Goal: Task Accomplishment & Management: Manage account settings

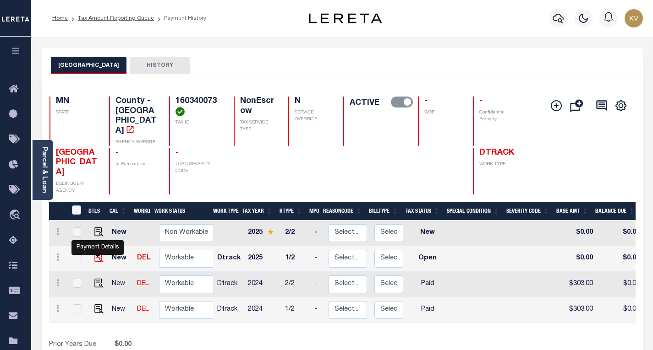
click at [98, 253] on img "" at bounding box center [98, 257] width 9 height 9
checkbox input "true"
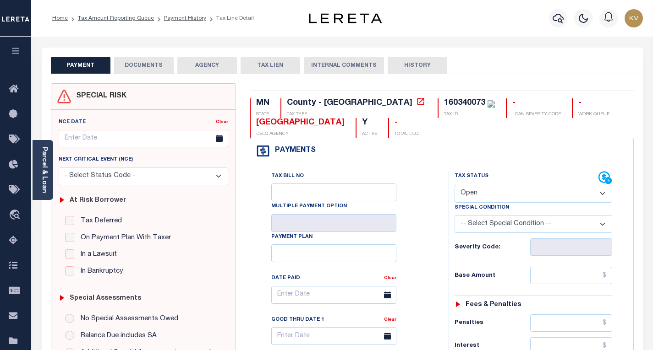
click at [490, 202] on select "- Select Status Code - Open Due/Unpaid Paid Incomplete No Tax Due Internal Refu…" at bounding box center [533, 194] width 158 height 18
select select "PYD"
click at [454, 186] on select "- Select Status Code - Open Due/Unpaid Paid Incomplete No Tax Due Internal Refu…" at bounding box center [533, 194] width 158 height 18
type input "[DATE]"
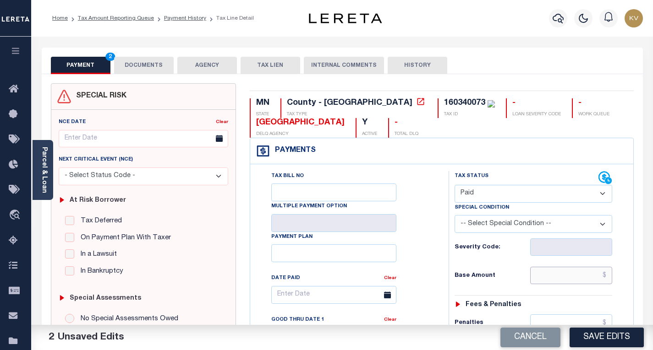
click at [543, 274] on input "text" at bounding box center [571, 275] width 82 height 17
type input "$322.00"
click at [490, 277] on h6 "Base Amount" at bounding box center [492, 276] width 76 height 7
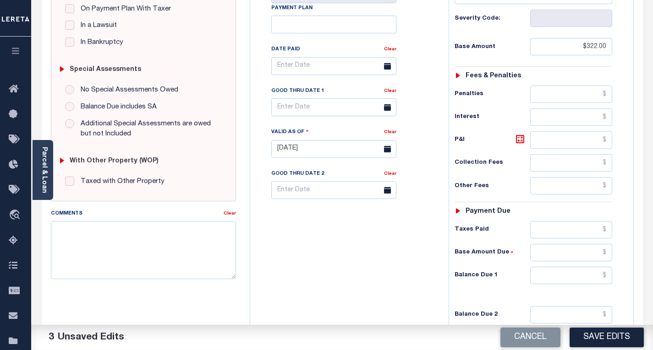
scroll to position [321, 0]
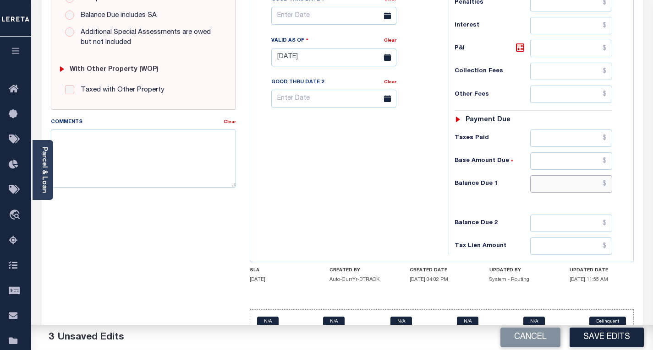
click at [553, 184] on input "text" at bounding box center [571, 183] width 82 height 17
type input "$0.00"
click at [439, 164] on div "Tax Bill No Multiple Payment Option Payment Plan Clear" at bounding box center [346, 53] width 189 height 404
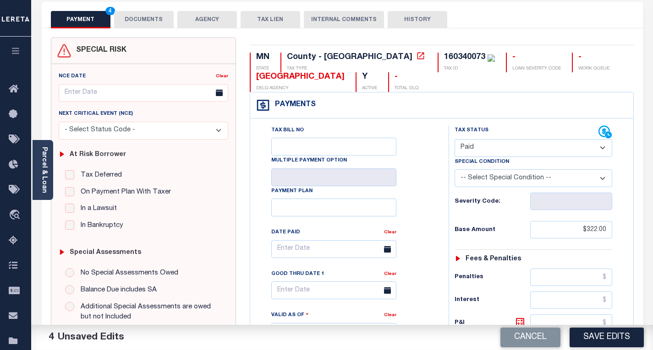
scroll to position [0, 0]
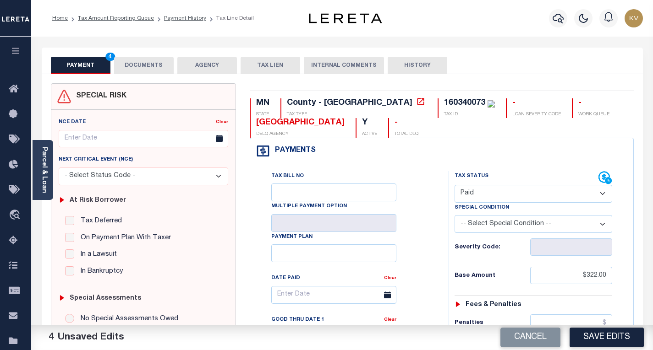
click at [149, 69] on button "DOCUMENTS" at bounding box center [144, 65] width 60 height 17
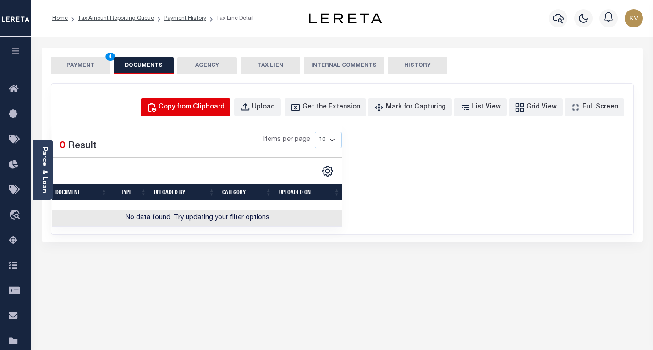
click at [224, 104] on div "Copy from Clipboard" at bounding box center [191, 108] width 66 height 10
select select "POP"
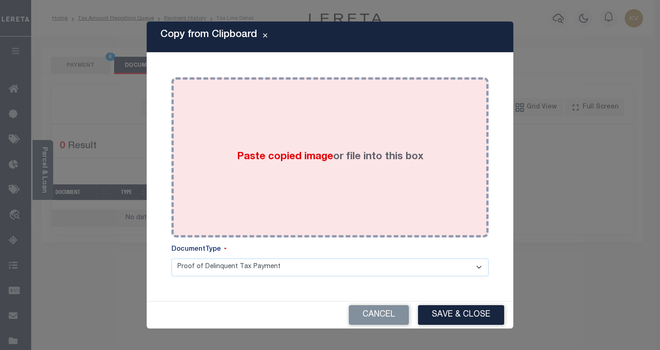
click at [231, 168] on div "Paste copied image or file into this box" at bounding box center [329, 157] width 303 height 147
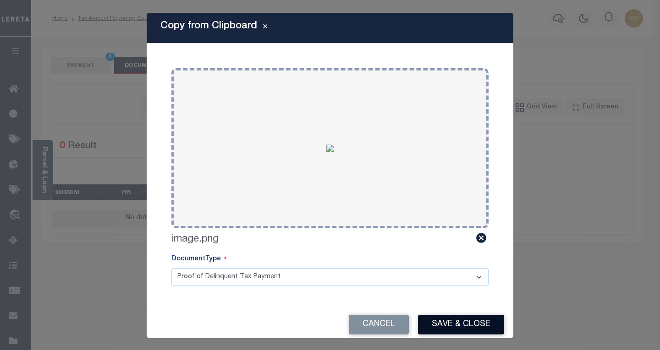
click at [448, 323] on button "Save & Close" at bounding box center [461, 325] width 86 height 20
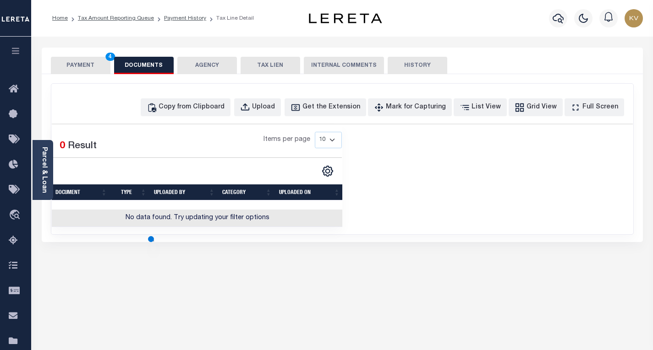
click at [82, 71] on button "PAYMENT 4" at bounding box center [81, 65] width 60 height 17
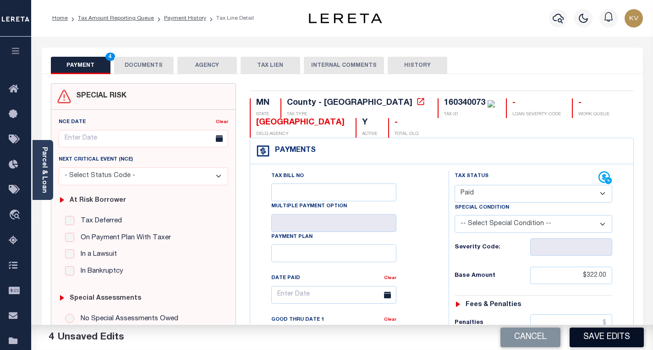
click at [626, 346] on button "Save Edits" at bounding box center [606, 338] width 74 height 20
checkbox input "false"
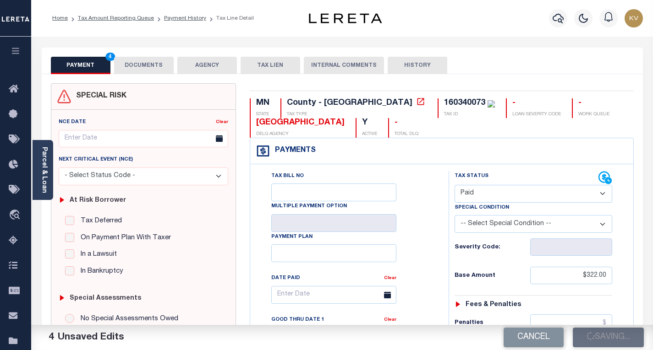
type input "$322"
type input "$0"
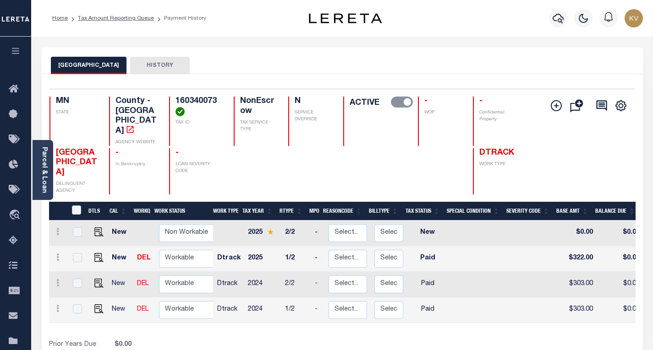
scroll to position [92, 0]
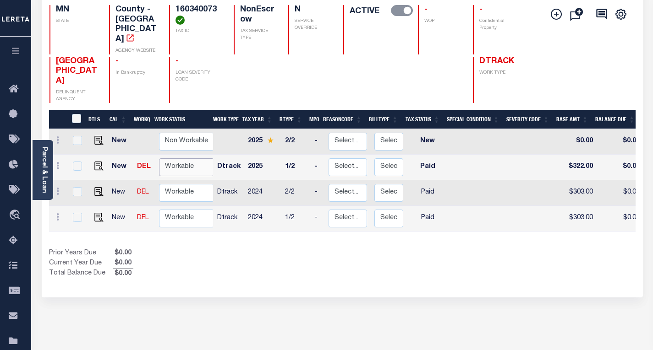
click at [202, 160] on select "Non Workable Workable" at bounding box center [186, 167] width 55 height 18
checkbox input "true"
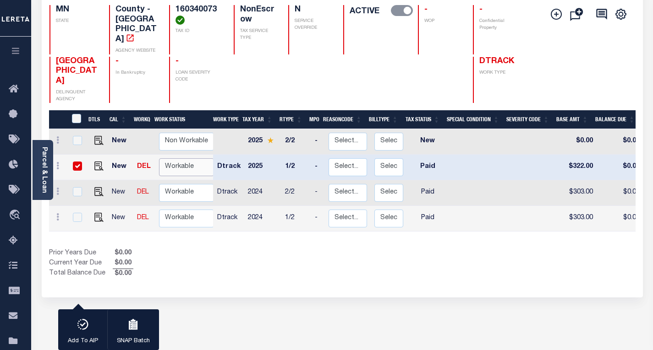
select select "true"
click at [159, 158] on select "Non Workable Workable" at bounding box center [186, 167] width 55 height 18
checkbox input "false"
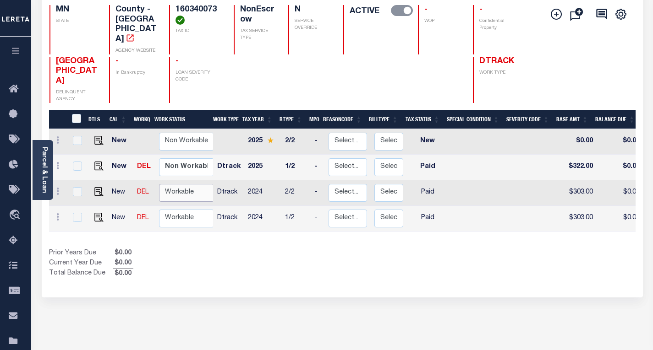
click at [181, 184] on select "Non Workable Workable" at bounding box center [186, 193] width 55 height 18
checkbox input "true"
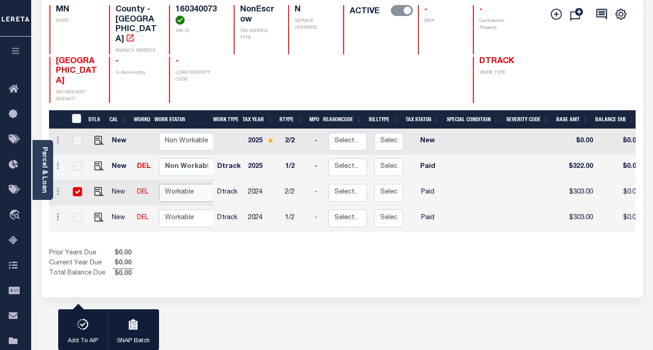
select select "true"
click at [159, 184] on select "Non Workable Workable" at bounding box center [186, 193] width 55 height 18
checkbox input "false"
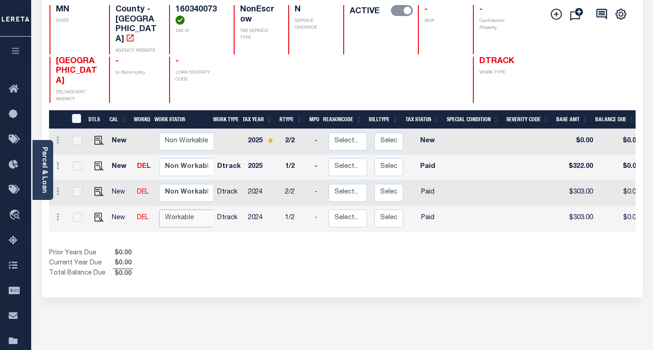
click at [181, 210] on select "Non Workable Workable" at bounding box center [186, 219] width 55 height 18
checkbox input "true"
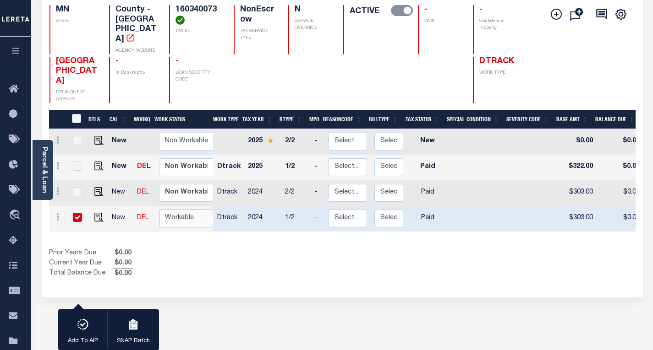
select select "true"
click at [159, 210] on select "Non Workable Workable" at bounding box center [186, 219] width 55 height 18
checkbox input "false"
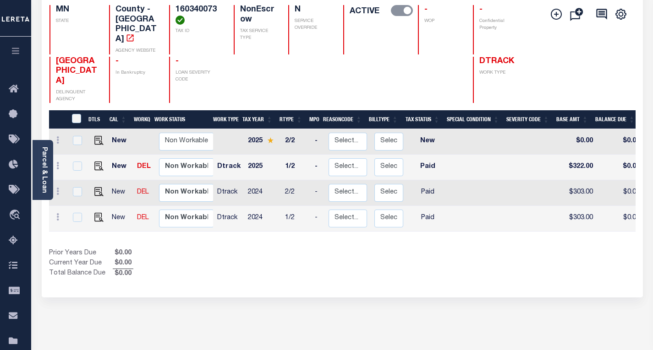
click at [353, 262] on div "Show Tax Lines before Bill Release Date Prior Years Due $0.00 Current Year Due …" at bounding box center [342, 264] width 586 height 31
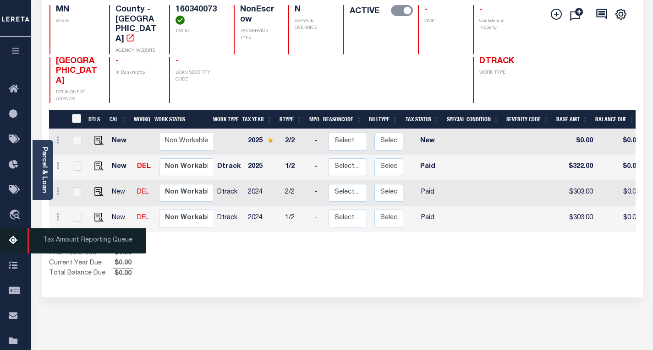
click at [16, 241] on icon at bounding box center [16, 240] width 15 height 11
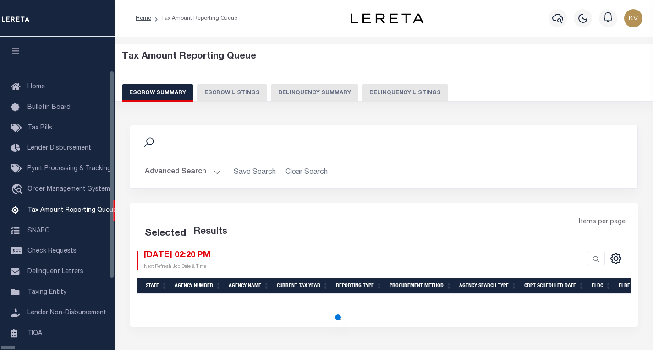
select select "100"
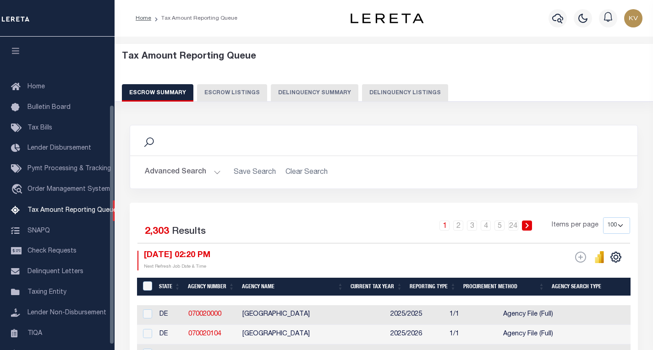
scroll to position [89, 0]
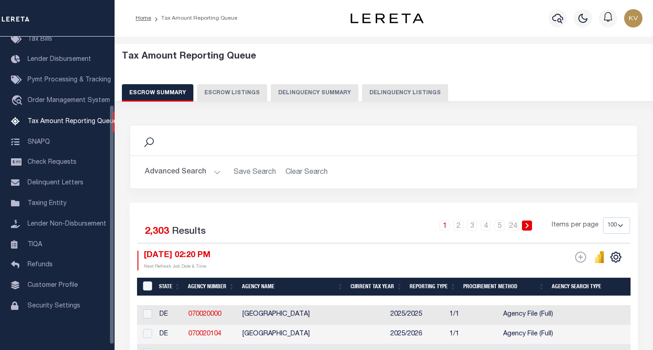
drag, startPoint x: 394, startPoint y: 94, endPoint x: 389, endPoint y: 98, distance: 6.6
click at [394, 94] on button "Delinquency Listings" at bounding box center [405, 92] width 86 height 17
select select
select select "100"
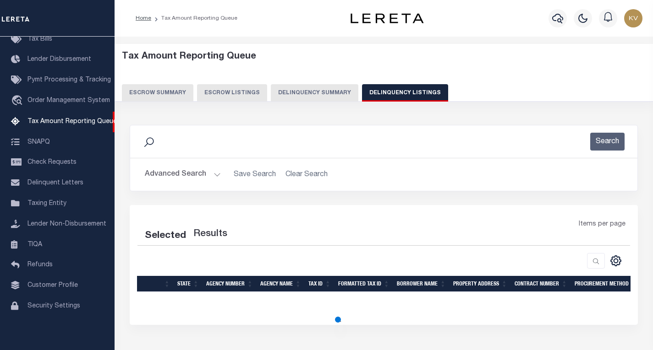
click at [213, 175] on button "Advanced Search" at bounding box center [183, 175] width 76 height 18
select select "100"
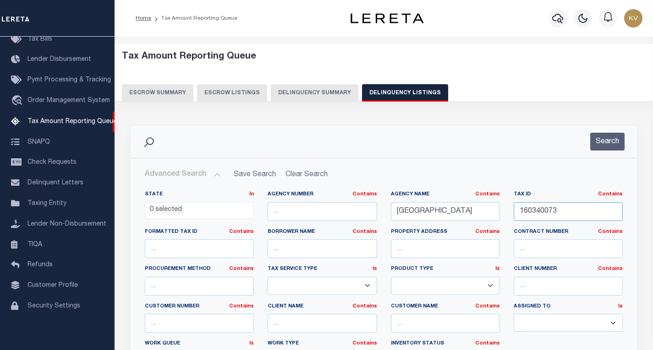
click at [553, 214] on input "160340073" at bounding box center [567, 211] width 109 height 19
paste input "70250020"
type input "170250020"
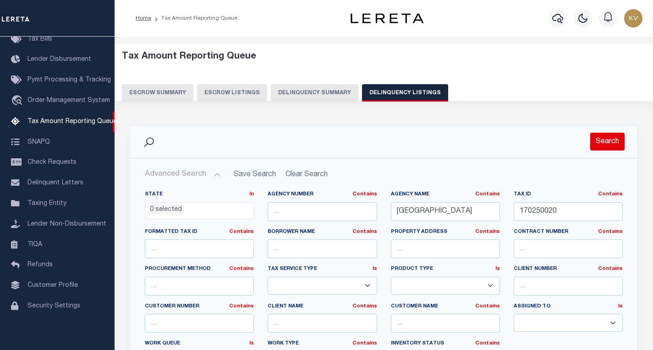
click at [596, 150] on button "Search" at bounding box center [607, 142] width 34 height 18
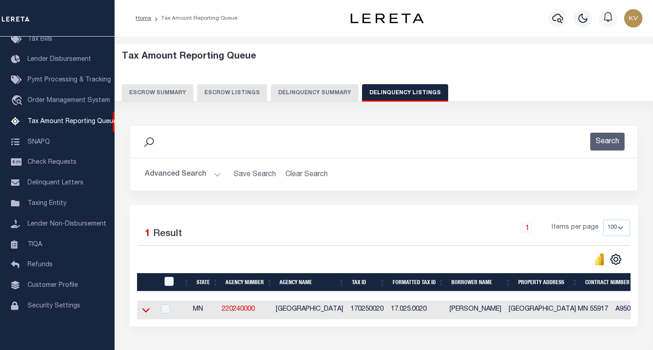
click at [143, 313] on icon at bounding box center [146, 311] width 8 height 10
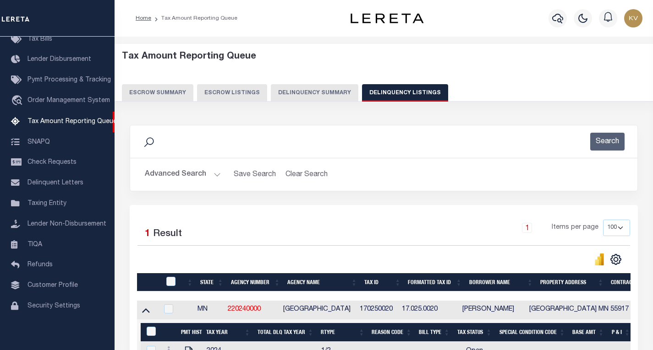
scroll to position [154, 0]
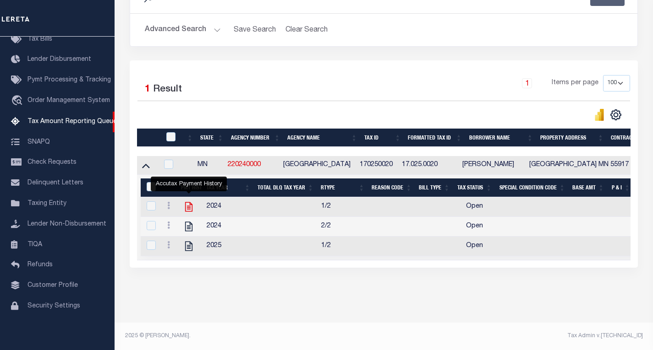
click at [186, 201] on icon "" at bounding box center [189, 207] width 12 height 12
checkbox input "true"
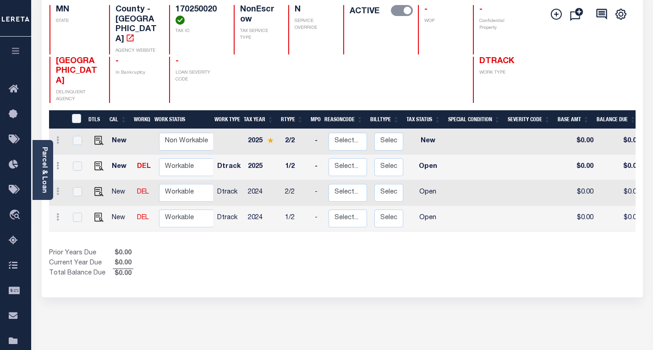
scroll to position [137, 0]
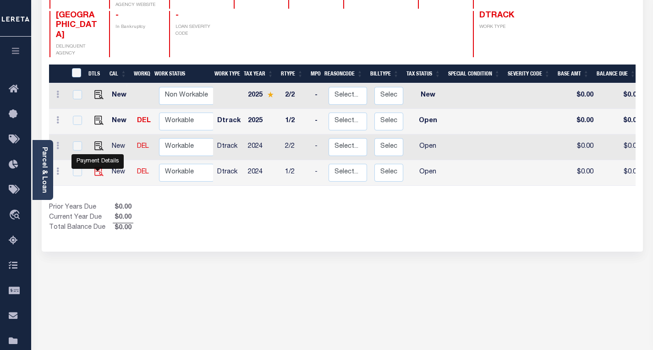
click at [95, 167] on img "" at bounding box center [98, 171] width 9 height 9
checkbox input "true"
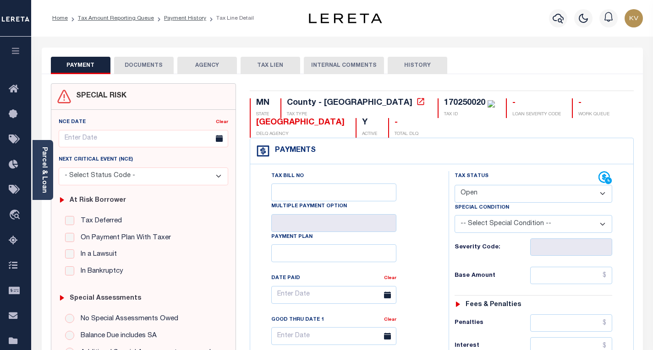
click at [478, 196] on select "- Select Status Code - Open Due/Unpaid Paid Incomplete No Tax Due Internal Refu…" at bounding box center [533, 194] width 158 height 18
select select "PYD"
click at [454, 186] on select "- Select Status Code - Open Due/Unpaid Paid Incomplete No Tax Due Internal Refu…" at bounding box center [533, 194] width 158 height 18
type input "[DATE]"
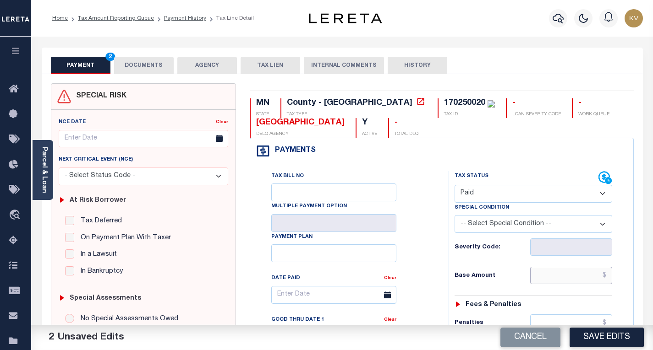
click at [546, 276] on input "text" at bounding box center [571, 275] width 82 height 17
type input "$1,249.00"
click at [516, 253] on div "Severity Code:" at bounding box center [533, 247] width 158 height 17
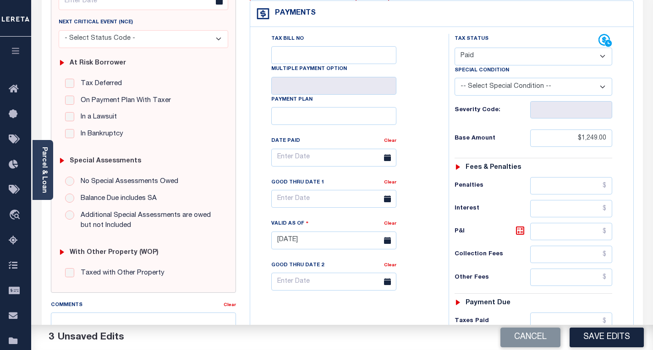
scroll to position [229, 0]
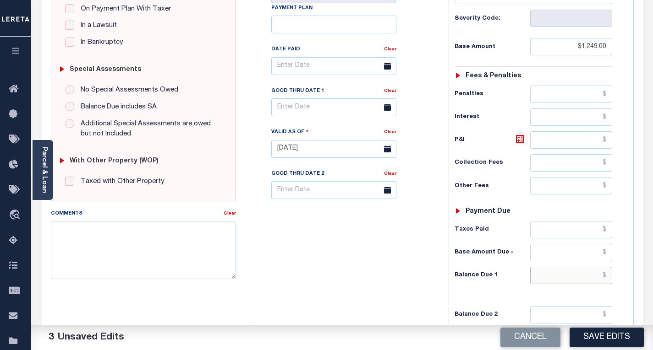
click at [534, 277] on input "text" at bounding box center [571, 275] width 82 height 17
type input "$0.00"
click at [253, 229] on div "Tax Bill No Multiple Payment Option Payment Plan Clear" at bounding box center [346, 144] width 189 height 404
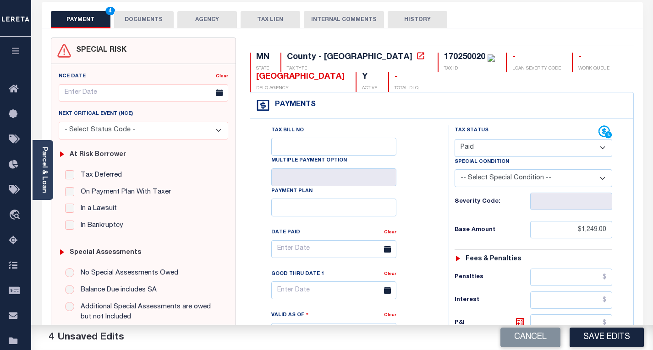
scroll to position [0, 0]
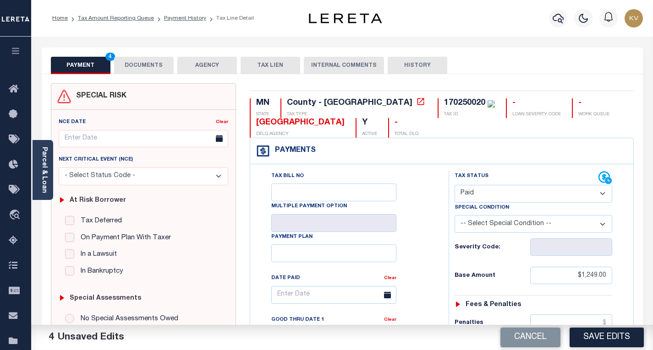
click at [149, 67] on button "DOCUMENTS" at bounding box center [144, 65] width 60 height 17
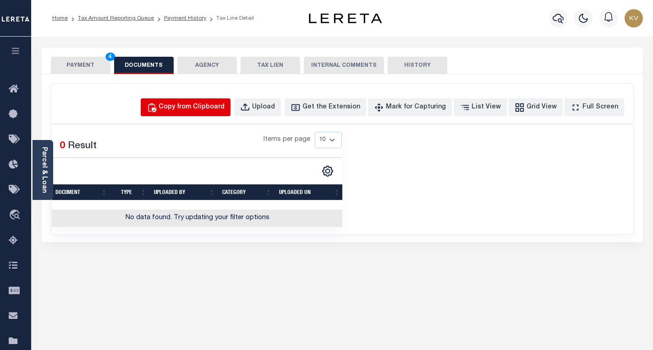
click at [227, 101] on button "Copy from Clipboard" at bounding box center [186, 107] width 90 height 18
select select "POP"
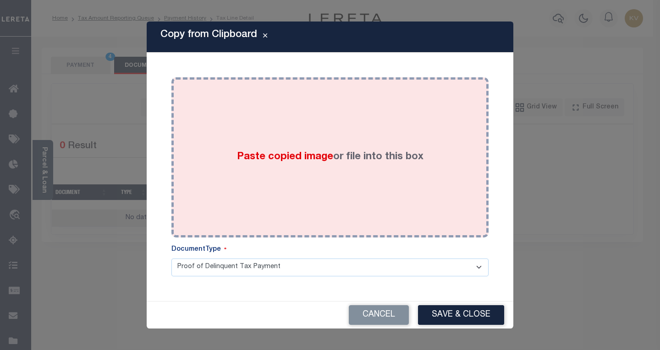
click at [275, 176] on div "Paste copied image or file into this box" at bounding box center [329, 157] width 303 height 147
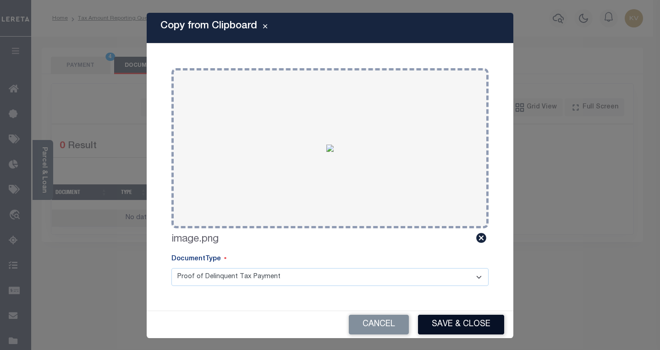
click at [447, 318] on button "Save & Close" at bounding box center [461, 325] width 86 height 20
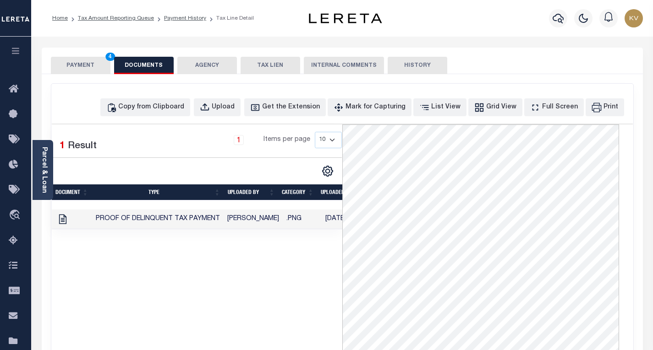
click at [87, 64] on button "PAYMENT 4" at bounding box center [81, 65] width 60 height 17
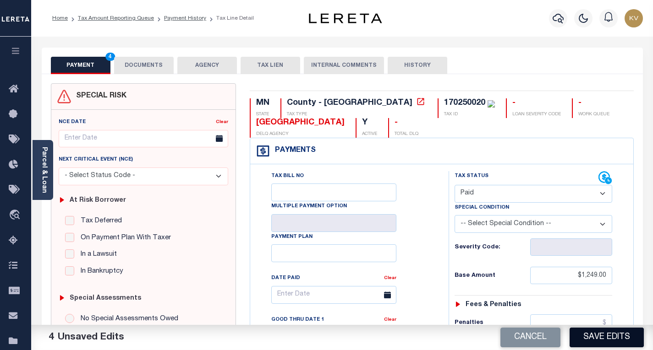
click at [590, 331] on button "Save Edits" at bounding box center [606, 338] width 74 height 20
checkbox input "false"
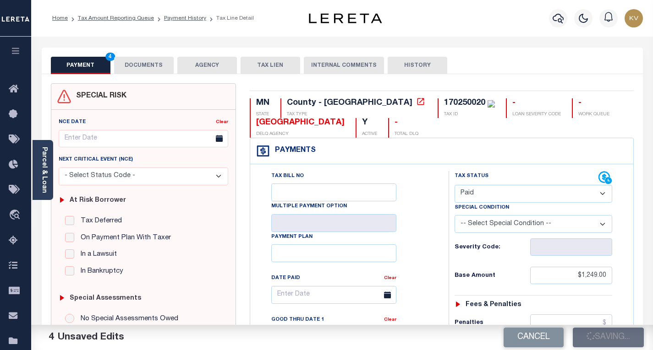
type input "$1,249"
type input "$0"
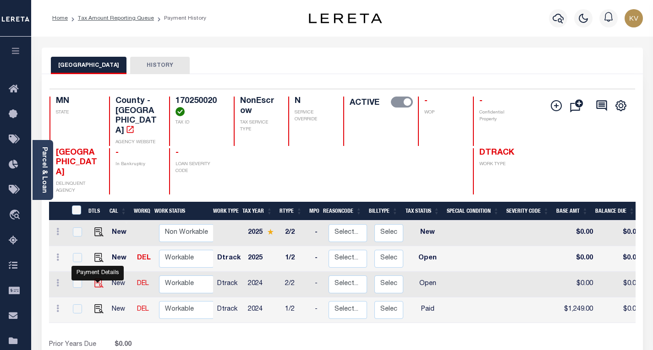
click at [97, 279] on img "" at bounding box center [98, 283] width 9 height 9
checkbox input "true"
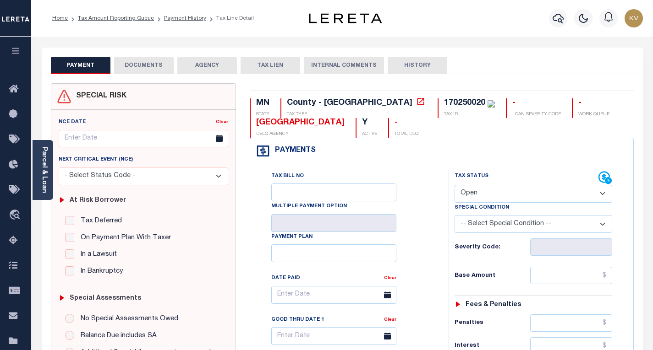
click at [475, 203] on select "- Select Status Code - Open Due/Unpaid Paid Incomplete No Tax Due Internal Refu…" at bounding box center [533, 194] width 158 height 18
select select "PYD"
click at [454, 186] on select "- Select Status Code - Open Due/Unpaid Paid Incomplete No Tax Due Internal Refu…" at bounding box center [533, 194] width 158 height 18
type input "[DATE]"
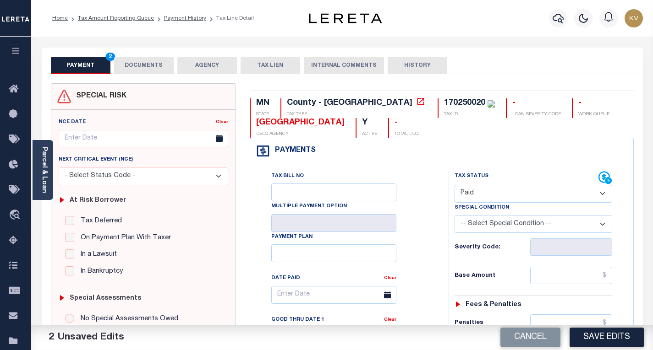
click at [565, 277] on input "text" at bounding box center [571, 275] width 82 height 17
type input "$1,249.00"
click at [510, 268] on div "Base Amount $1,249.00" at bounding box center [533, 275] width 158 height 17
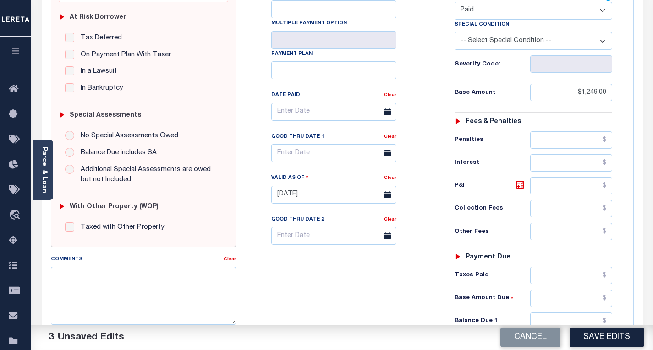
scroll to position [229, 0]
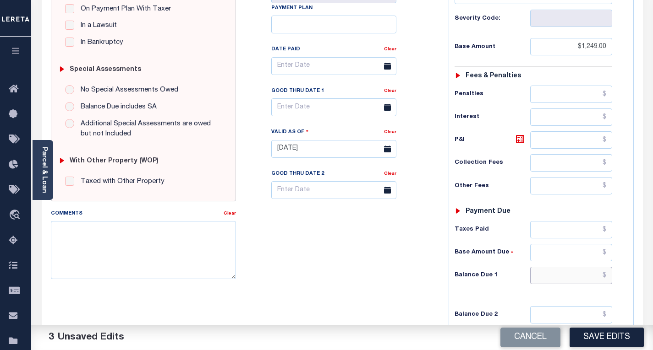
click at [546, 276] on input "text" at bounding box center [571, 275] width 82 height 17
click at [371, 281] on div "Tax Bill No Multiple Payment Option Payment Plan Clear" at bounding box center [346, 144] width 189 height 404
type input "$0.00"
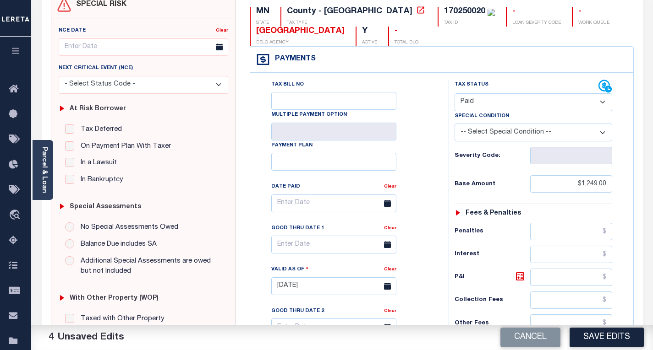
scroll to position [0, 0]
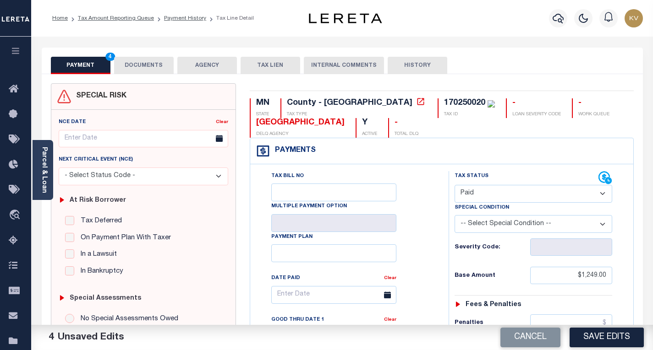
click at [129, 70] on button "DOCUMENTS" at bounding box center [144, 65] width 60 height 17
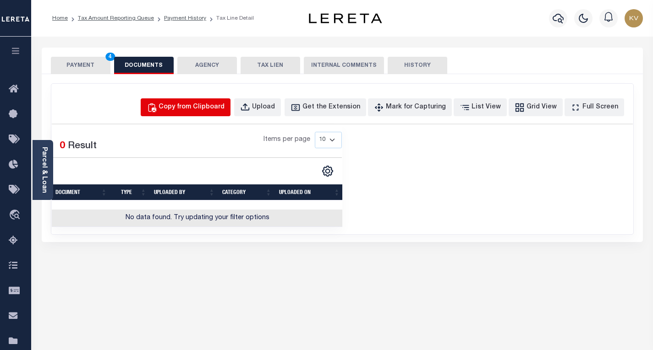
click at [215, 104] on div "Copy from Clipboard" at bounding box center [191, 108] width 66 height 10
select select "POP"
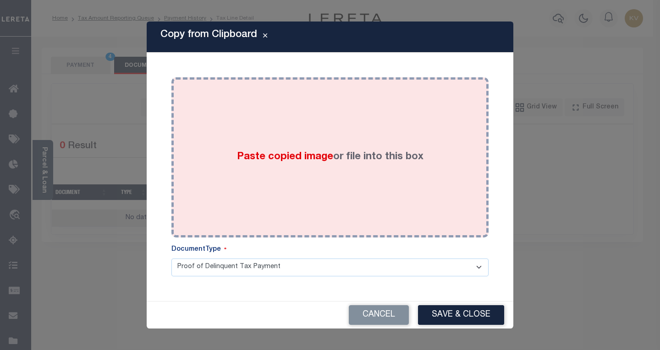
click at [376, 172] on div "Paste copied image or file into this box" at bounding box center [329, 157] width 303 height 147
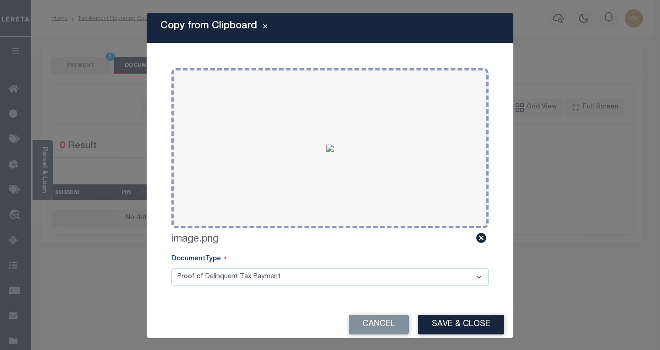
click at [429, 313] on div "Cancel Save & Close" at bounding box center [330, 324] width 366 height 27
click at [432, 320] on button "Save & Close" at bounding box center [461, 325] width 86 height 20
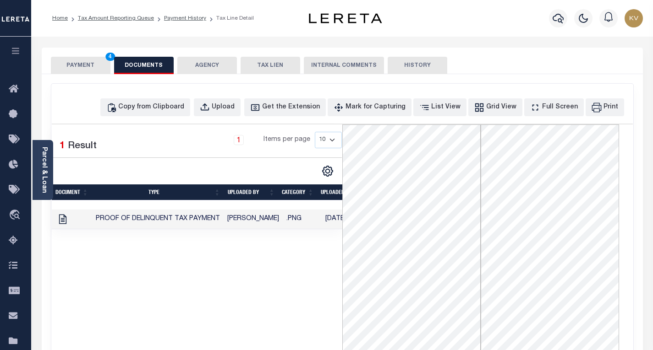
click at [93, 64] on button "PAYMENT 4" at bounding box center [81, 65] width 60 height 17
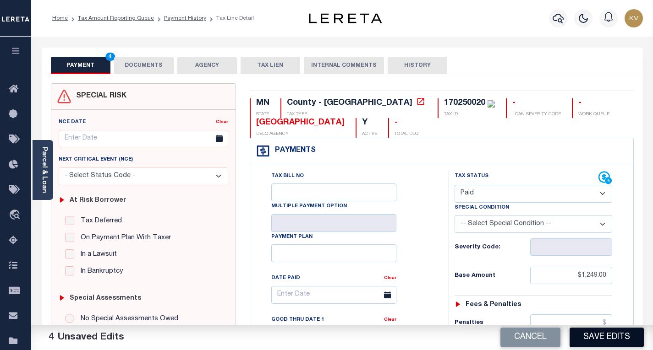
click at [605, 339] on button "Save Edits" at bounding box center [606, 338] width 74 height 20
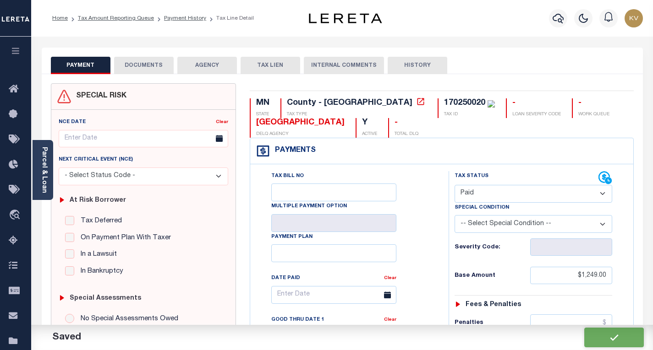
checkbox input "false"
type input "$1,249"
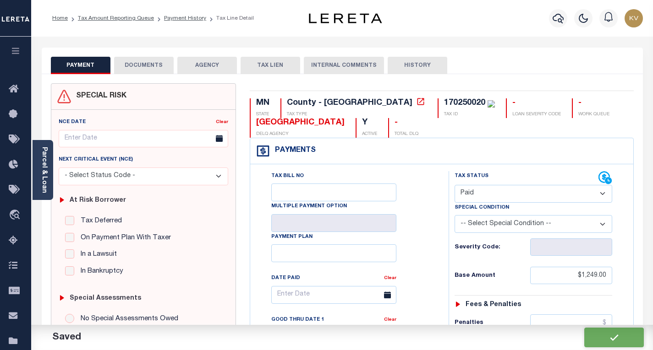
type input "$0"
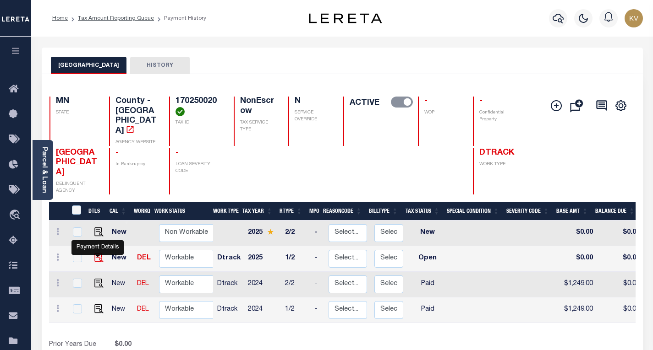
click at [98, 253] on img "" at bounding box center [98, 257] width 9 height 9
checkbox input "true"
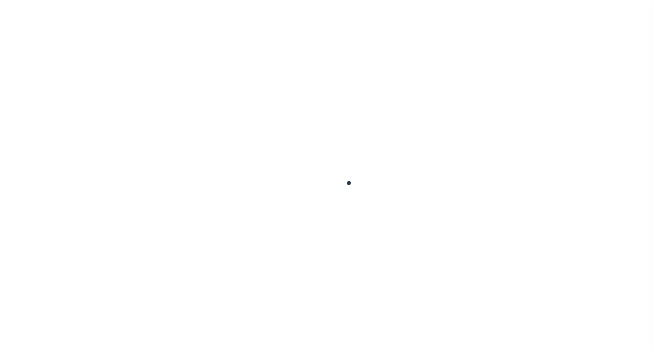
checkbox input "false"
type input "05/16/2025"
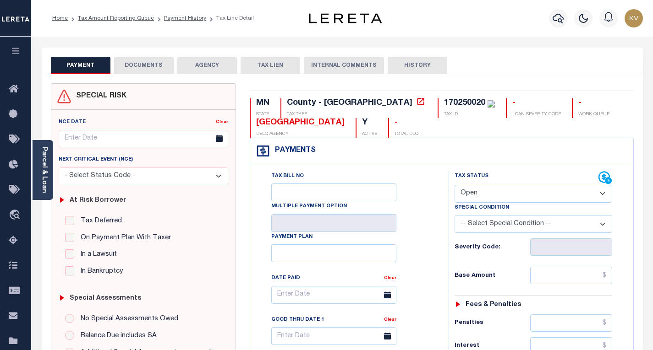
click at [503, 198] on select "- Select Status Code - Open Due/Unpaid Paid Incomplete No Tax Due Internal Refu…" at bounding box center [533, 194] width 158 height 18
select select "PYD"
click at [454, 186] on select "- Select Status Code - Open Due/Unpaid Paid Incomplete No Tax Due Internal Refu…" at bounding box center [533, 194] width 158 height 18
type input "08/12/2025"
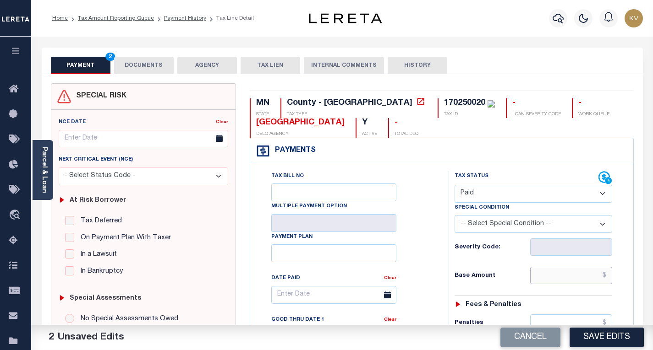
click at [543, 277] on input "text" at bounding box center [571, 275] width 82 height 17
type input "$1,376.00"
click at [504, 256] on div "Severity Code:" at bounding box center [533, 247] width 158 height 17
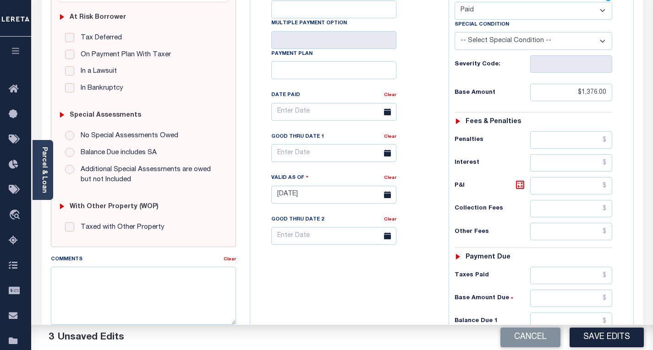
scroll to position [229, 0]
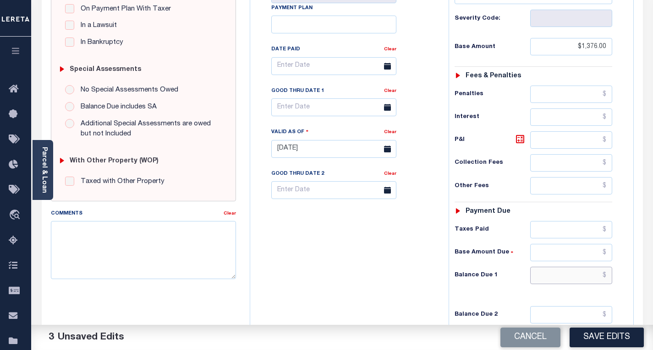
click at [558, 279] on input "text" at bounding box center [571, 275] width 82 height 17
type input "$0.00"
click at [430, 259] on div "Tax Bill No Multiple Payment Option Payment Plan Clear" at bounding box center [346, 144] width 189 height 404
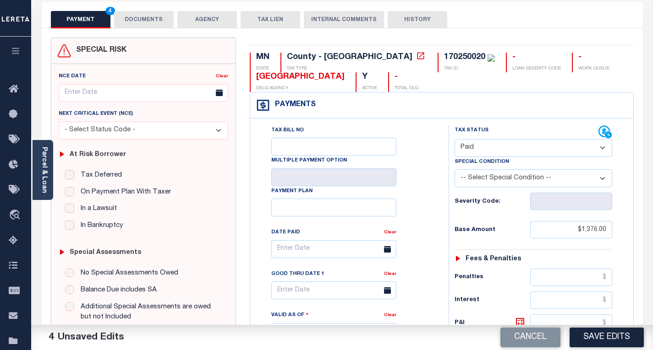
scroll to position [0, 0]
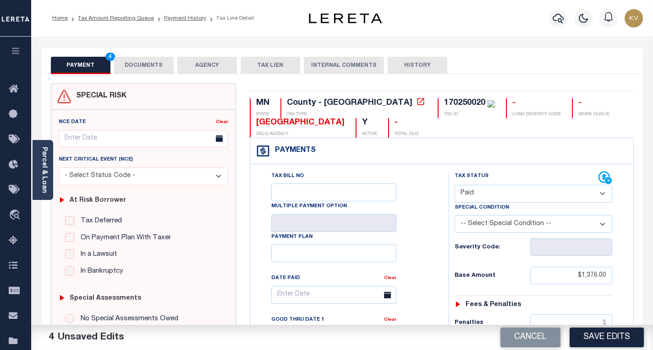
click at [154, 63] on button "DOCUMENTS" at bounding box center [144, 65] width 60 height 17
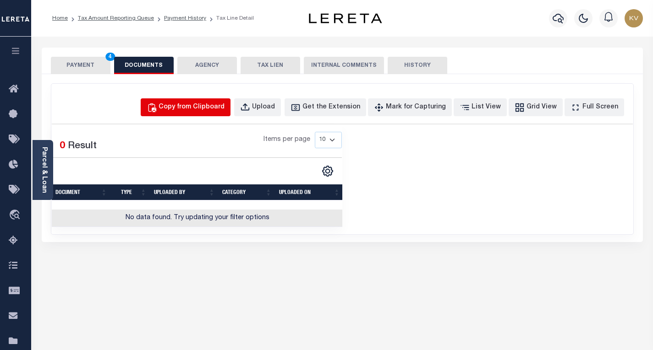
click at [224, 107] on div "Copy from Clipboard" at bounding box center [191, 108] width 66 height 10
select select "POP"
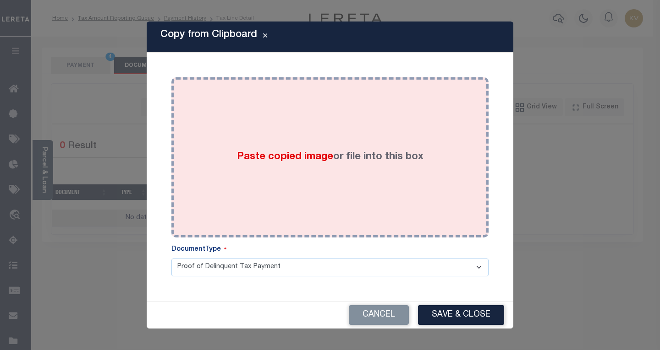
click at [304, 164] on label "Paste copied image or file into this box" at bounding box center [330, 157] width 186 height 15
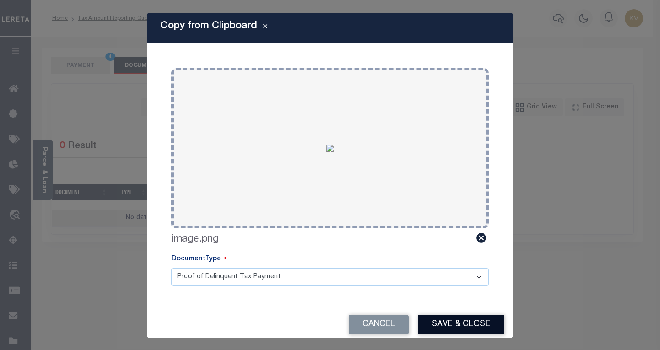
click at [448, 321] on button "Save & Close" at bounding box center [461, 325] width 86 height 20
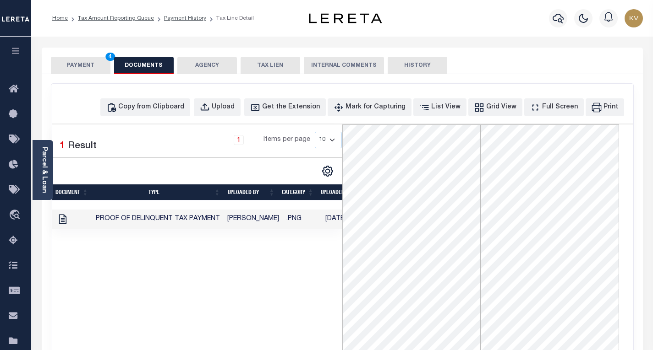
click at [76, 63] on button "PAYMENT 4" at bounding box center [81, 65] width 60 height 17
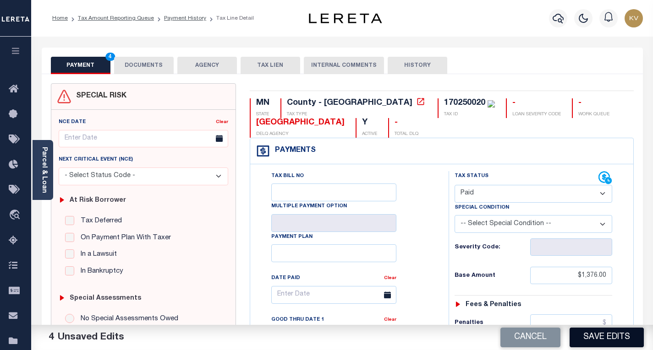
click at [594, 339] on button "Save Edits" at bounding box center [606, 338] width 74 height 20
checkbox input "false"
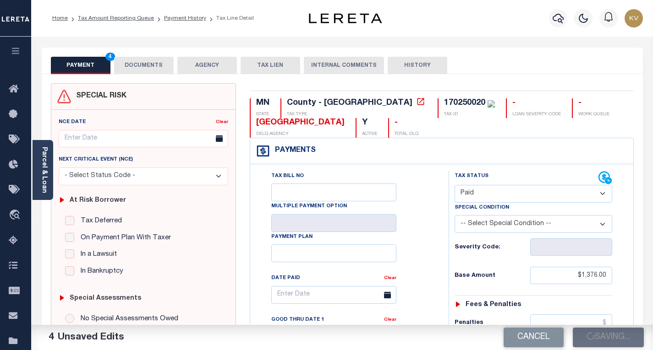
type input "$1,376"
type input "$0"
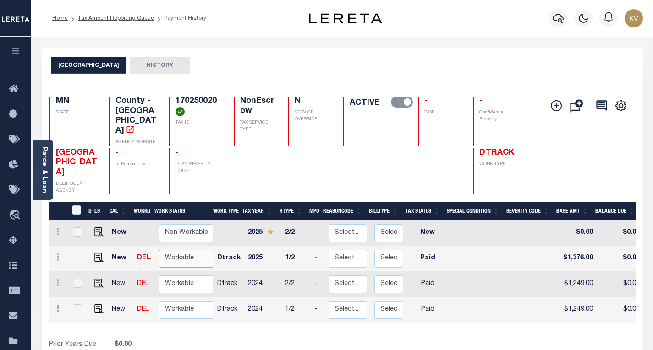
click at [168, 250] on select "Non Workable Workable" at bounding box center [186, 259] width 55 height 18
checkbox input "true"
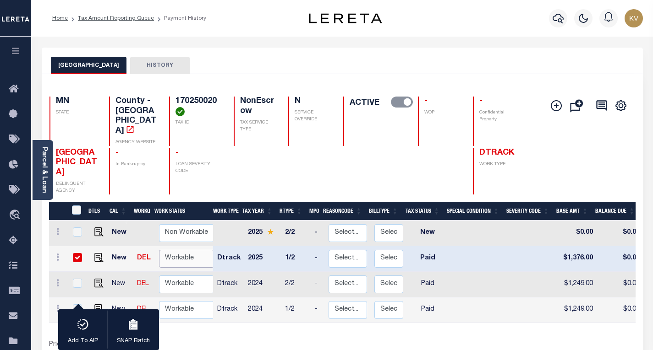
select select "true"
click at [159, 250] on select "Non Workable Workable" at bounding box center [186, 259] width 55 height 18
checkbox input "false"
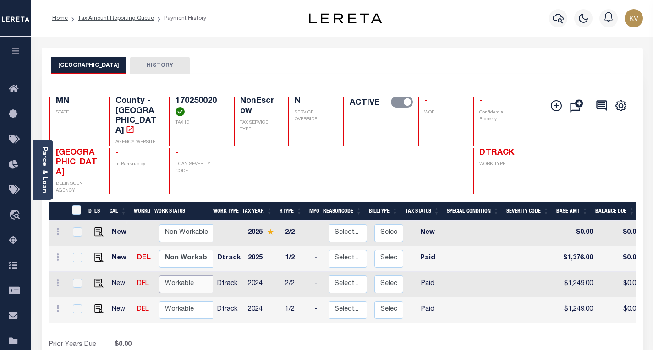
click at [176, 276] on select "Non Workable Workable" at bounding box center [186, 285] width 55 height 18
checkbox input "true"
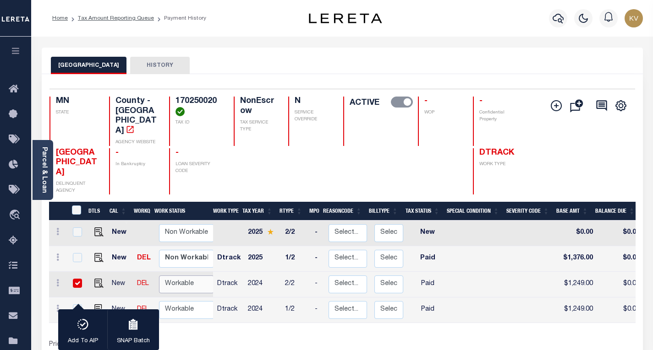
select select "true"
click at [159, 276] on select "Non Workable Workable" at bounding box center [186, 285] width 55 height 18
checkbox input "false"
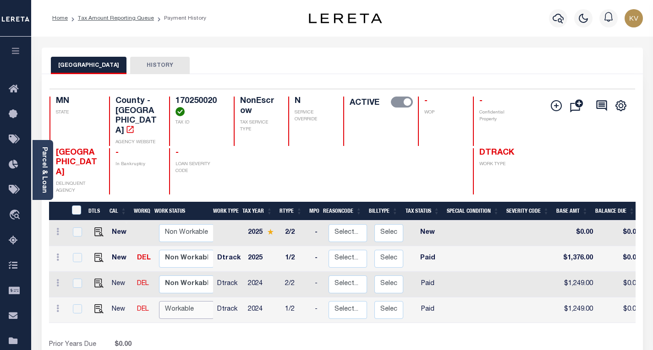
click at [180, 301] on select "Non Workable Workable" at bounding box center [186, 310] width 55 height 18
checkbox input "true"
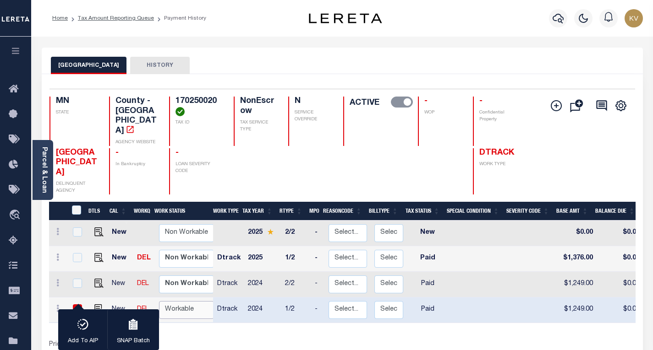
select select "true"
click at [159, 301] on select "Non Workable Workable" at bounding box center [186, 310] width 55 height 18
checkbox input "false"
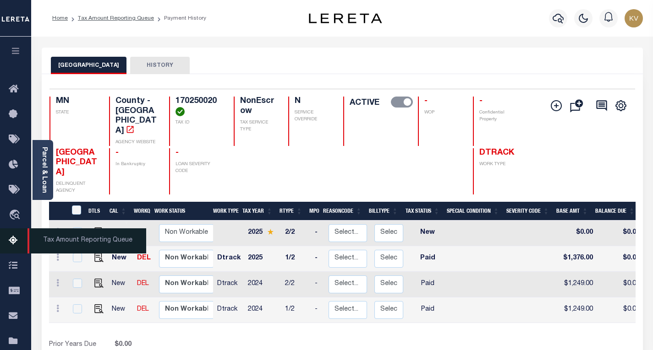
click at [15, 247] on icon at bounding box center [16, 240] width 15 height 11
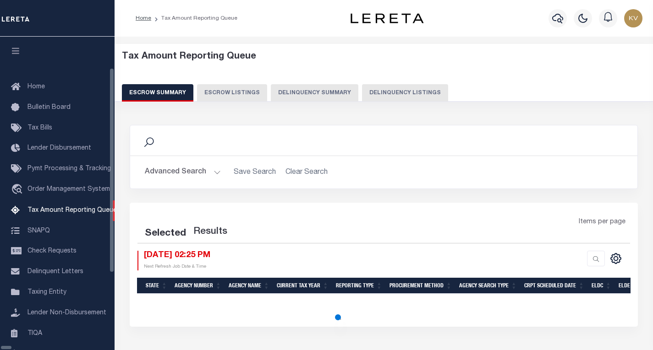
select select "100"
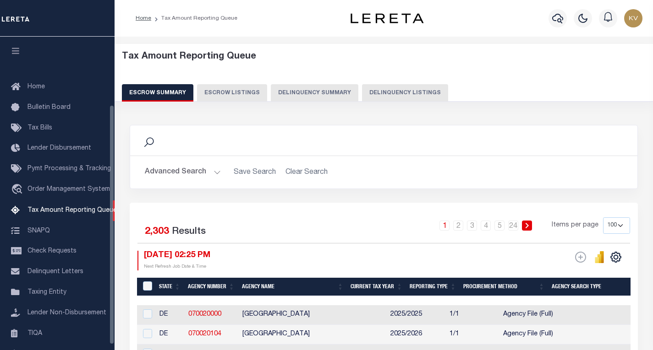
scroll to position [89, 0]
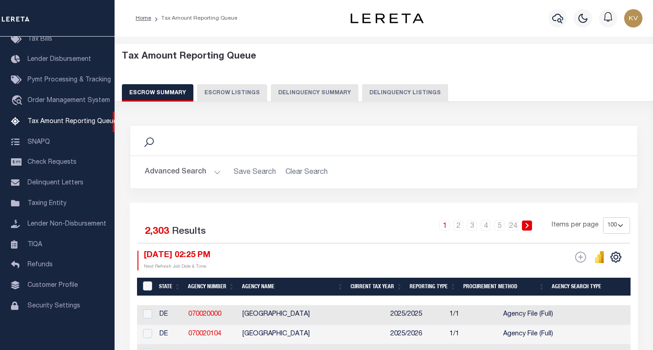
click at [403, 90] on button "Delinquency Listings" at bounding box center [405, 92] width 86 height 17
select select
select select "100"
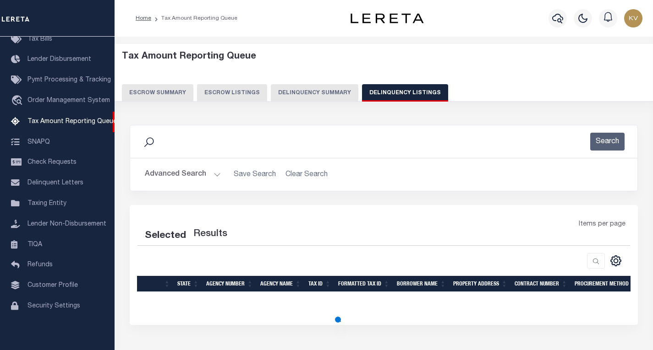
select select "100"
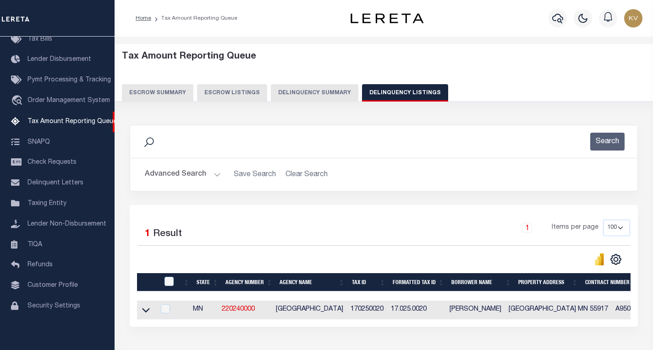
click at [198, 172] on button "Advanced Search" at bounding box center [183, 175] width 76 height 18
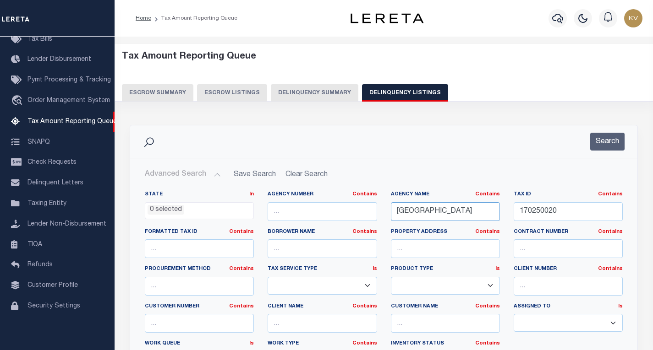
click at [442, 210] on input "[GEOGRAPHIC_DATA]" at bounding box center [445, 211] width 109 height 19
paste input "Retrieving data. Wait a few seconds and try to cut or copy again."
type input "Retrieving data. Wait a few seconds and try to cut or copy again."
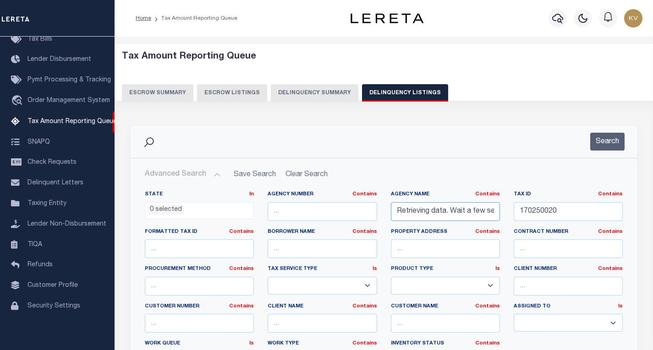
scroll to position [0, 115]
click at [421, 213] on input "Retrieving data. Wait a few seconds and try to cut or copy again." at bounding box center [445, 211] width 109 height 19
click at [470, 212] on input "text" at bounding box center [445, 211] width 109 height 19
paste input "ITASCA COUNTY"
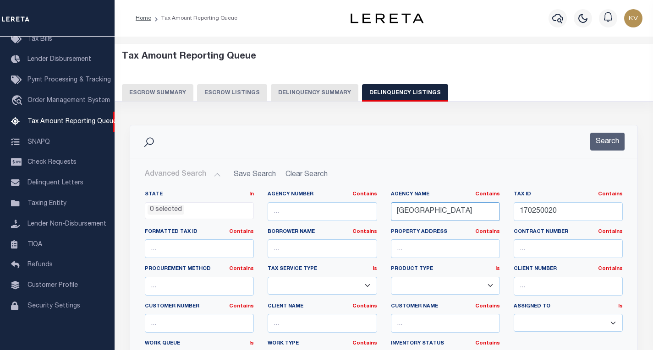
type input "ITASCA COUNTY"
click at [426, 173] on h2 "Advanced Search Save Search Clear Search tblassign_wrapper_dynamictable_____Def…" at bounding box center [383, 175] width 492 height 18
click at [557, 206] on input "170250020" at bounding box center [567, 211] width 109 height 19
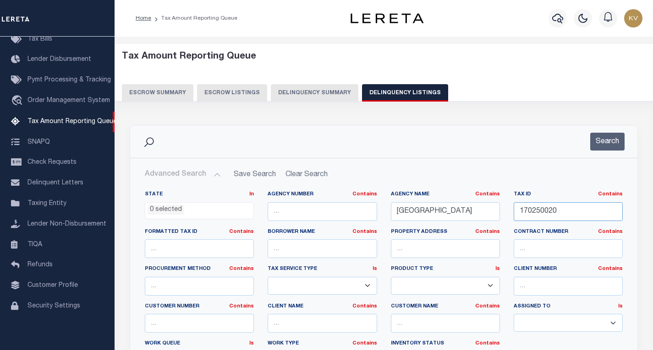
paste input "38-135-42"
type input "38-135-4220"
click at [607, 148] on button "Search" at bounding box center [607, 142] width 34 height 18
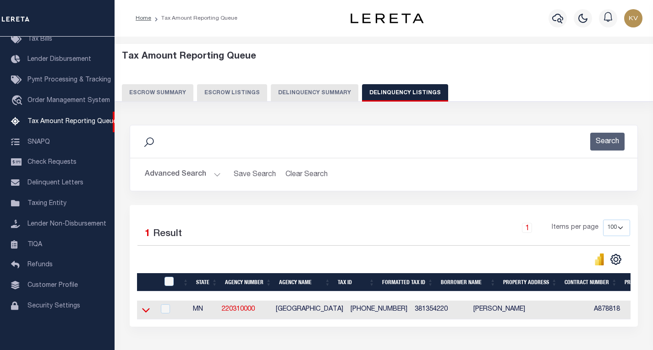
click at [147, 314] on icon at bounding box center [146, 311] width 8 height 10
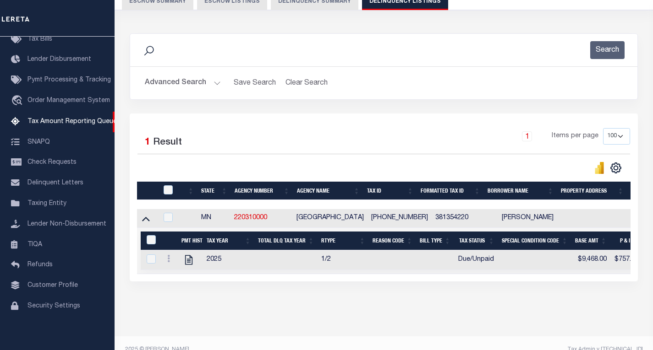
scroll to position [114, 0]
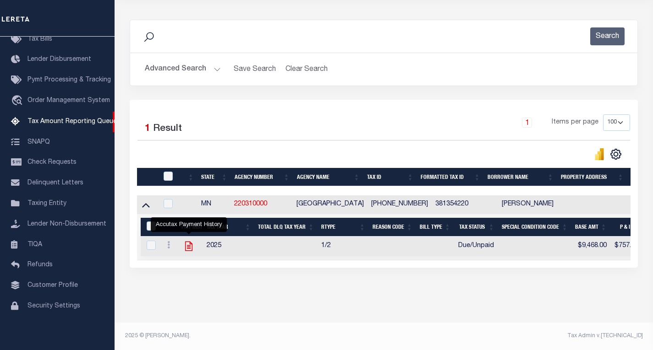
click at [190, 242] on icon "" at bounding box center [188, 247] width 7 height 10
checkbox input "true"
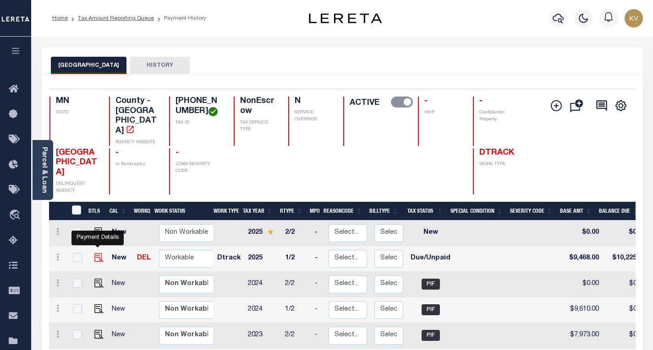
click at [97, 253] on img "" at bounding box center [98, 257] width 9 height 9
checkbox input "true"
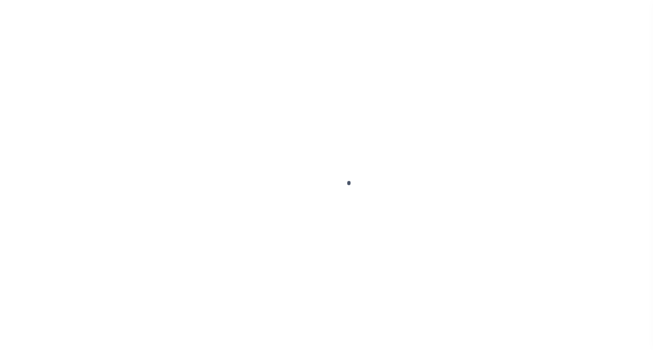
select select "DUE"
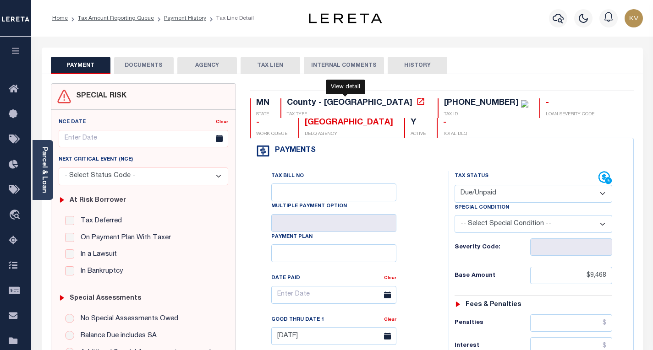
click at [416, 105] on icon at bounding box center [420, 101] width 9 height 9
click at [186, 19] on link "Payment History" at bounding box center [185, 18] width 42 height 5
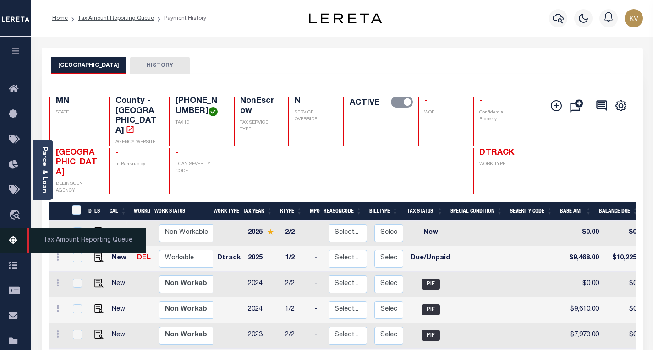
click at [15, 239] on icon at bounding box center [16, 240] width 15 height 11
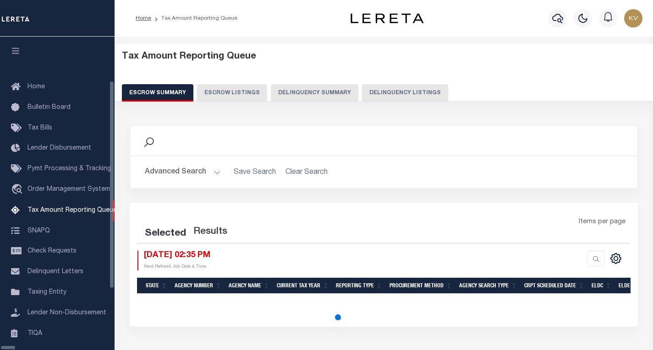
select select "100"
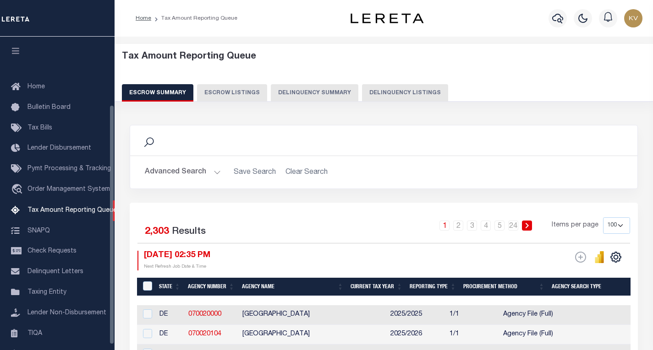
scroll to position [89, 0]
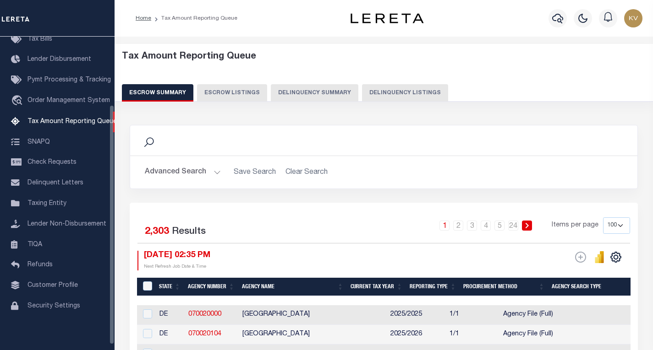
click at [325, 90] on button "Delinquency Summary" at bounding box center [314, 92] width 87 height 17
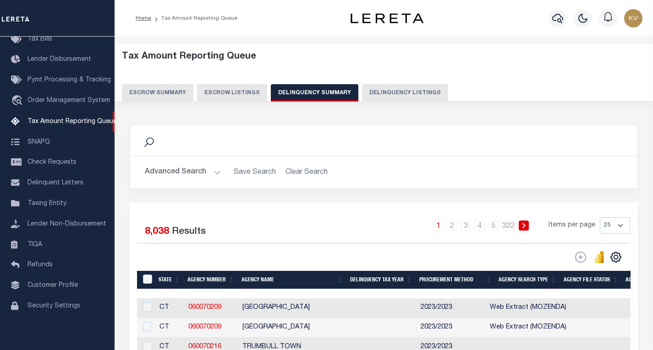
click at [364, 91] on button "Delinquency Listings" at bounding box center [405, 92] width 86 height 17
select select
select select "100"
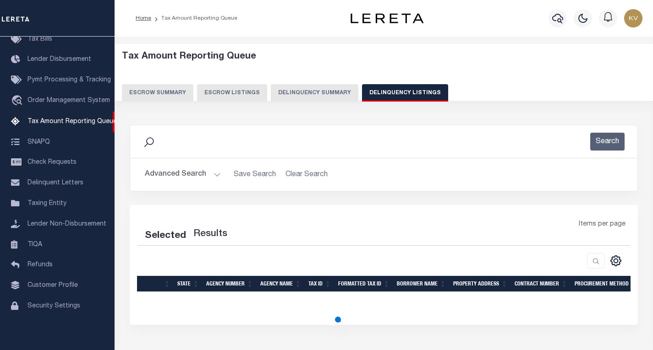
select select "100"
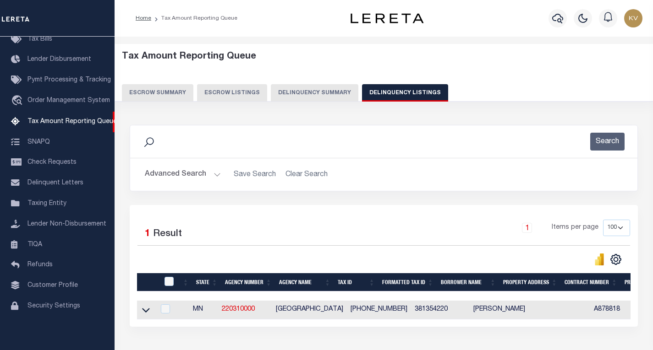
click at [199, 172] on button "Advanced Search" at bounding box center [183, 175] width 76 height 18
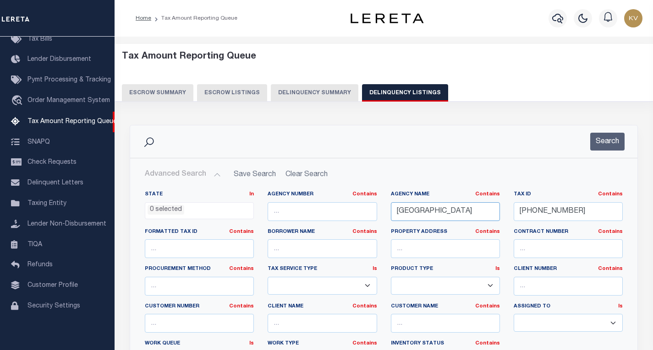
click at [484, 210] on input "ITASCA COUNTY" at bounding box center [445, 211] width 109 height 19
paste input "FAYETTE"
type input "[GEOGRAPHIC_DATA]"
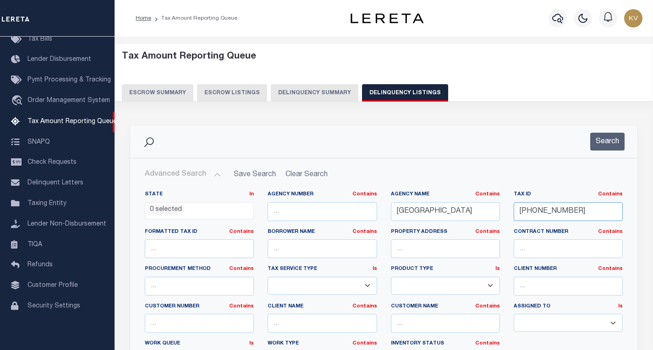
click at [548, 210] on input "38-135-4220" at bounding box center [567, 211] width 109 height 19
paste input "1003008"
type input "10030080"
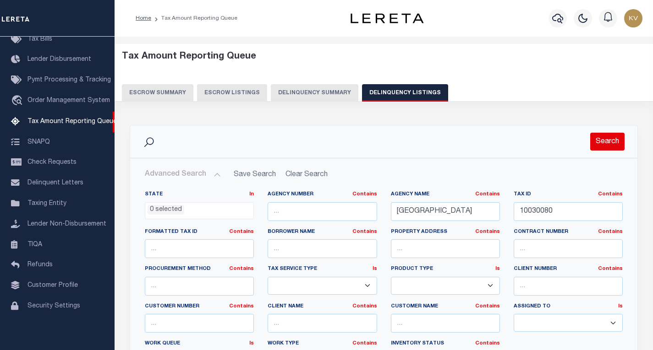
click at [596, 142] on button "Search" at bounding box center [607, 142] width 34 height 18
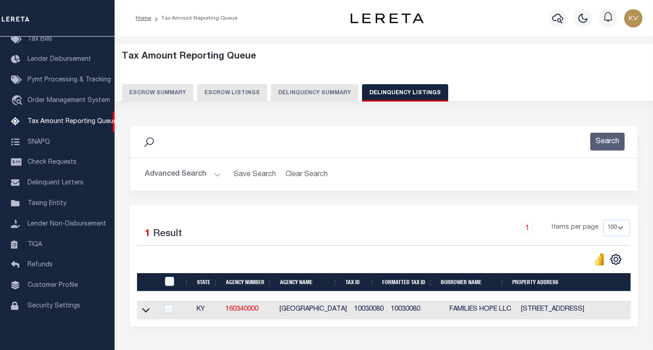
scroll to position [67, 0]
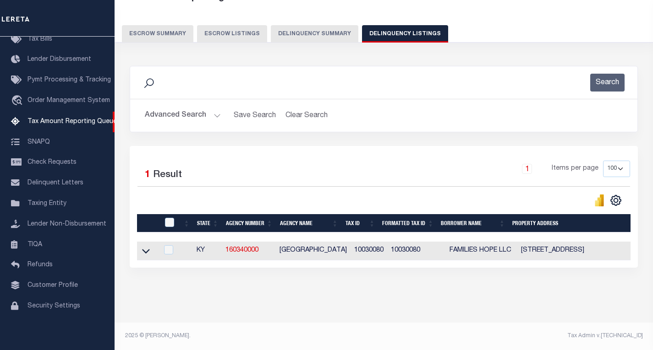
click at [148, 247] on icon at bounding box center [146, 251] width 8 height 10
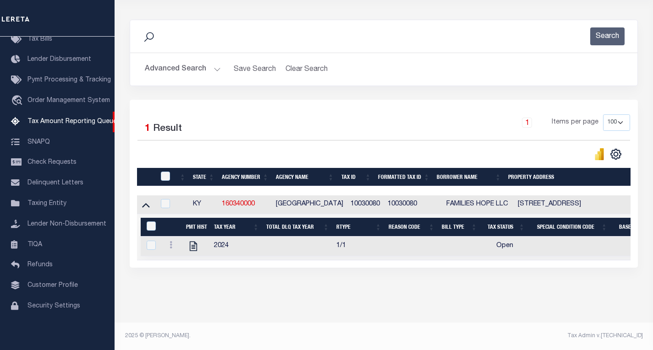
scroll to position [114, 0]
click at [192, 242] on icon "" at bounding box center [193, 247] width 7 height 10
checkbox input "true"
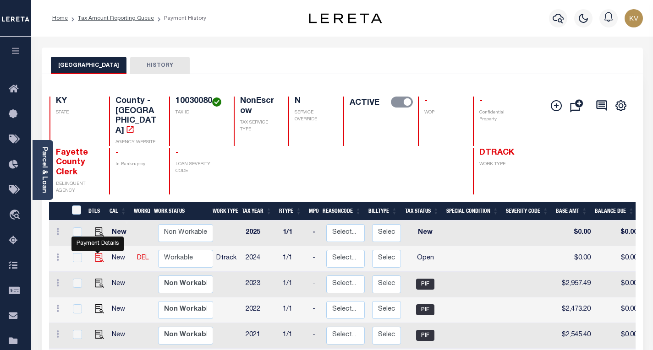
click at [96, 253] on img "" at bounding box center [99, 257] width 9 height 9
checkbox input "true"
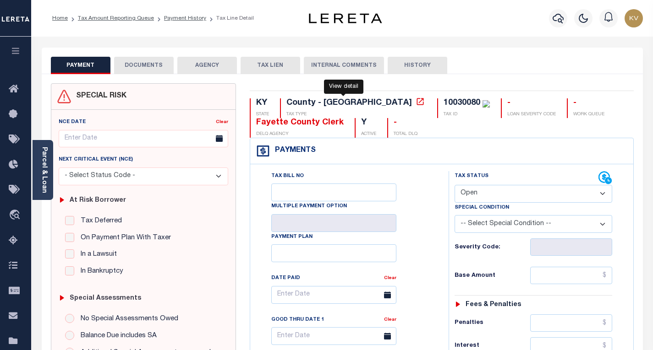
click at [415, 103] on icon at bounding box center [419, 101] width 9 height 9
click at [473, 194] on select "- Select Status Code - Open Due/Unpaid Paid Incomplete No Tax Due Internal Refu…" at bounding box center [533, 194] width 158 height 18
select select "PYD"
click at [454, 186] on select "- Select Status Code - Open Due/Unpaid Paid Incomplete No Tax Due Internal Refu…" at bounding box center [533, 194] width 158 height 18
type input "[DATE]"
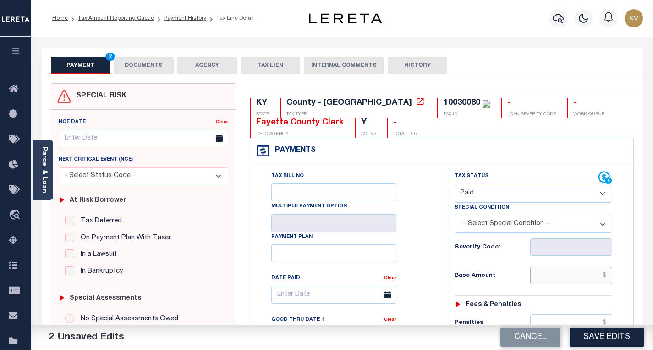
click at [554, 274] on input "text" at bounding box center [571, 275] width 82 height 17
type input "$2,964.55"
click at [510, 268] on div "Base Amount $2,964.55" at bounding box center [533, 275] width 158 height 17
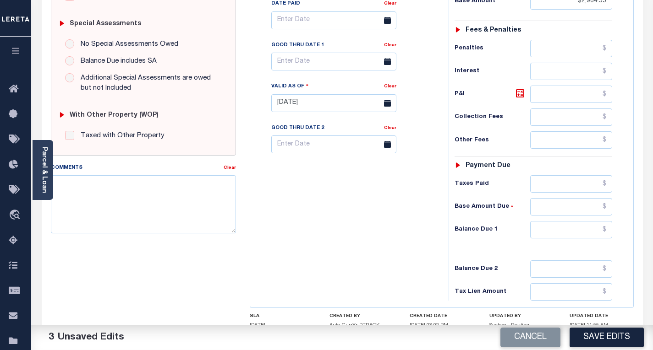
scroll to position [344, 0]
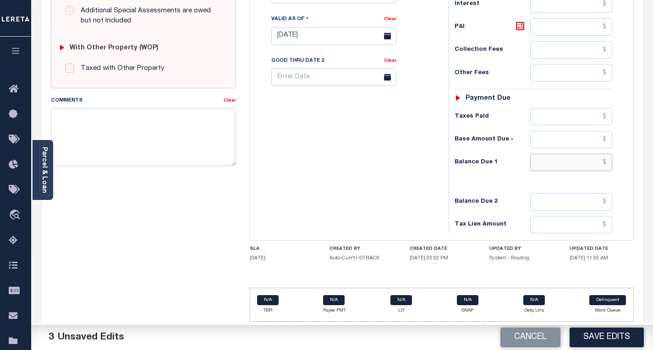
click at [550, 164] on input "text" at bounding box center [571, 162] width 82 height 17
type input "$0.00"
click at [356, 189] on div "Tax Bill No Multiple Payment Option Payment Plan Clear" at bounding box center [346, 31] width 189 height 404
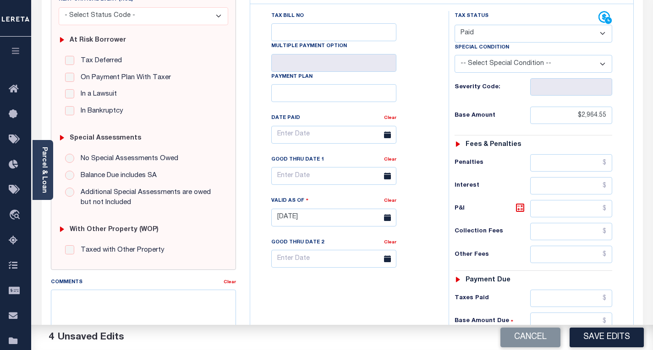
scroll to position [0, 0]
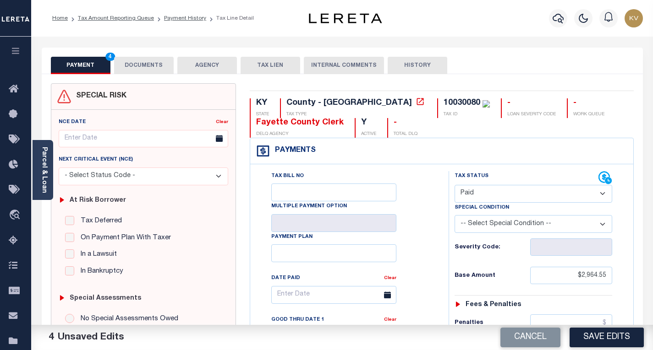
click at [143, 64] on button "DOCUMENTS" at bounding box center [144, 65] width 60 height 17
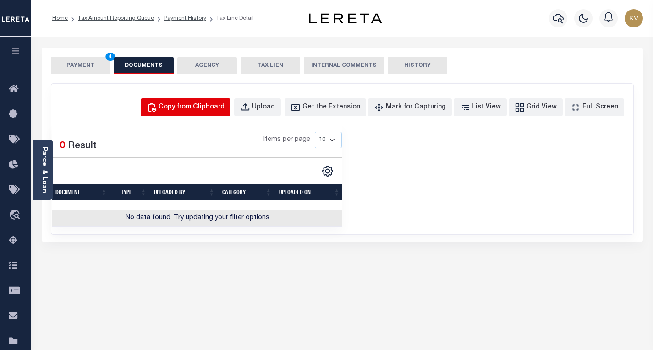
click at [197, 113] on button "Copy from Clipboard" at bounding box center [186, 107] width 90 height 18
select select "POP"
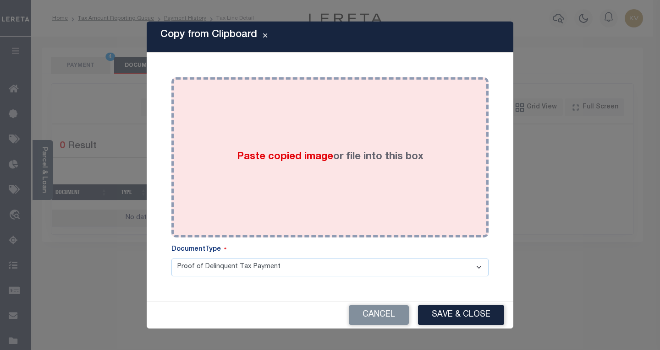
click at [229, 147] on div "Paste copied image or file into this box" at bounding box center [329, 157] width 303 height 147
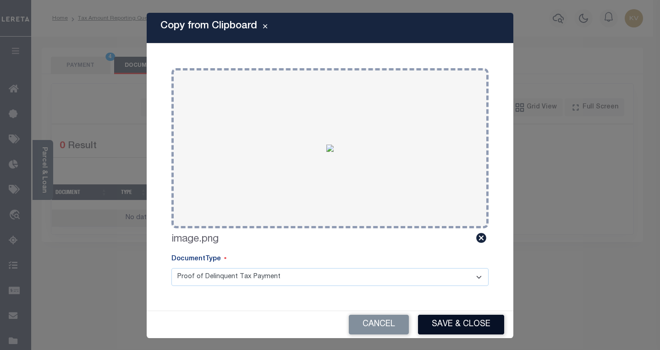
click at [440, 324] on button "Save & Close" at bounding box center [461, 325] width 86 height 20
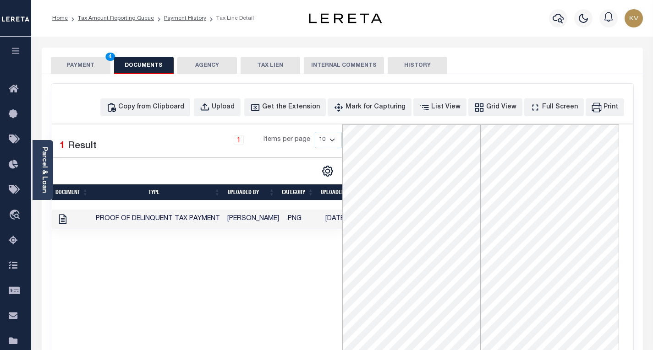
click at [76, 60] on button "PAYMENT 4" at bounding box center [81, 65] width 60 height 17
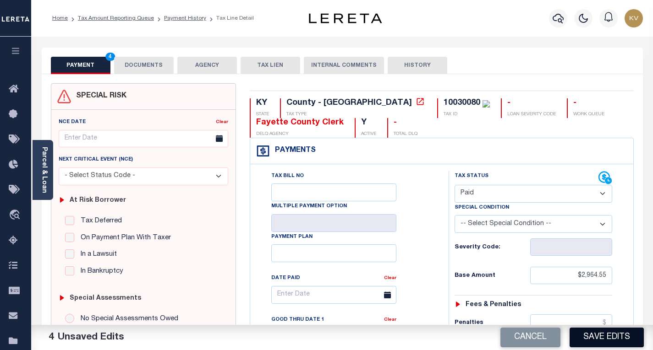
click at [599, 339] on button "Save Edits" at bounding box center [606, 338] width 74 height 20
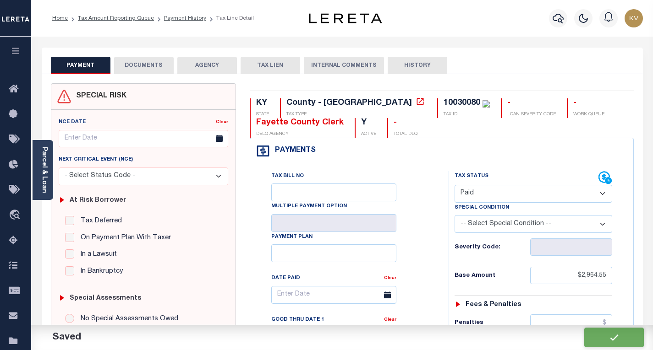
checkbox input "false"
type input "$2,964.55"
type input "$0"
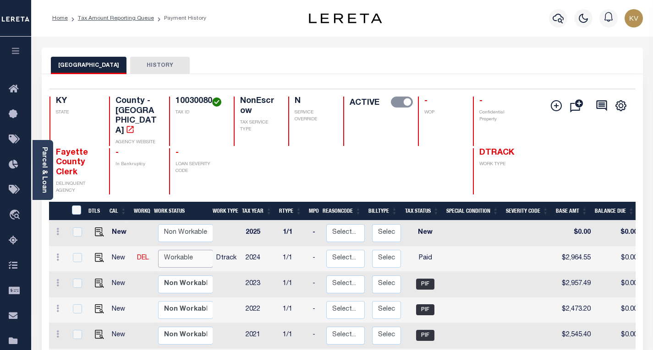
click at [176, 250] on select "Non Workable Workable" at bounding box center [185, 259] width 55 height 18
checkbox input "true"
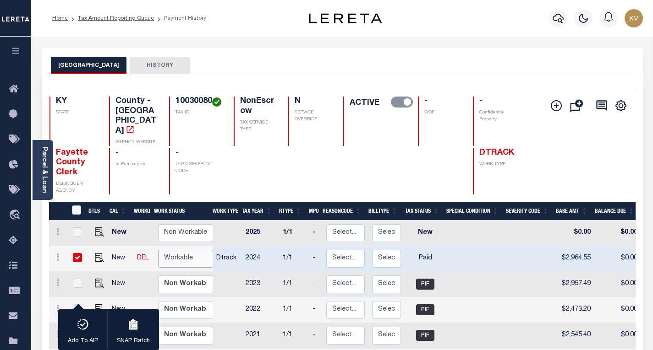
select select "true"
click at [158, 250] on select "Non Workable Workable" at bounding box center [185, 259] width 55 height 18
checkbox input "false"
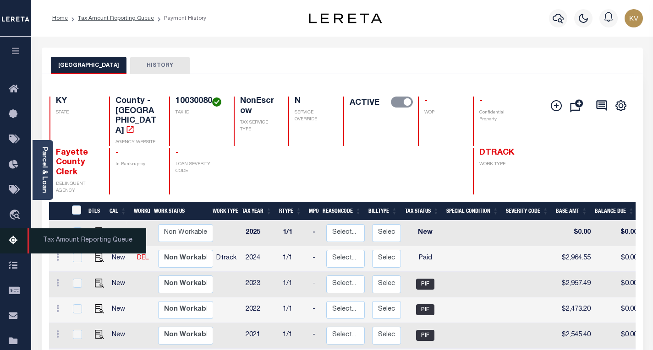
click at [7, 243] on link "Tax Amount Reporting Queue" at bounding box center [15, 241] width 31 height 25
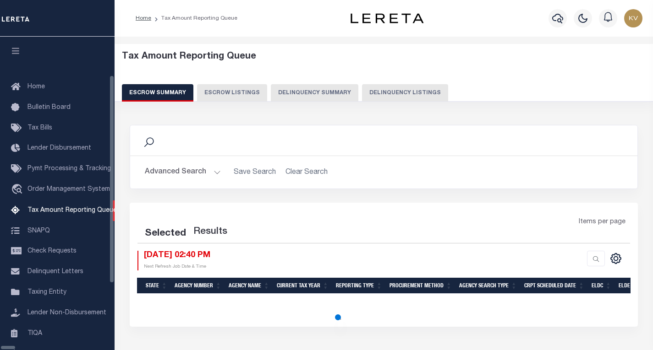
select select "100"
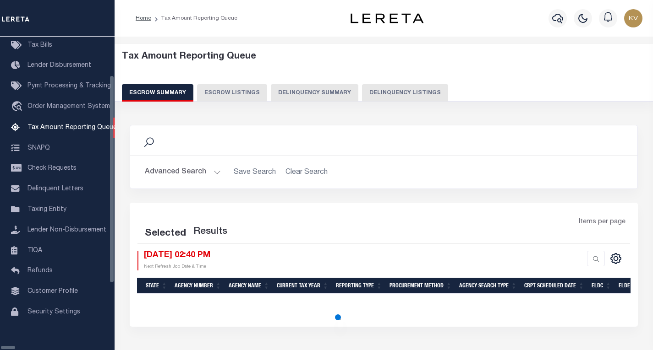
select select "100"
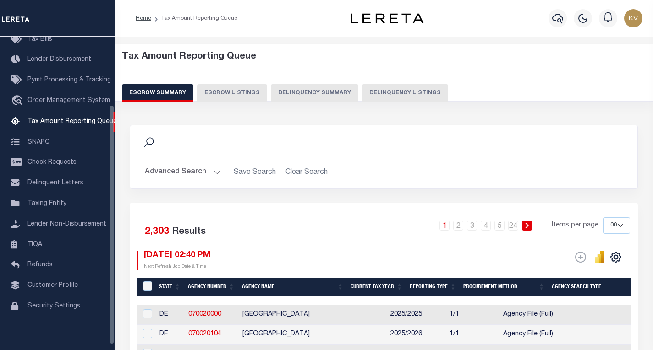
click at [194, 174] on button "Advanced Search" at bounding box center [183, 173] width 76 height 18
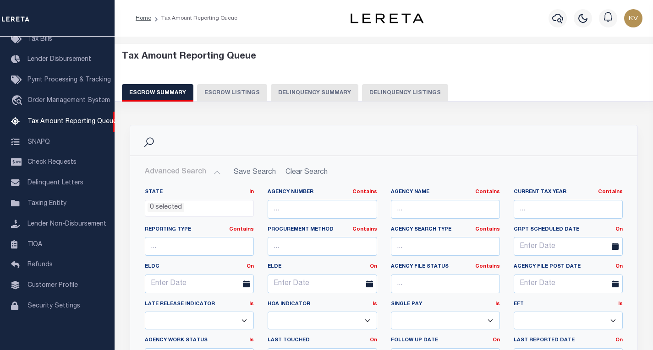
click at [369, 88] on button "Delinquency Listings" at bounding box center [405, 92] width 86 height 17
select select
select select "100"
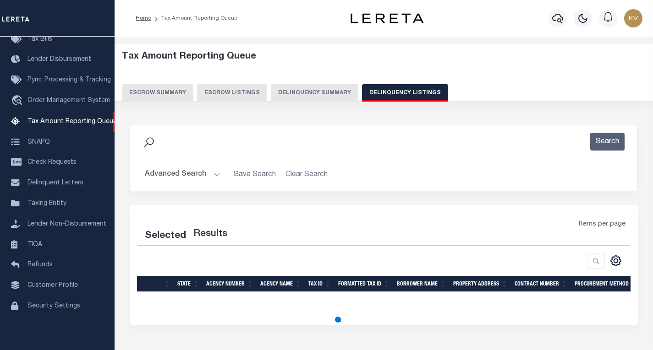
select select "100"
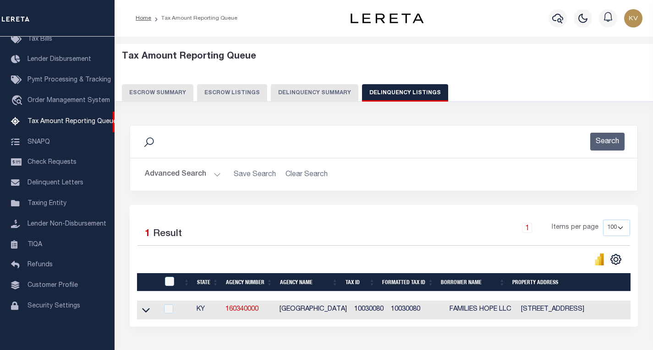
click at [215, 172] on button "Advanced Search" at bounding box center [183, 175] width 76 height 18
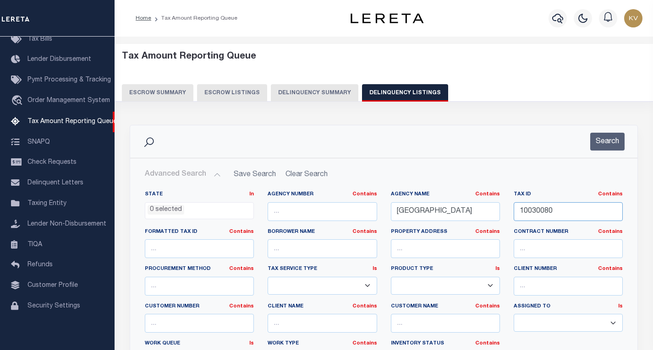
click at [543, 205] on input "10030080" at bounding box center [567, 211] width 109 height 19
paste input "39190"
type input "10391900"
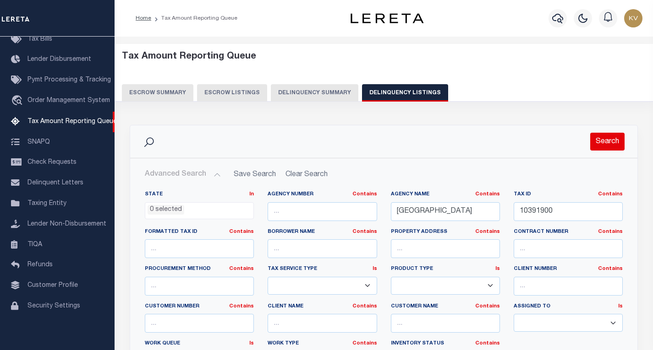
click at [612, 142] on button "Search" at bounding box center [607, 142] width 34 height 18
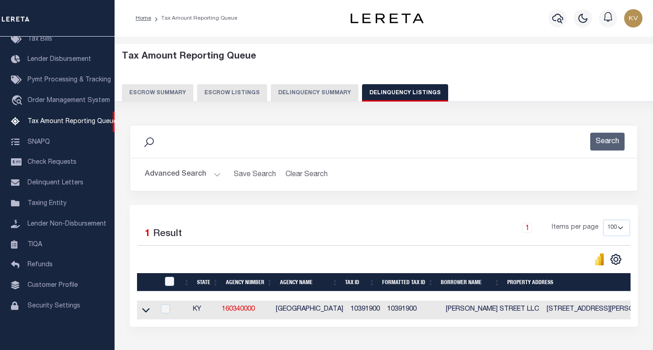
scroll to position [67, 0]
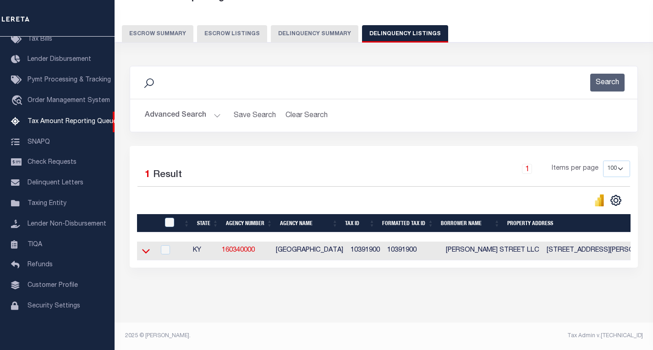
click at [145, 246] on icon at bounding box center [146, 251] width 8 height 10
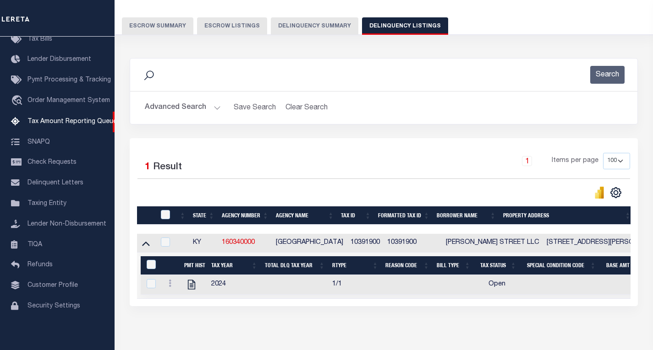
scroll to position [80, 0]
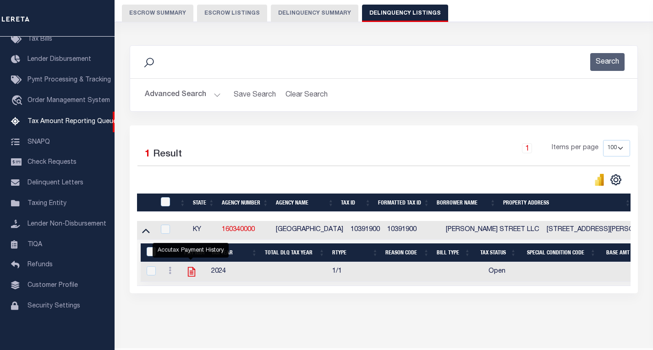
click at [191, 272] on icon "" at bounding box center [192, 272] width 12 height 12
checkbox input "true"
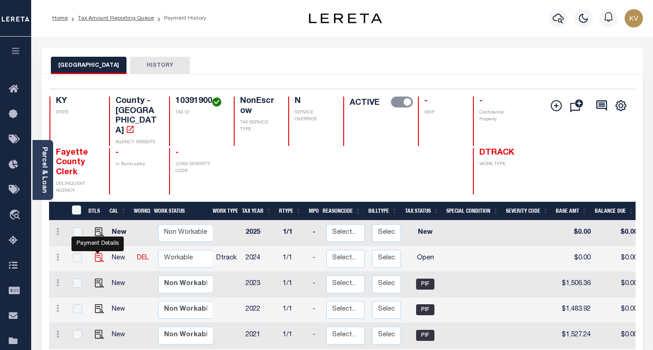
click at [98, 253] on img "" at bounding box center [99, 257] width 9 height 9
checkbox input "true"
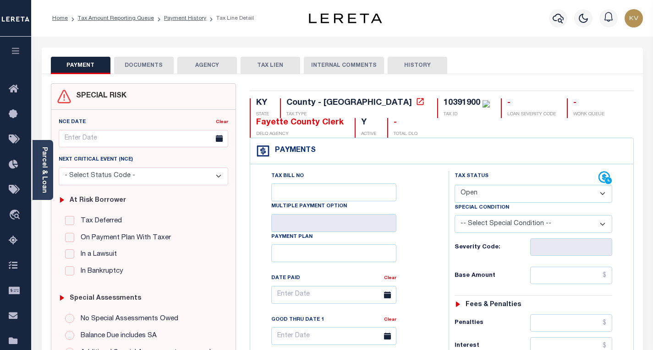
click at [492, 194] on select "- Select Status Code - Open Due/Unpaid Paid Incomplete No Tax Due Internal Refu…" at bounding box center [533, 194] width 158 height 18
select select "PYD"
click at [454, 186] on select "- Select Status Code - Open Due/Unpaid Paid Incomplete No Tax Due Internal Refu…" at bounding box center [533, 194] width 158 height 18
type input "[DATE]"
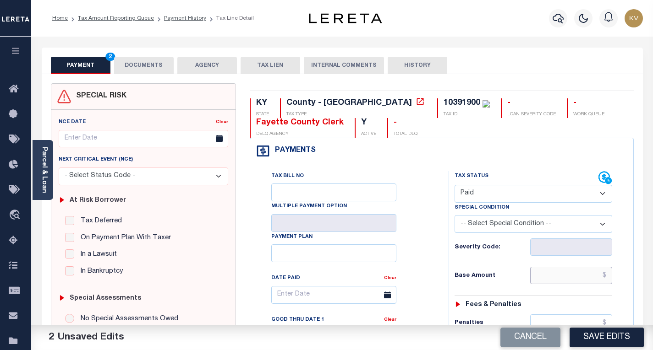
click at [551, 277] on input "text" at bounding box center [571, 275] width 82 height 17
type input "$1,509.96"
click at [515, 269] on div "Base Amount $1,509.96" at bounding box center [533, 275] width 158 height 17
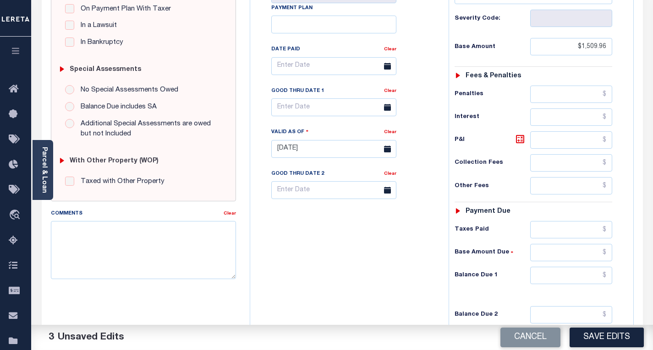
scroll to position [344, 0]
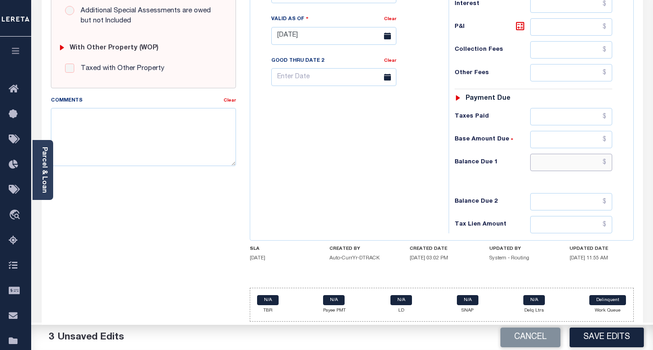
click at [551, 162] on input "text" at bounding box center [571, 162] width 82 height 17
type input "$0.00"
click at [384, 183] on div "Tax Bill No Multiple Payment Option Payment Plan Clear" at bounding box center [346, 31] width 189 height 404
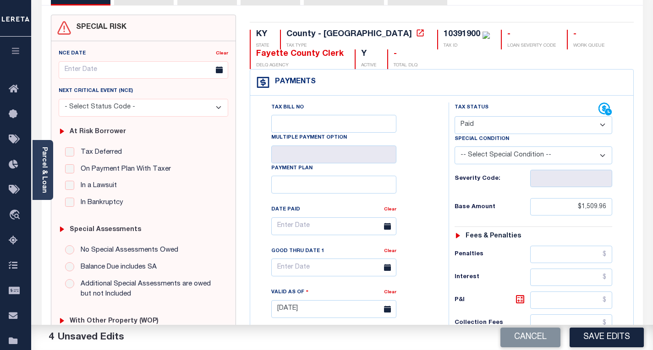
scroll to position [0, 0]
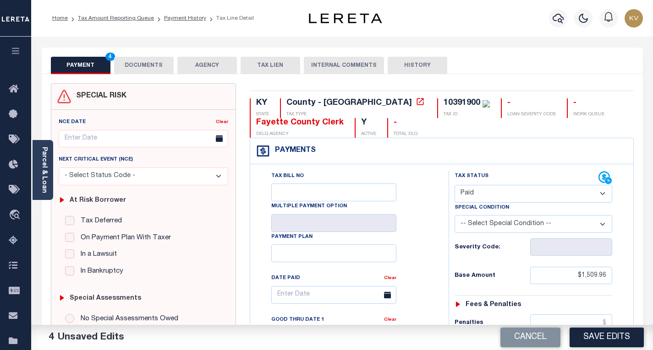
click at [151, 69] on button "DOCUMENTS" at bounding box center [144, 65] width 60 height 17
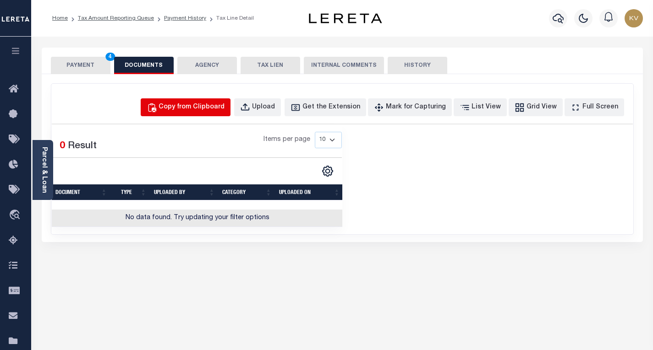
click at [219, 110] on div "Copy from Clipboard" at bounding box center [191, 108] width 66 height 10
select select "POP"
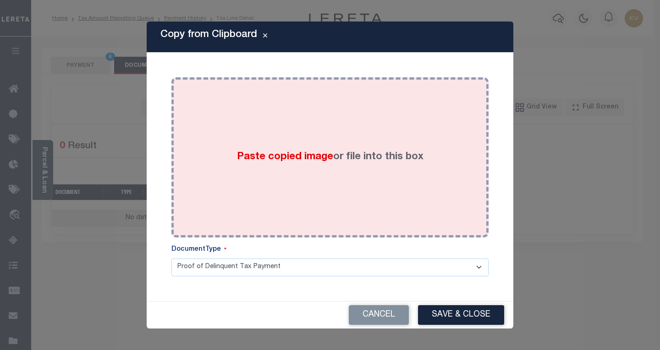
click at [237, 168] on div "Paste copied image or file into this box" at bounding box center [329, 157] width 303 height 147
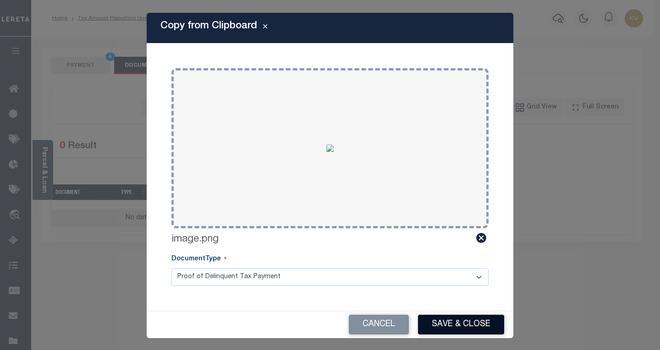
click at [455, 322] on button "Save & Close" at bounding box center [461, 325] width 86 height 20
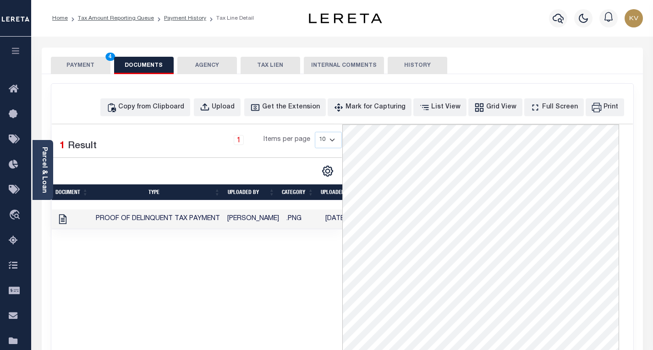
click at [76, 66] on button "PAYMENT 4" at bounding box center [81, 65] width 60 height 17
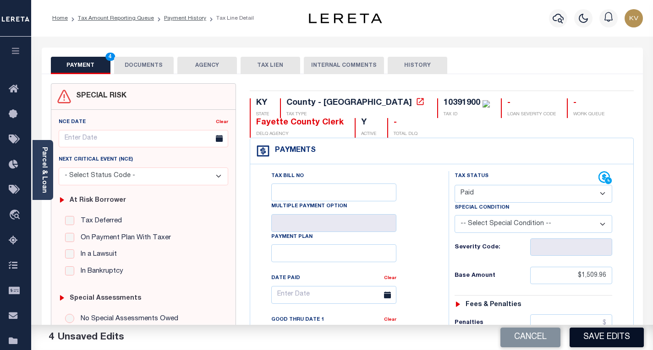
click at [604, 332] on button "Save Edits" at bounding box center [606, 338] width 74 height 20
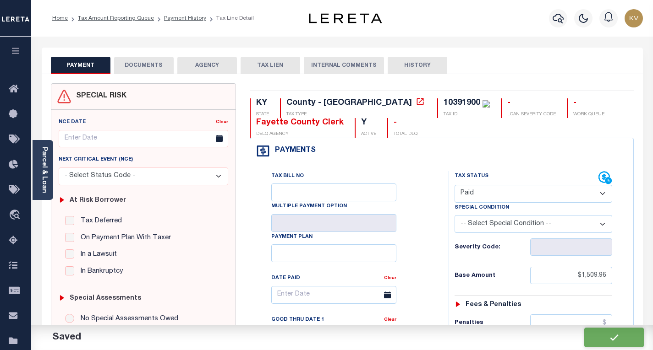
checkbox input "false"
type input "$1,509.96"
type input "$0"
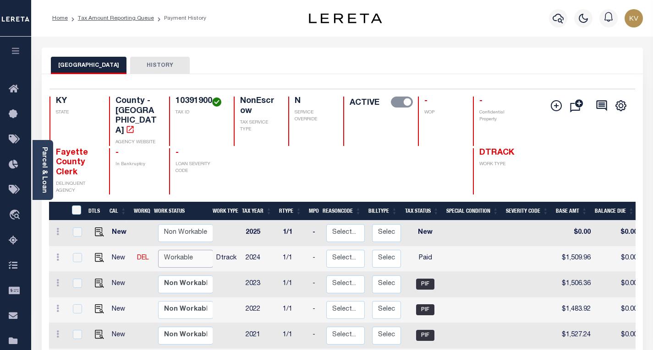
click at [192, 250] on select "Non Workable Workable" at bounding box center [185, 259] width 55 height 18
checkbox input "true"
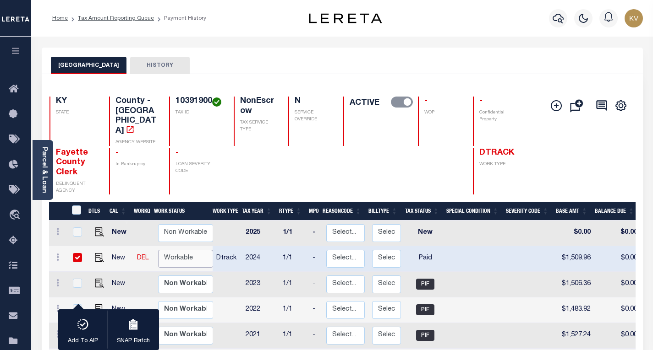
select select "true"
click at [158, 250] on select "Non Workable Workable" at bounding box center [185, 259] width 55 height 18
checkbox input "false"
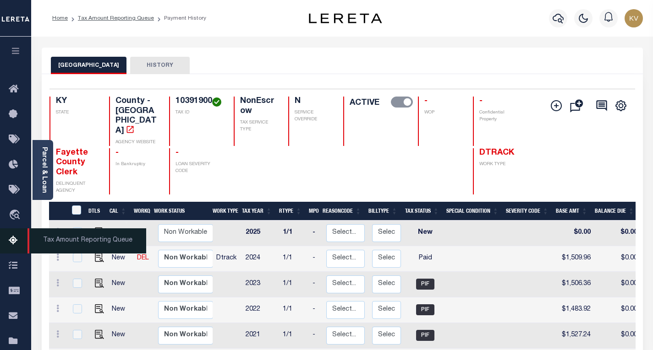
click at [11, 239] on icon at bounding box center [16, 240] width 15 height 11
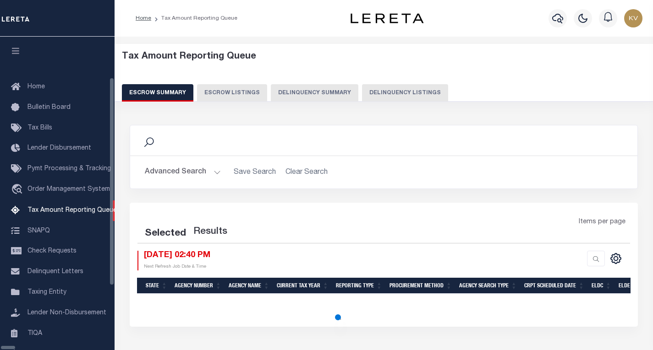
click at [362, 92] on button "Delinquency Listings" at bounding box center [405, 92] width 86 height 17
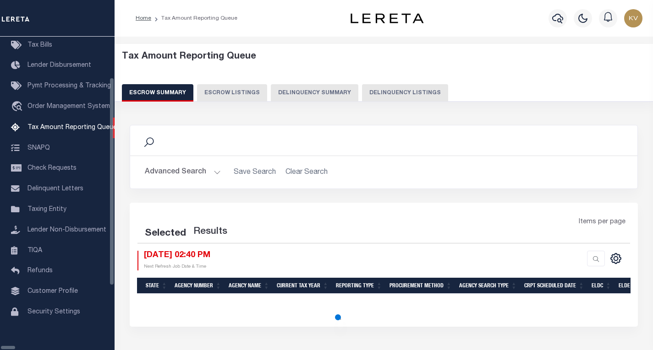
select select "100"
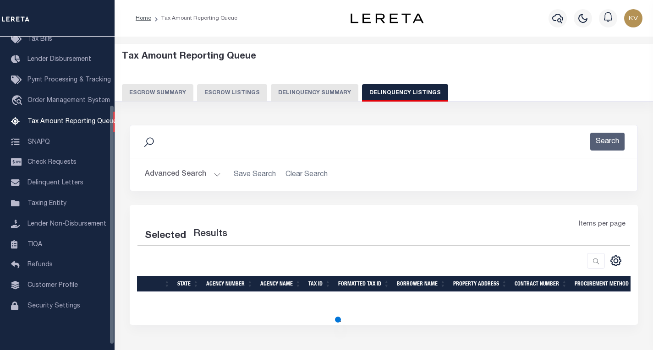
select select "100"
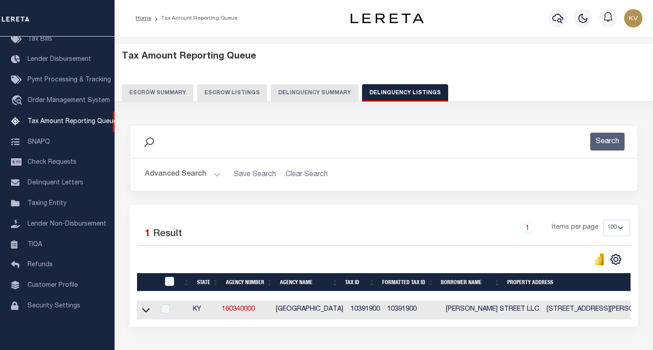
click at [214, 176] on button "Advanced Search" at bounding box center [183, 175] width 76 height 18
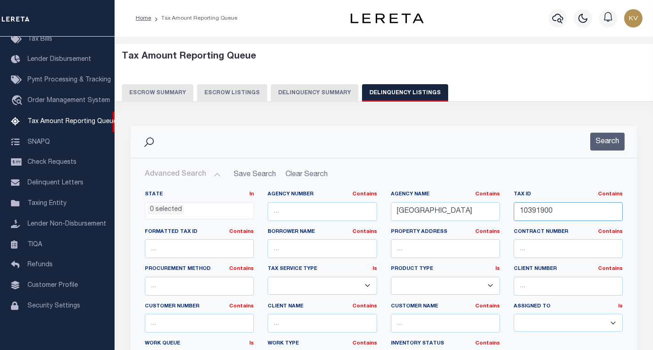
click at [540, 214] on input "10391900" at bounding box center [567, 211] width 109 height 19
paste input "5372"
type input "10537200"
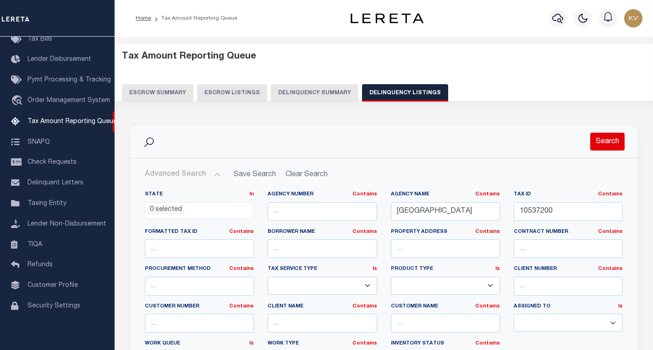
click at [606, 141] on button "Search" at bounding box center [607, 142] width 34 height 18
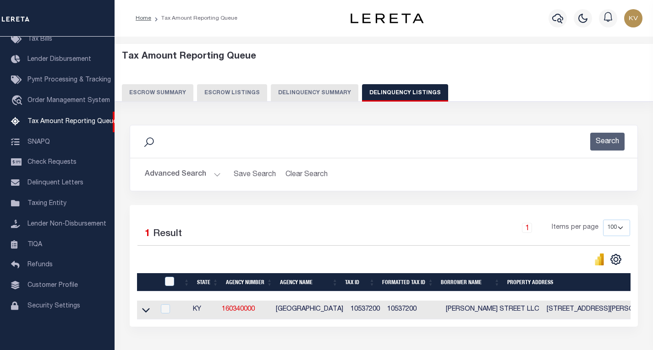
scroll to position [67, 0]
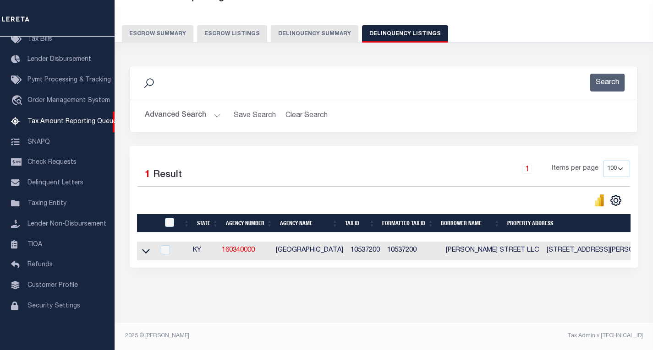
click at [152, 246] on td at bounding box center [146, 251] width 18 height 19
checkbox input "true"
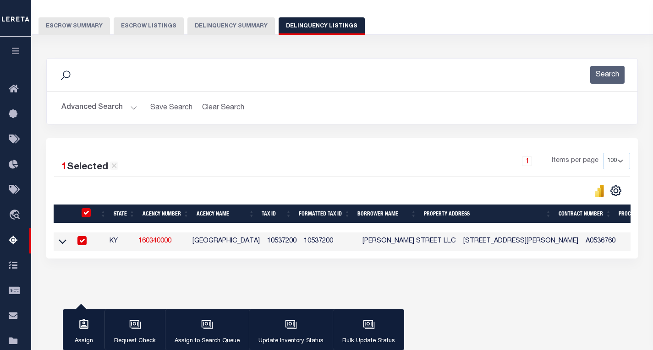
scroll to position [66, 0]
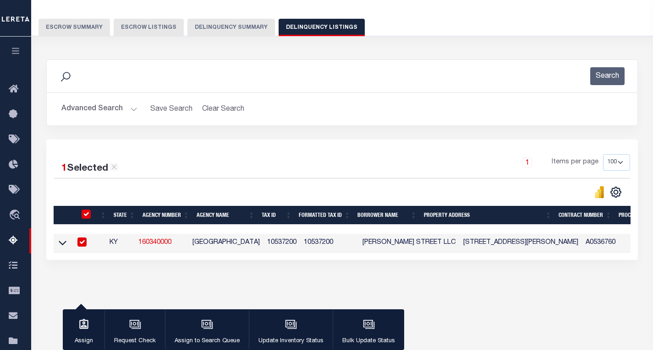
click at [87, 215] on input "checkbox" at bounding box center [86, 214] width 9 height 9
checkbox input "false"
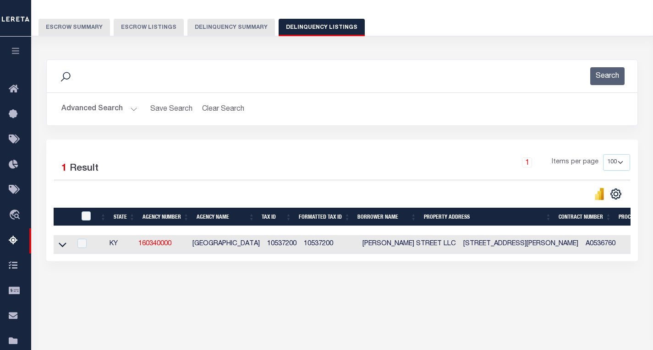
click at [58, 243] on link at bounding box center [62, 244] width 11 height 6
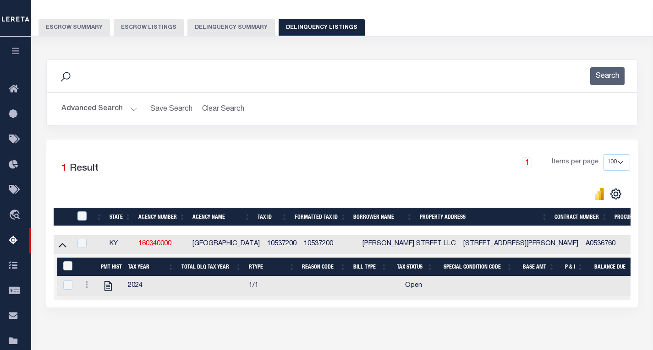
scroll to position [135, 0]
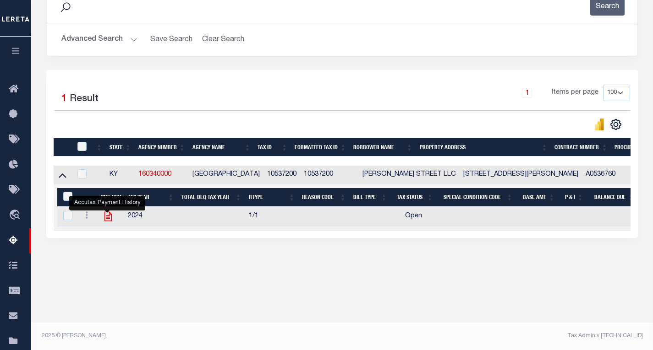
click at [109, 217] on icon "" at bounding box center [107, 217] width 7 height 10
checkbox input "true"
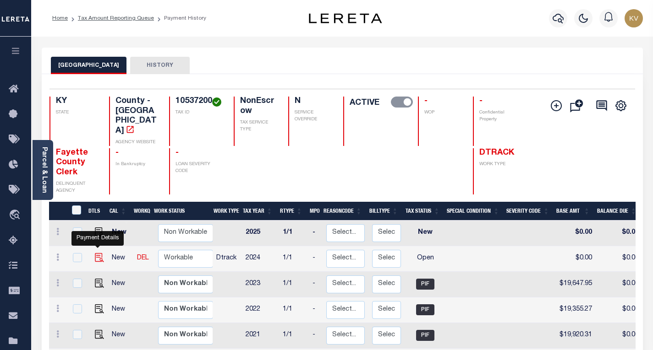
click at [97, 253] on img "" at bounding box center [99, 257] width 9 height 9
checkbox input "true"
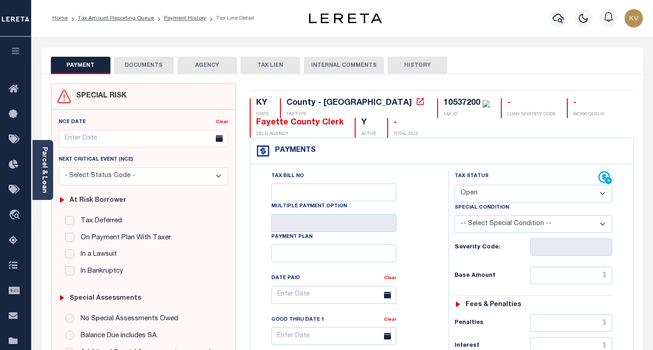
click at [513, 191] on select "- Select Status Code - Open Due/Unpaid Paid Incomplete No Tax Due Internal Refu…" at bounding box center [533, 194] width 158 height 18
select select "PYD"
click at [454, 186] on select "- Select Status Code - Open Due/Unpaid Paid Incomplete No Tax Due Internal Refu…" at bounding box center [533, 194] width 158 height 18
type input "[DATE]"
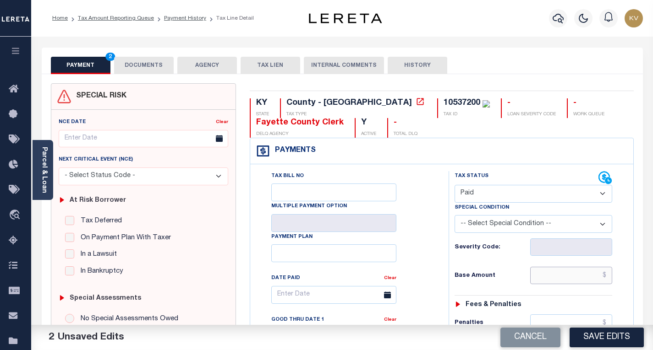
click at [564, 277] on input "text" at bounding box center [571, 275] width 82 height 17
type input "$24,263.81"
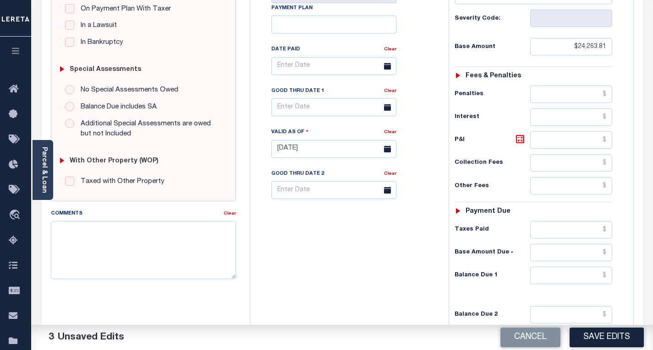
scroll to position [321, 0]
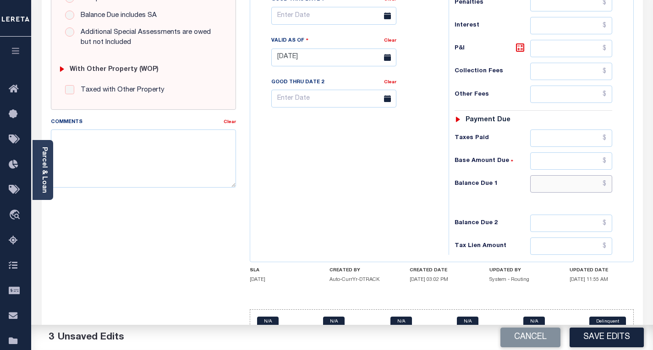
click at [561, 185] on input "text" at bounding box center [571, 183] width 82 height 17
type input "$0.00"
click at [392, 196] on div "Tax Bill No Multiple Payment Option Payment Plan Clear" at bounding box center [346, 53] width 189 height 404
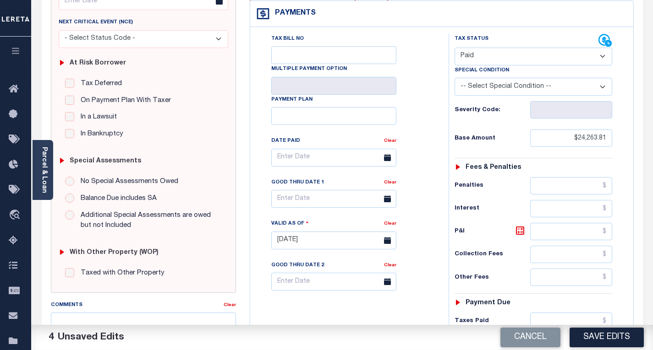
scroll to position [0, 0]
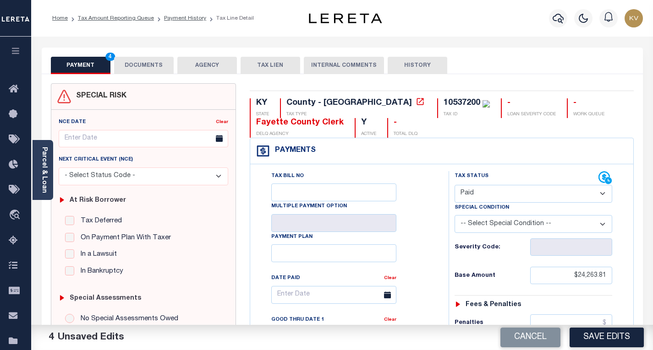
click at [131, 63] on button "DOCUMENTS" at bounding box center [144, 65] width 60 height 17
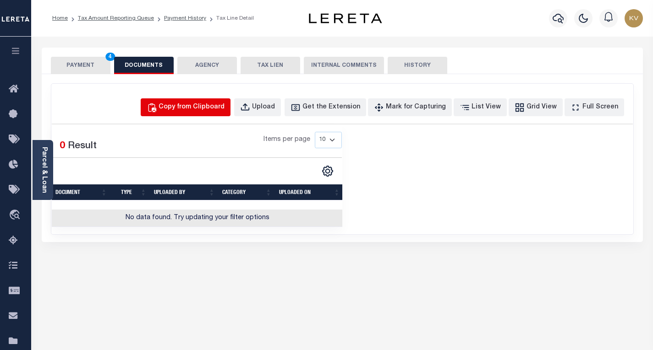
click at [193, 112] on div "Copy from Clipboard" at bounding box center [191, 108] width 66 height 10
select select "POP"
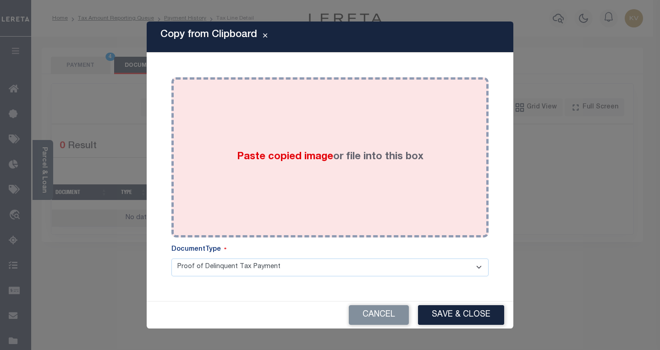
click at [251, 152] on span "Paste copied image" at bounding box center [285, 157] width 96 height 10
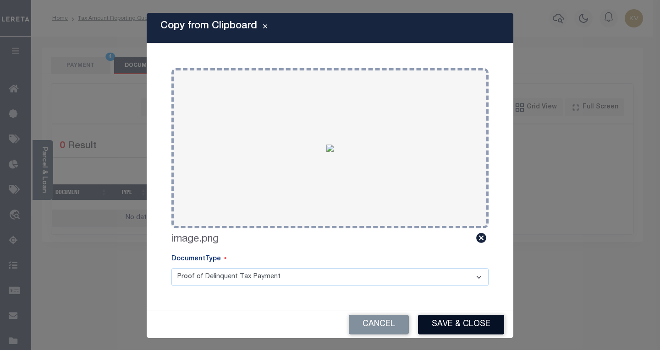
click at [460, 326] on button "Save & Close" at bounding box center [461, 325] width 86 height 20
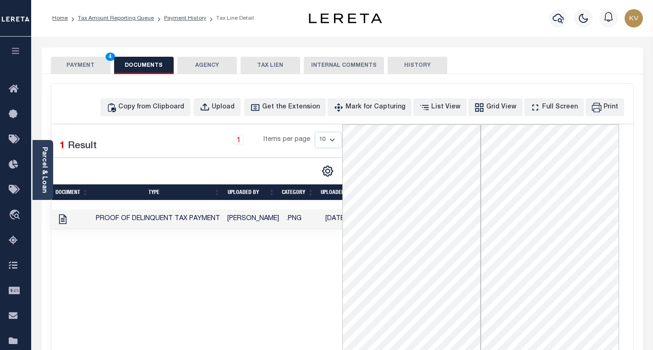
click at [77, 65] on button "PAYMENT 4" at bounding box center [81, 65] width 60 height 17
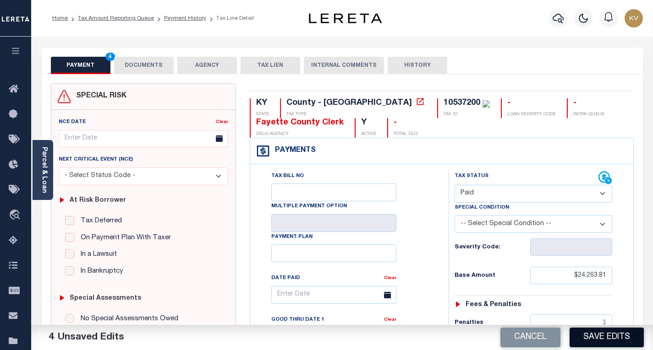
click at [616, 333] on button "Save Edits" at bounding box center [606, 338] width 74 height 20
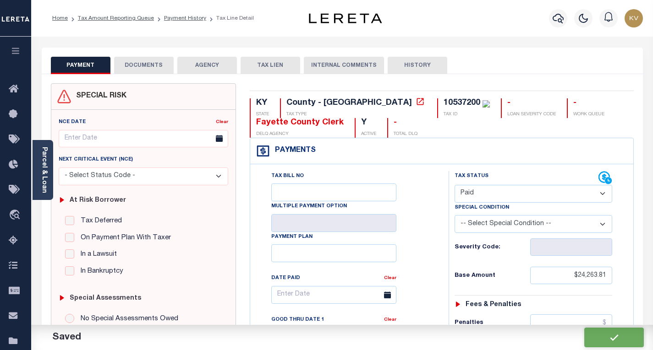
checkbox input "false"
type input "$24,263.81"
type input "$0"
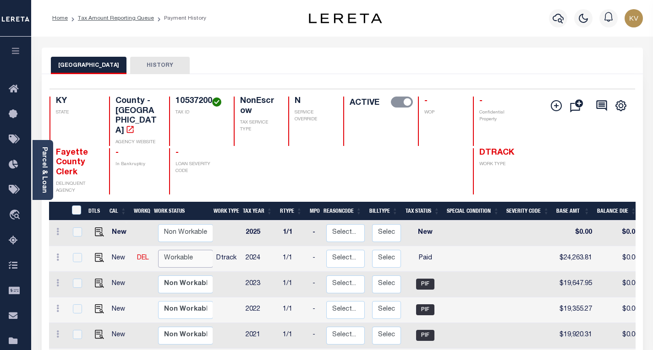
click at [192, 250] on select "Non Workable Workable" at bounding box center [185, 259] width 55 height 18
checkbox input "true"
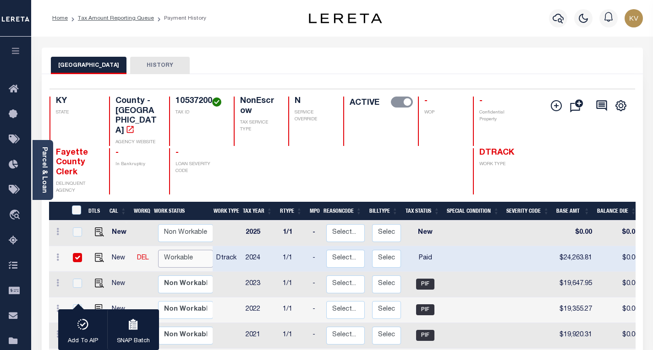
select select "true"
click at [158, 250] on select "Non Workable Workable" at bounding box center [185, 259] width 55 height 18
checkbox input "false"
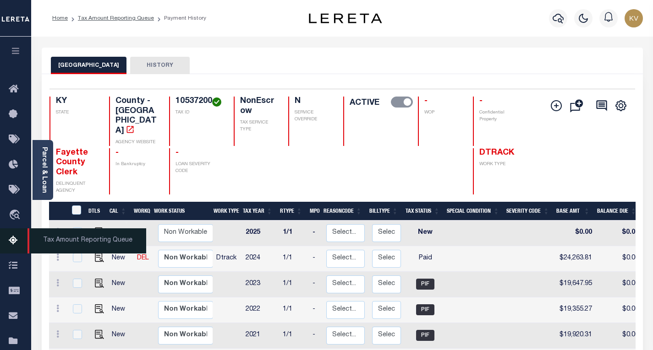
click at [12, 247] on icon at bounding box center [16, 240] width 15 height 11
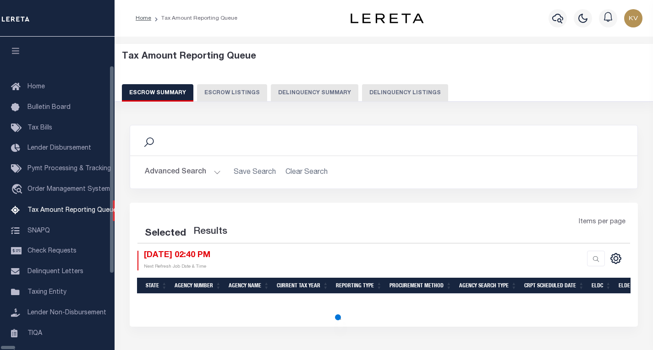
click at [367, 95] on button "Delinquency Listings" at bounding box center [405, 92] width 86 height 17
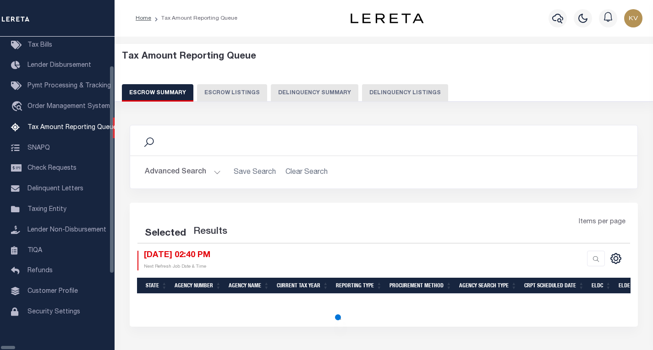
select select
select select "100"
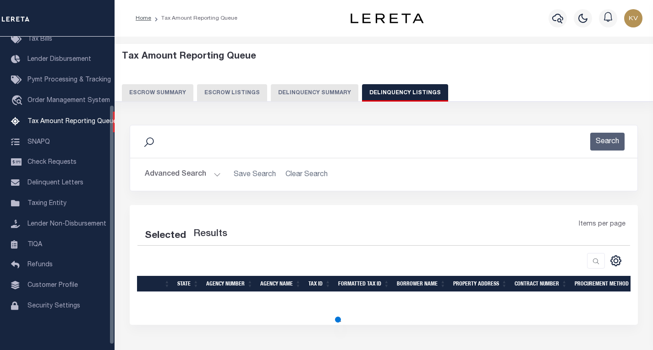
select select "100"
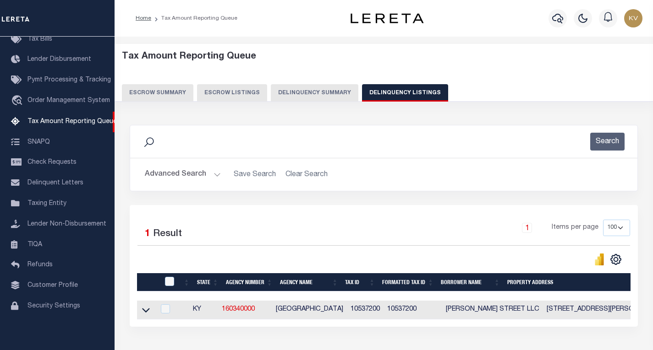
click at [208, 177] on button "Advanced Search" at bounding box center [183, 175] width 76 height 18
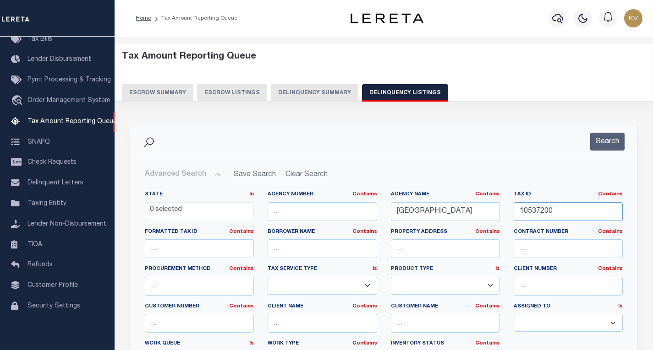
click at [551, 215] on input "10537200" at bounding box center [567, 211] width 109 height 19
paste input "14068"
type input "11406800"
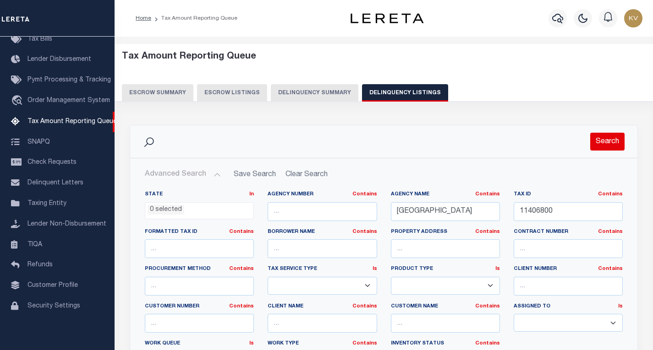
click at [612, 139] on button "Search" at bounding box center [607, 142] width 34 height 18
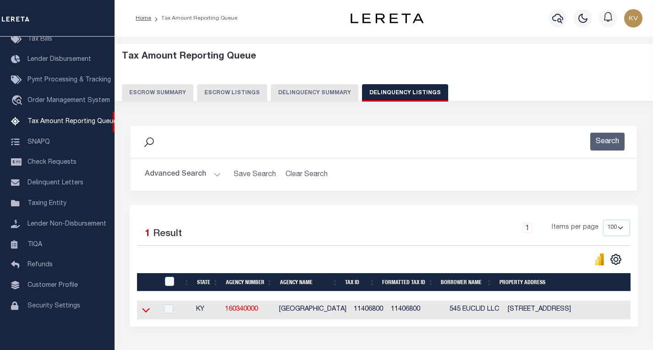
click at [148, 312] on icon at bounding box center [146, 311] width 8 height 5
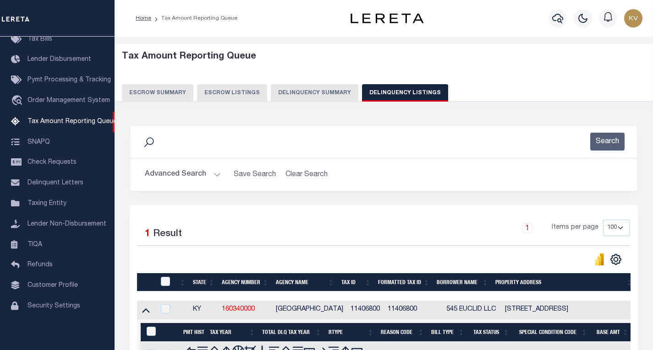
scroll to position [114, 0]
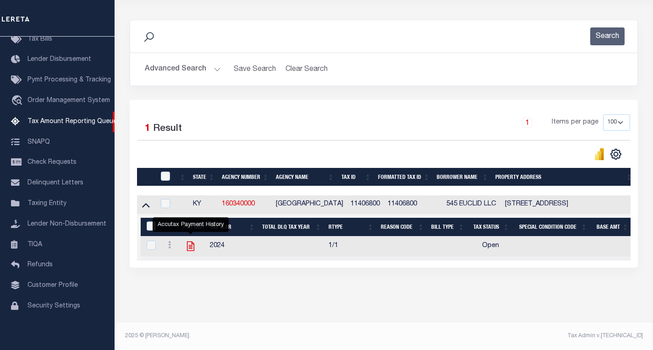
click at [192, 240] on icon "" at bounding box center [191, 246] width 12 height 12
checkbox input "true"
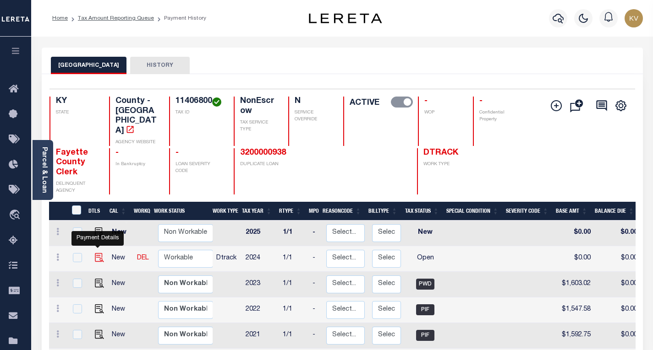
click at [96, 253] on img "" at bounding box center [99, 257] width 9 height 9
checkbox input "true"
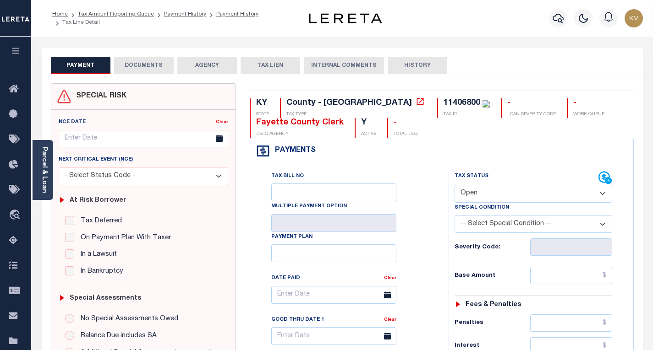
click at [497, 194] on select "- Select Status Code - Open Due/Unpaid Paid Incomplete No Tax Due Internal Refu…" at bounding box center [533, 194] width 158 height 18
select select "INC"
click at [454, 186] on select "- Select Status Code - Open Due/Unpaid Paid Incomplete No Tax Due Internal Refu…" at bounding box center [533, 194] width 158 height 18
type input "[DATE]"
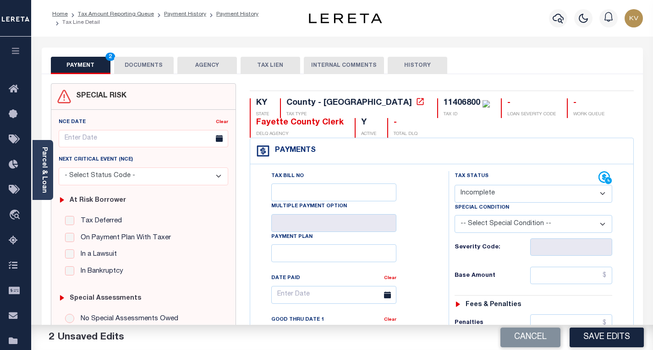
click at [485, 191] on select "- Select Status Code - Open Due/Unpaid Paid Incomplete No Tax Due Internal Refu…" at bounding box center [533, 194] width 158 height 18
select select "PYD"
click at [454, 186] on select "- Select Status Code - Open Due/Unpaid Paid Incomplete No Tax Due Internal Refu…" at bounding box center [533, 194] width 158 height 18
click at [557, 276] on input "text" at bounding box center [571, 275] width 82 height 17
type input "$2,327.86"
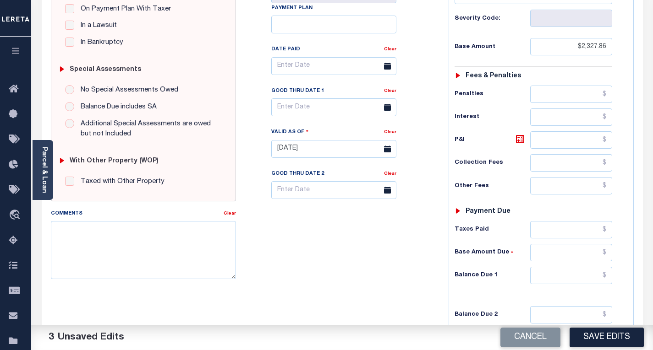
scroll to position [275, 0]
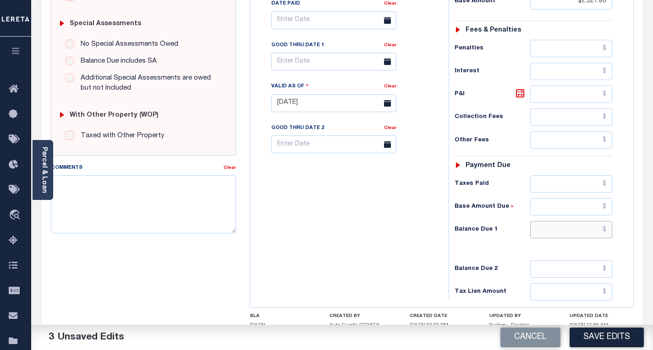
click at [538, 227] on input "text" at bounding box center [571, 229] width 82 height 17
type input "$0.00"
click at [412, 210] on div "Tax Bill No Multiple Payment Option Payment Plan Clear" at bounding box center [346, 98] width 189 height 404
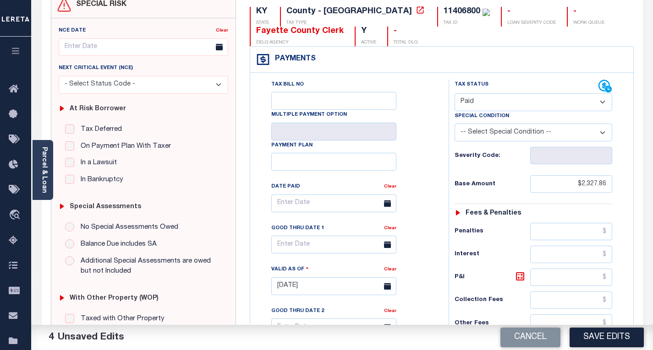
scroll to position [0, 0]
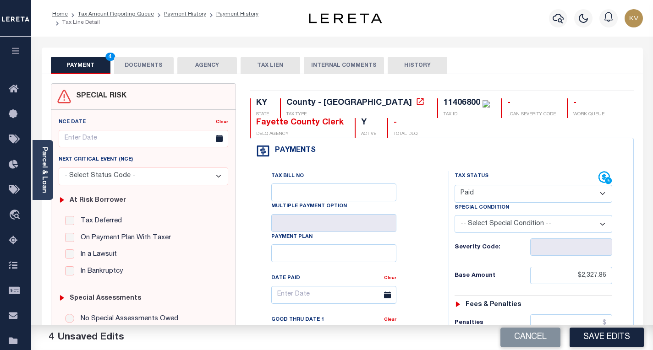
click at [153, 70] on button "DOCUMENTS" at bounding box center [144, 65] width 60 height 17
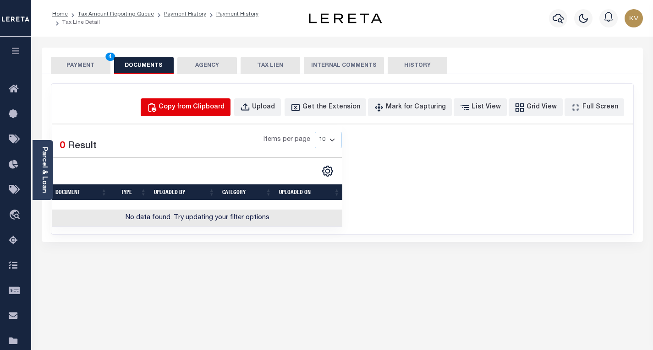
click at [186, 112] on div "Copy from Clipboard" at bounding box center [191, 108] width 66 height 10
select select "POP"
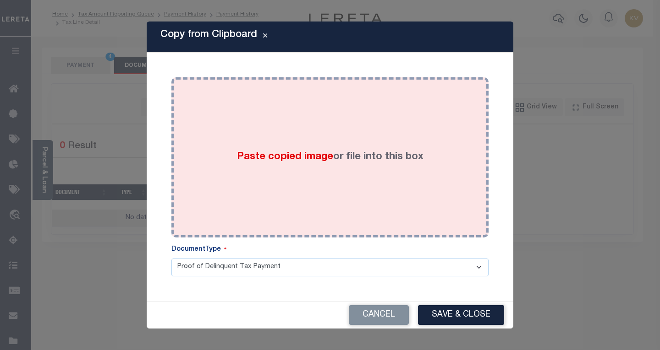
click at [224, 147] on div "Paste copied image or file into this box" at bounding box center [329, 157] width 303 height 147
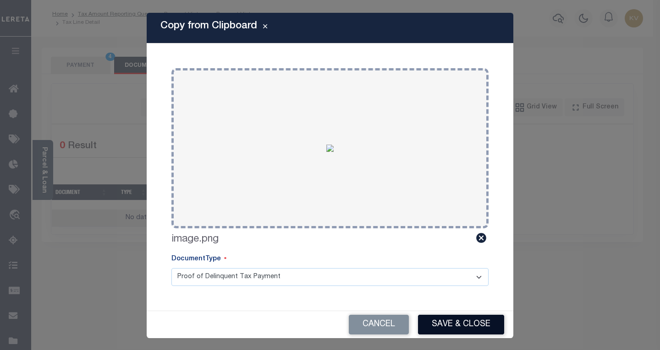
click at [437, 322] on button "Save & Close" at bounding box center [461, 325] width 86 height 20
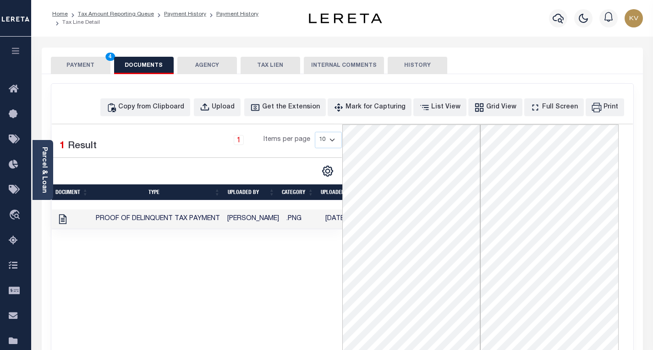
click at [82, 65] on button "PAYMENT 4" at bounding box center [81, 65] width 60 height 17
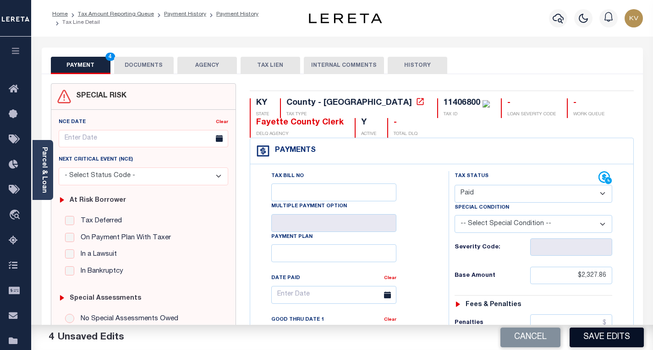
click at [595, 330] on button "Save Edits" at bounding box center [606, 338] width 74 height 20
checkbox input "false"
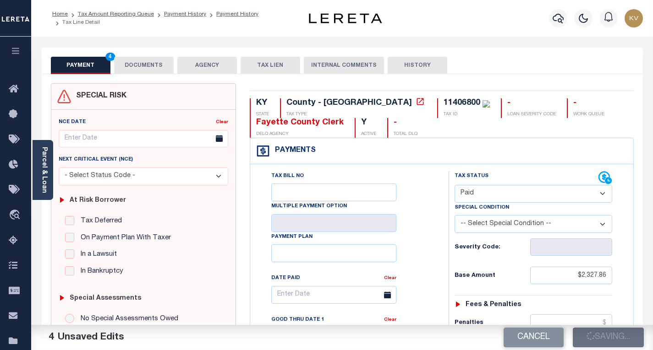
type input "$2,327.86"
type input "$0"
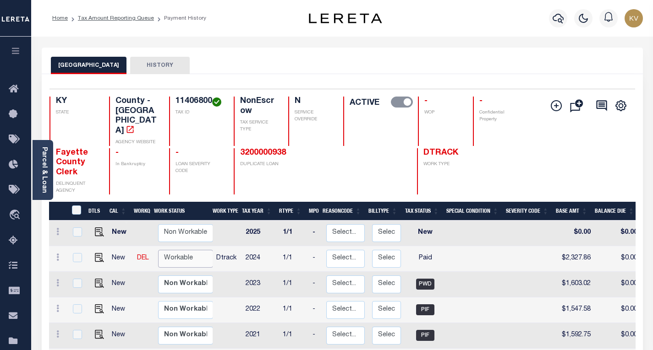
click at [180, 250] on select "Non Workable Workable" at bounding box center [185, 259] width 55 height 18
checkbox input "true"
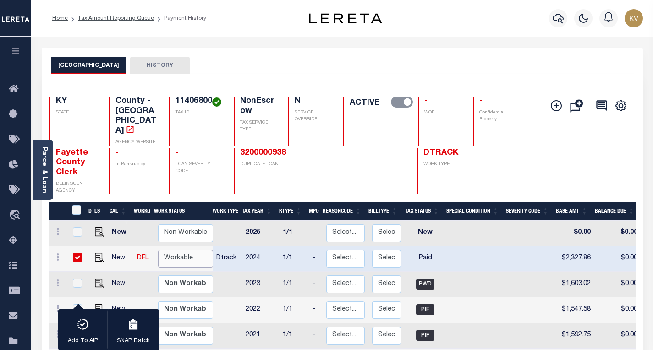
select select "true"
click at [158, 250] on select "Non Workable Workable" at bounding box center [185, 259] width 55 height 18
checkbox input "false"
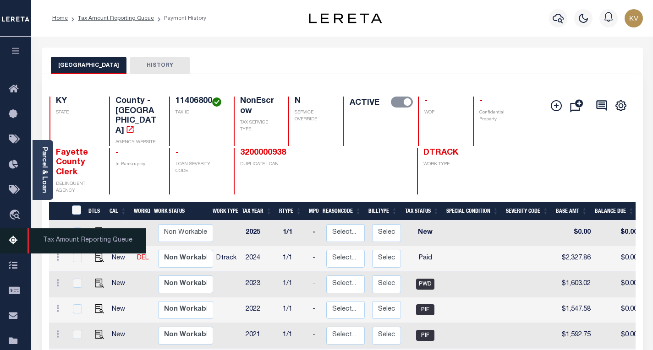
click at [17, 241] on icon at bounding box center [16, 240] width 15 height 11
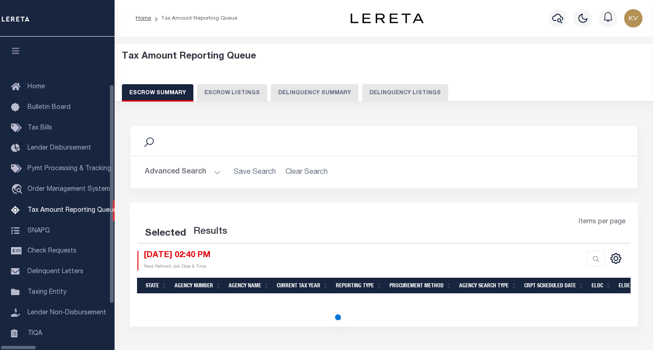
select select "100"
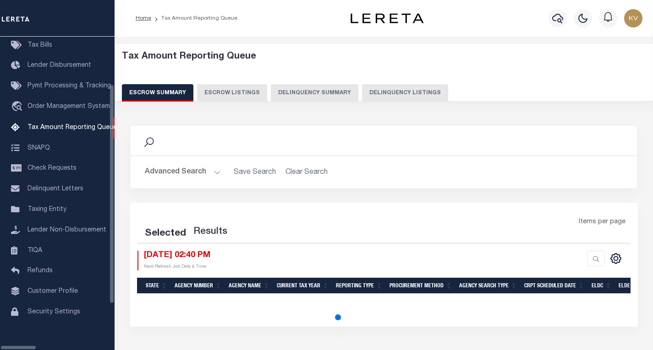
select select "100"
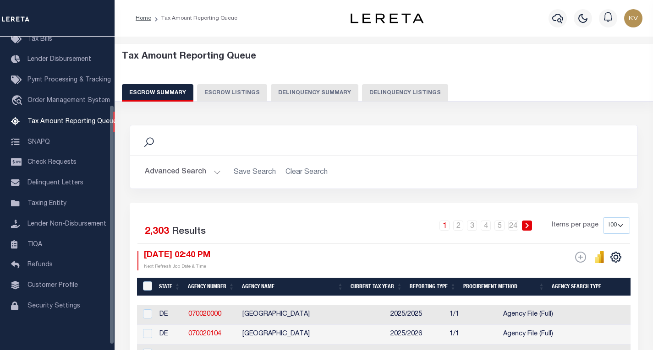
click at [403, 88] on button "Delinquency Listings" at bounding box center [405, 92] width 86 height 17
select select "100"
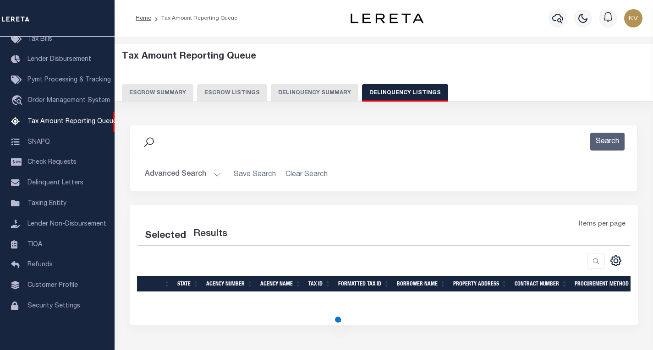
select select "100"
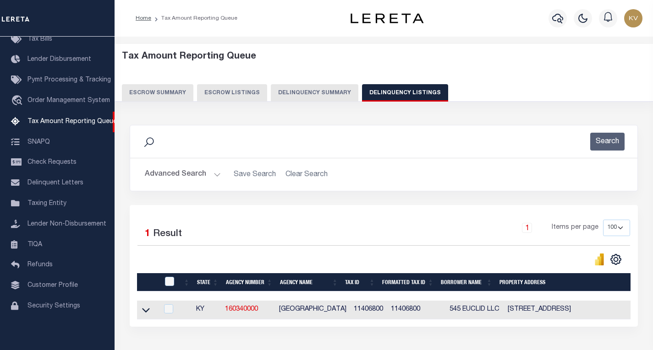
click at [204, 180] on button "Advanced Search" at bounding box center [183, 175] width 76 height 18
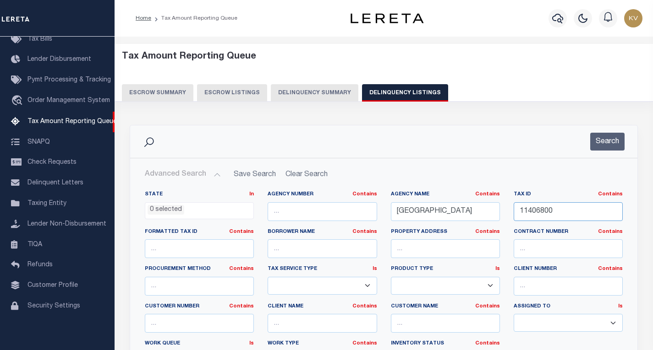
click at [526, 212] on input "11406800" at bounding box center [567, 211] width 109 height 19
paste input "33"
type input "11433800"
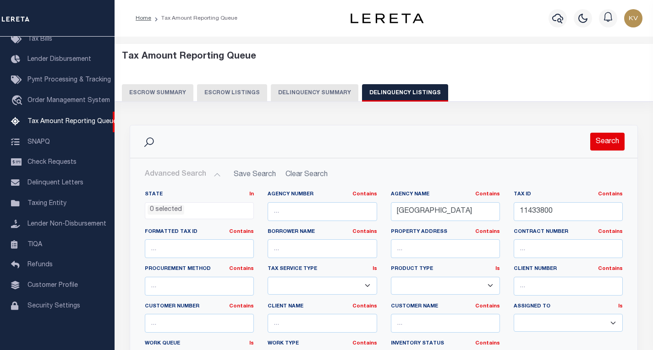
click at [603, 138] on button "Search" at bounding box center [607, 142] width 34 height 18
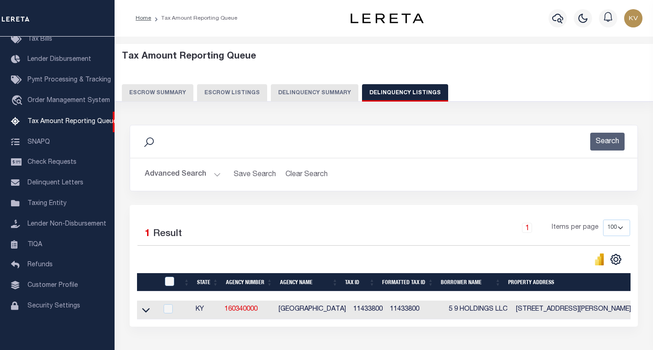
click at [208, 176] on button "Advanced Search" at bounding box center [183, 175] width 76 height 18
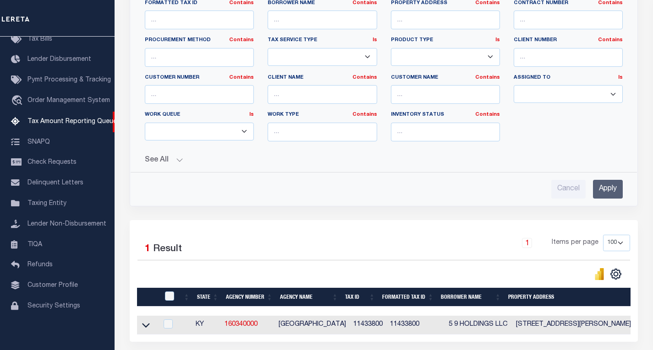
scroll to position [311, 0]
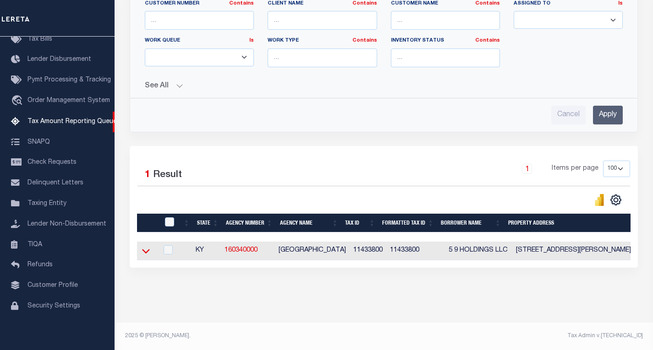
click at [147, 248] on icon at bounding box center [146, 251] width 8 height 10
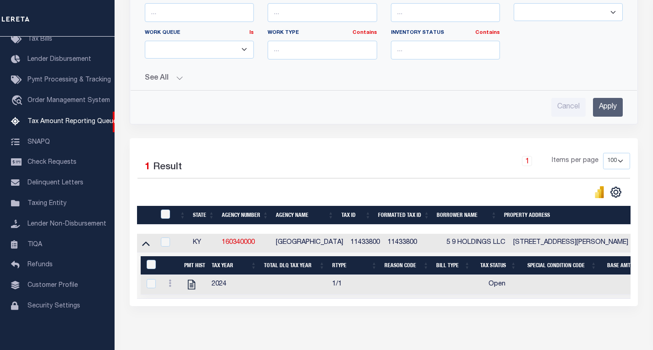
scroll to position [358, 0]
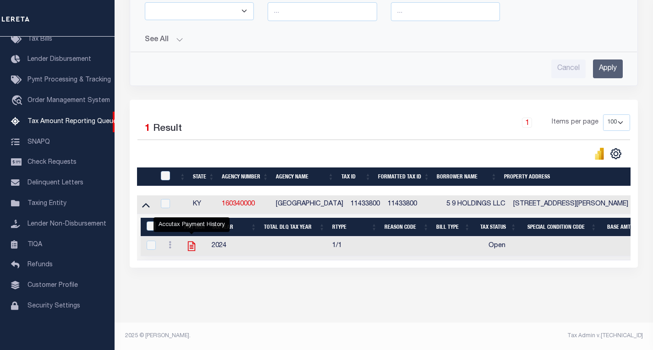
click at [191, 242] on icon "" at bounding box center [191, 247] width 7 height 10
checkbox input "true"
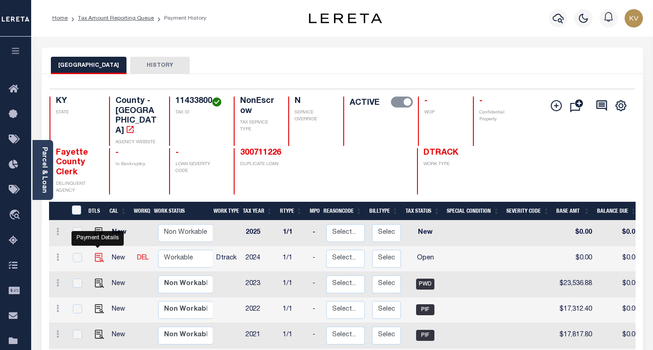
click at [98, 253] on img "" at bounding box center [99, 257] width 9 height 9
checkbox input "true"
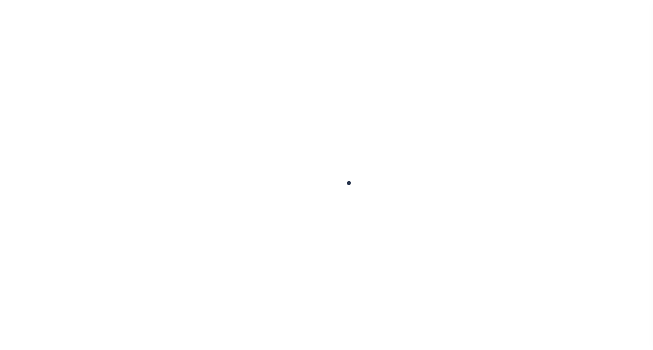
checkbox input "false"
type input "01/01/2025"
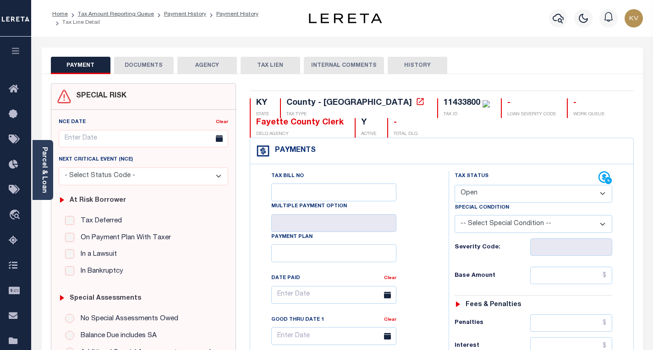
click at [482, 194] on select "- Select Status Code - Open Due/Unpaid Paid Incomplete No Tax Due Internal Refu…" at bounding box center [533, 194] width 158 height 18
select select "PYD"
click at [454, 186] on select "- Select Status Code - Open Due/Unpaid Paid Incomplete No Tax Due Internal Refu…" at bounding box center [533, 194] width 158 height 18
type input "[DATE]"
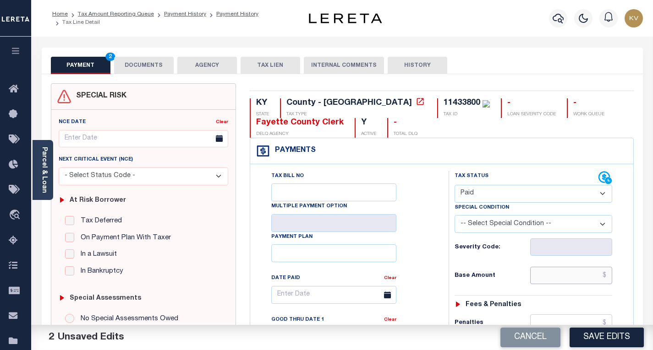
click at [545, 275] on input "text" at bounding box center [571, 275] width 82 height 17
type input "$23,593.13"
click at [514, 272] on div "Base Amount $23,593.13" at bounding box center [533, 275] width 158 height 17
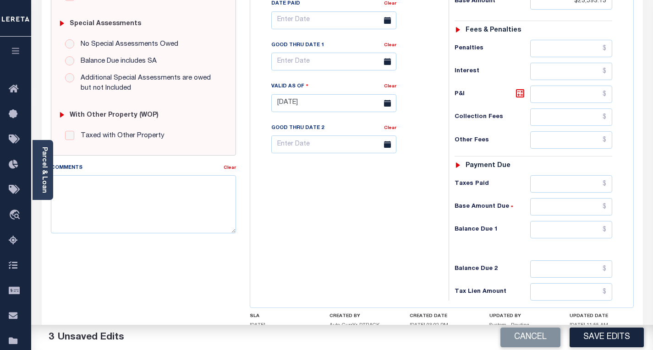
scroll to position [344, 0]
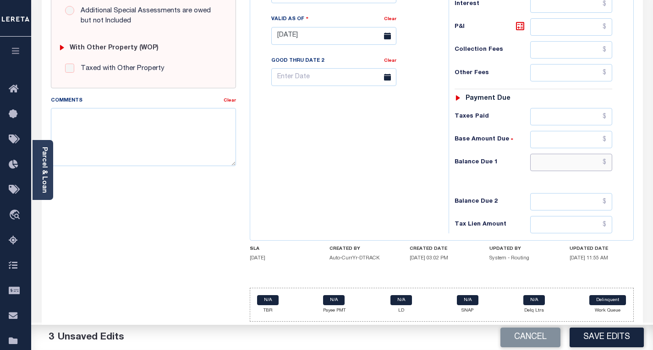
click at [544, 167] on input "text" at bounding box center [571, 162] width 82 height 17
click at [328, 210] on div "Tax Bill No Multiple Payment Option Payment Plan Clear" at bounding box center [346, 31] width 189 height 404
type input "$0.00"
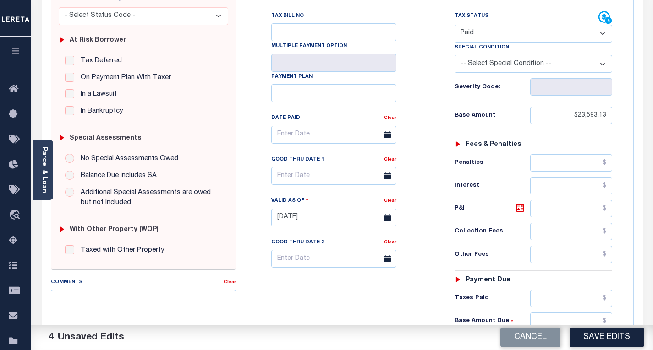
scroll to position [0, 0]
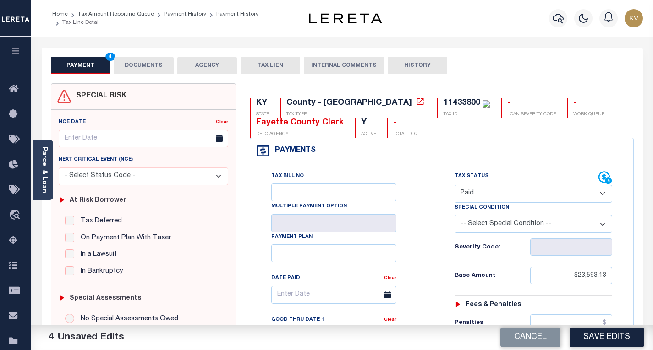
click at [134, 69] on button "DOCUMENTS" at bounding box center [144, 65] width 60 height 17
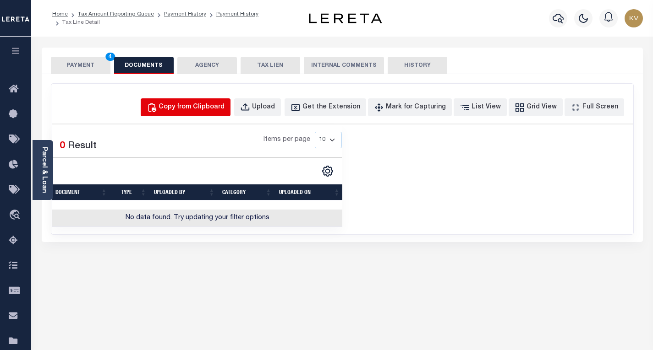
click at [193, 113] on button "Copy from Clipboard" at bounding box center [186, 107] width 90 height 18
select select "POP"
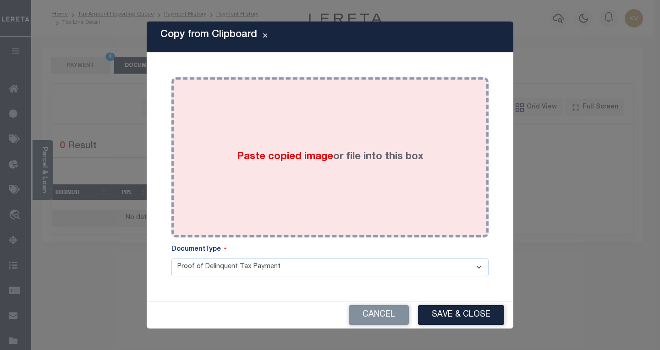
click at [251, 149] on div "Paste copied image or file into this box" at bounding box center [329, 157] width 303 height 147
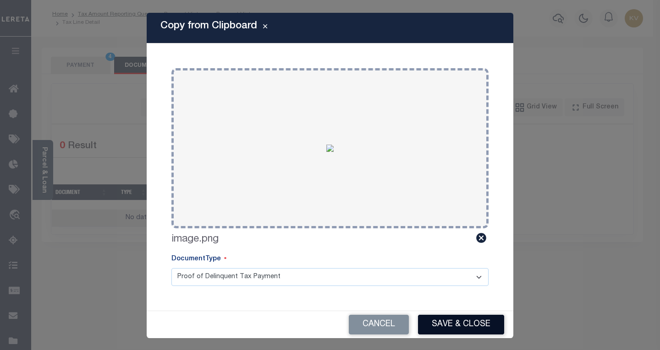
click at [454, 317] on button "Save & Close" at bounding box center [461, 325] width 86 height 20
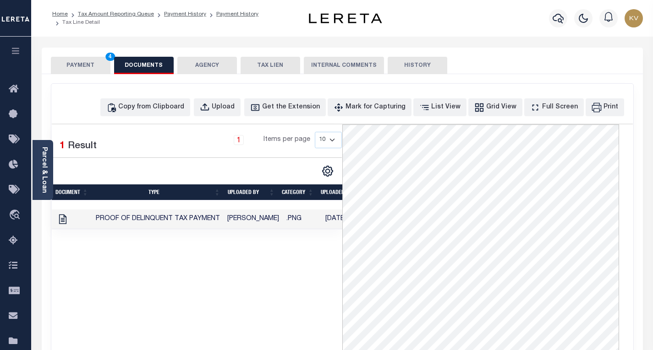
click at [85, 67] on button "PAYMENT 4" at bounding box center [81, 65] width 60 height 17
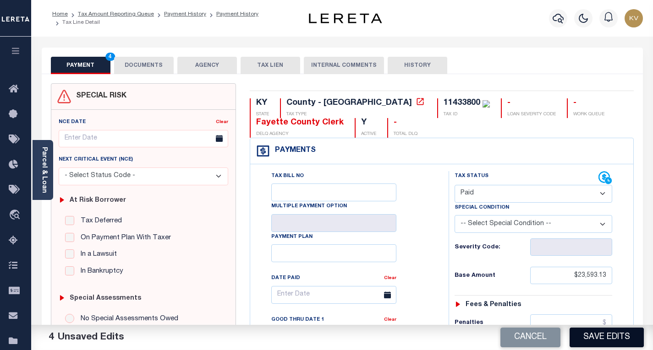
click at [617, 335] on button "Save Edits" at bounding box center [606, 338] width 74 height 20
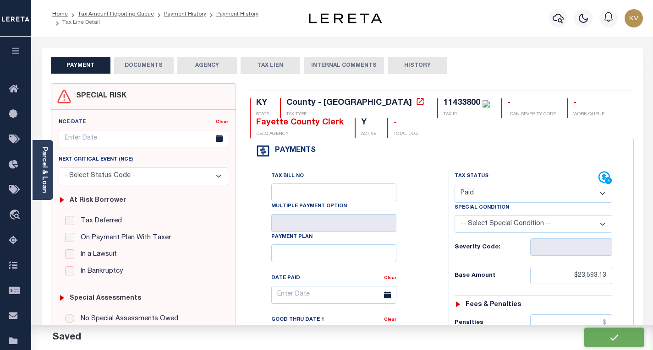
checkbox input "false"
type input "$23,593.13"
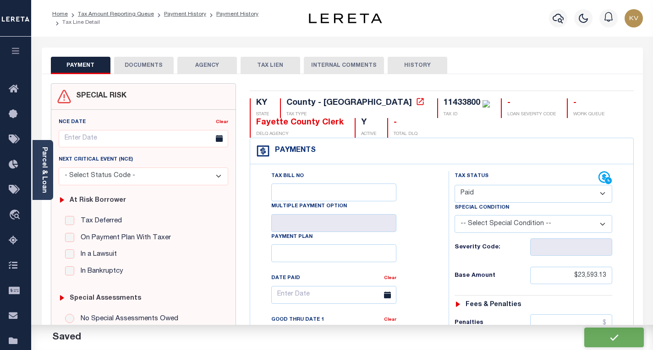
type input "$0"
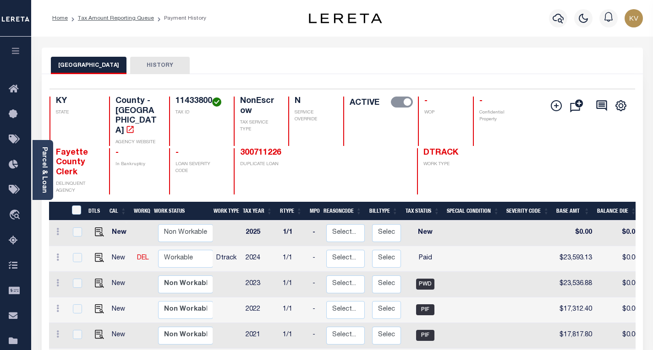
scroll to position [46, 0]
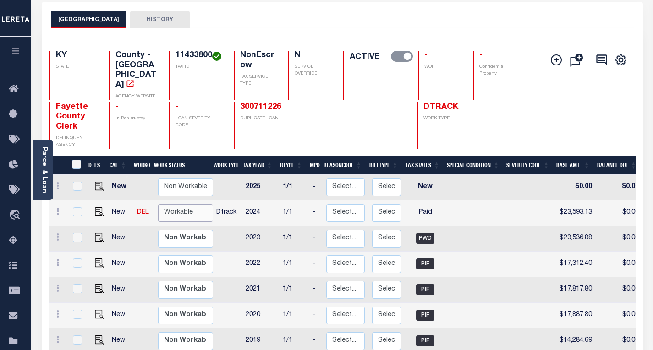
click at [189, 204] on select "Non Workable Workable" at bounding box center [185, 213] width 55 height 18
checkbox input "true"
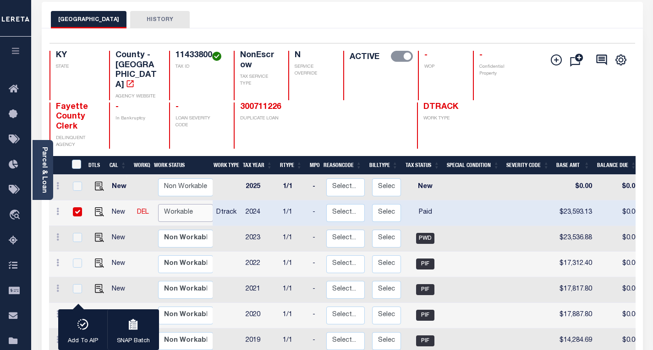
select select "true"
click at [158, 204] on select "Non Workable Workable" at bounding box center [185, 213] width 55 height 18
checkbox input "false"
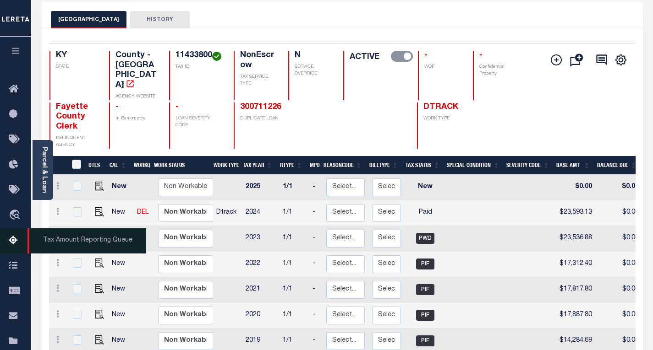
click at [15, 239] on icon at bounding box center [16, 240] width 15 height 11
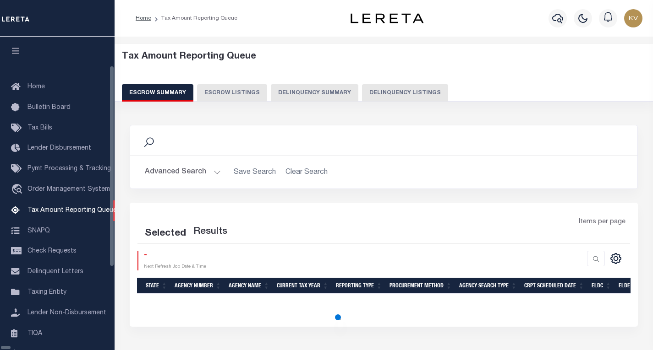
select select "100"
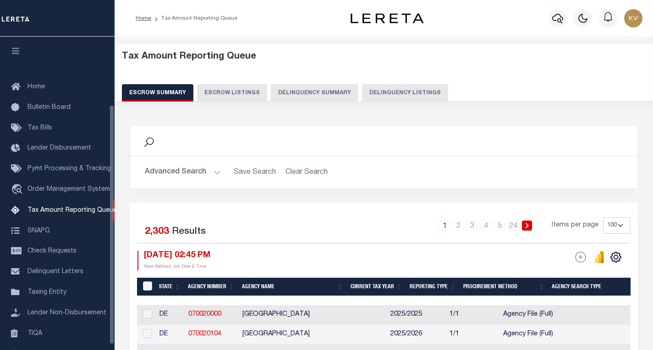
scroll to position [89, 0]
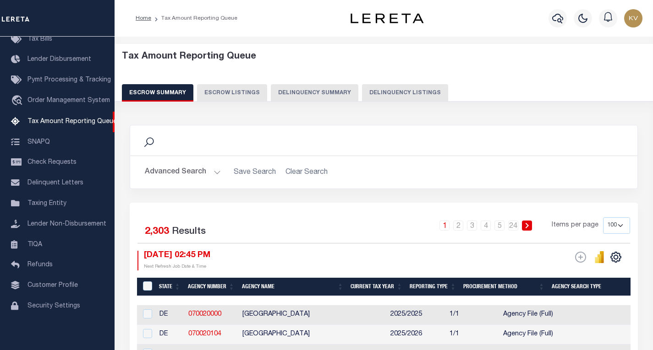
click at [393, 80] on div "Tax Amount Reporting Queue Escrow Summary Escrow Listings Delinquency Summary" at bounding box center [384, 76] width 524 height 50
click at [391, 94] on button "Delinquency Listings" at bounding box center [405, 92] width 86 height 17
select select "100"
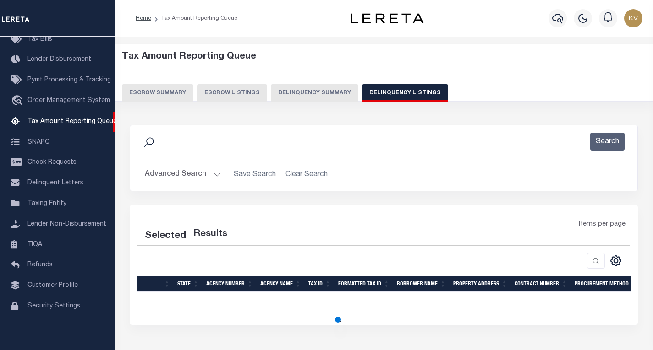
select select "100"
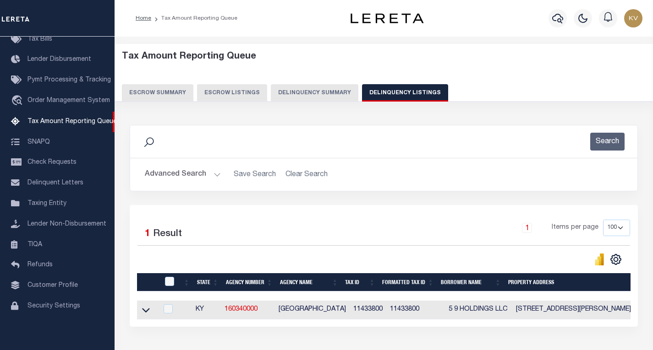
click at [213, 168] on button "Advanced Search" at bounding box center [183, 175] width 76 height 18
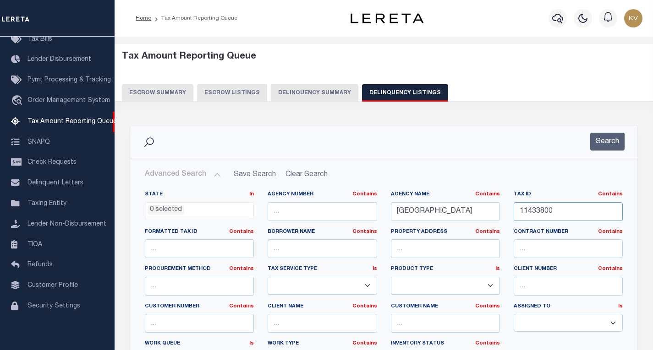
click at [532, 207] on input "11433800" at bounding box center [567, 211] width 109 height 19
paste input "41256"
type input "14125600"
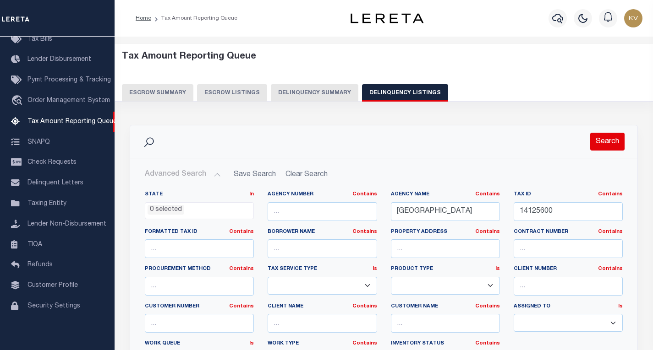
click at [602, 143] on button "Search" at bounding box center [607, 142] width 34 height 18
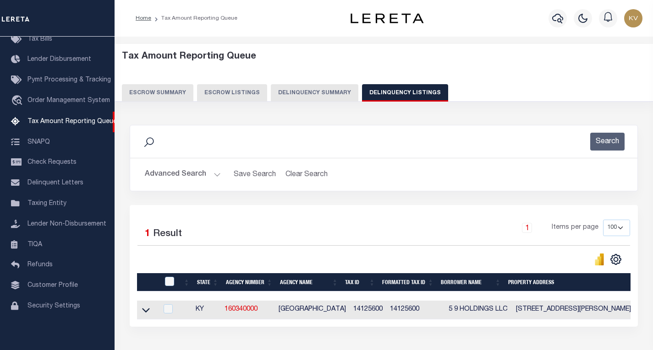
scroll to position [67, 0]
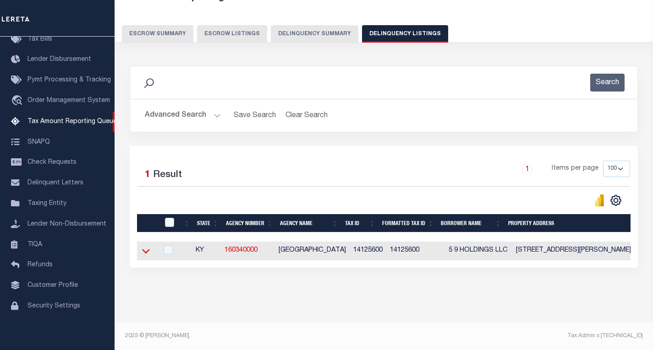
click at [148, 248] on icon at bounding box center [146, 251] width 8 height 10
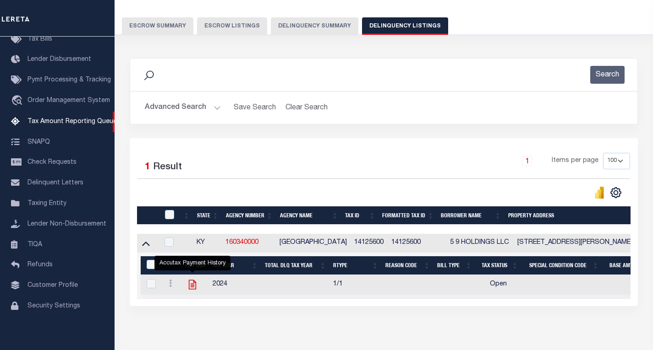
click at [191, 289] on icon "" at bounding box center [192, 285] width 7 height 10
checkbox input "true"
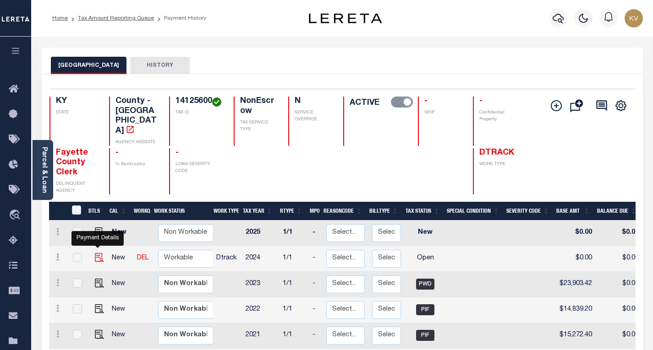
click at [96, 253] on img "" at bounding box center [99, 257] width 9 height 9
checkbox input "true"
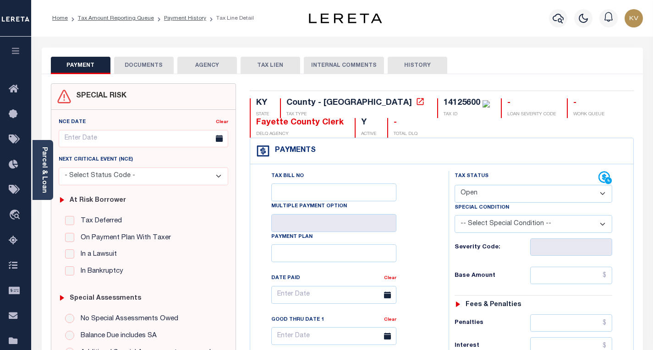
drag, startPoint x: 551, startPoint y: 186, endPoint x: 547, endPoint y: 192, distance: 7.2
click at [551, 186] on select "- Select Status Code - Open Due/Unpaid Paid Incomplete No Tax Due Internal Refu…" at bounding box center [533, 194] width 158 height 18
select select "PYD"
click at [454, 186] on select "- Select Status Code - Open Due/Unpaid Paid Incomplete No Tax Due Internal Refu…" at bounding box center [533, 194] width 158 height 18
type input "[DATE]"
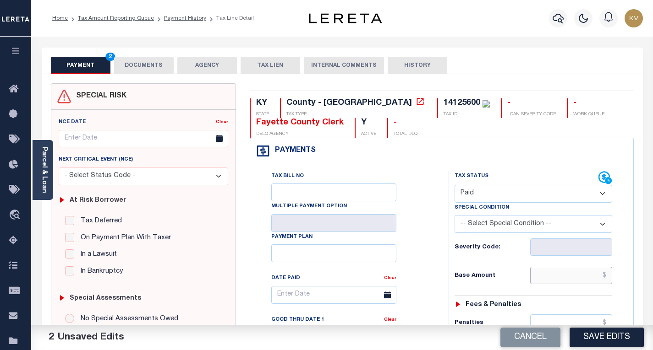
click at [563, 280] on input "text" at bounding box center [571, 275] width 82 height 17
type input "$23,960.55"
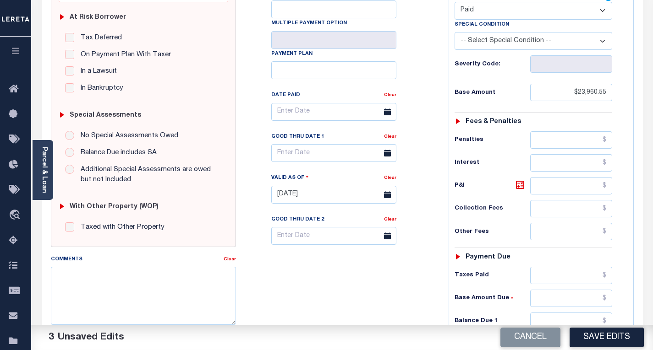
scroll to position [229, 0]
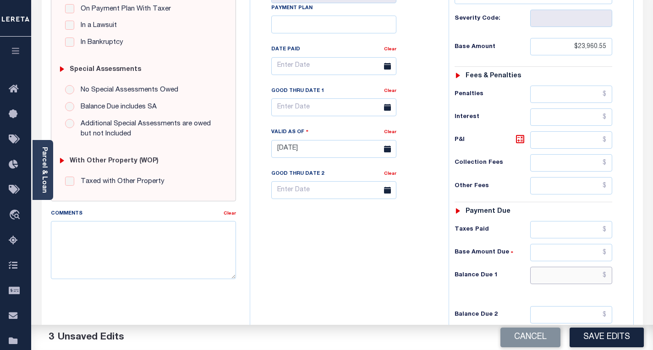
click at [551, 276] on input "text" at bounding box center [571, 275] width 82 height 17
click at [389, 268] on div "Tax Bill No Multiple Payment Option Payment Plan Clear" at bounding box center [346, 144] width 189 height 404
type input "$0.00"
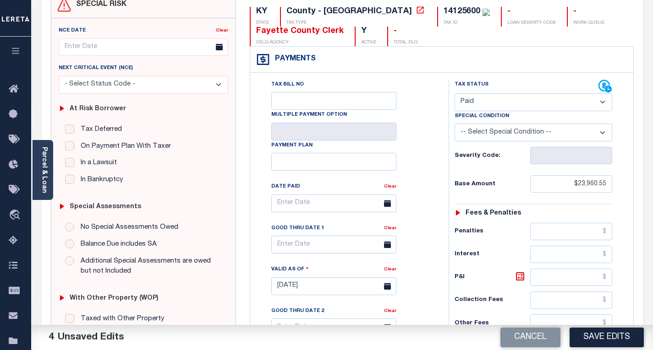
scroll to position [0, 0]
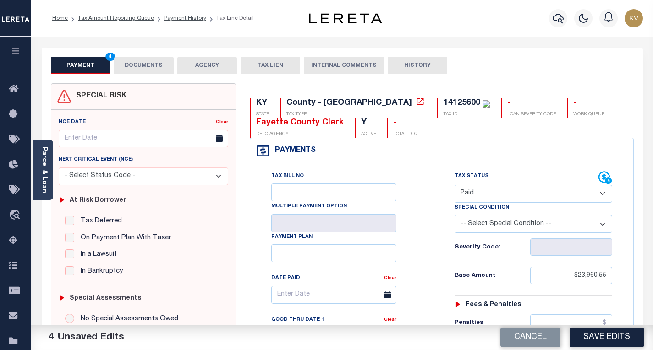
click at [160, 71] on button "DOCUMENTS" at bounding box center [144, 65] width 60 height 17
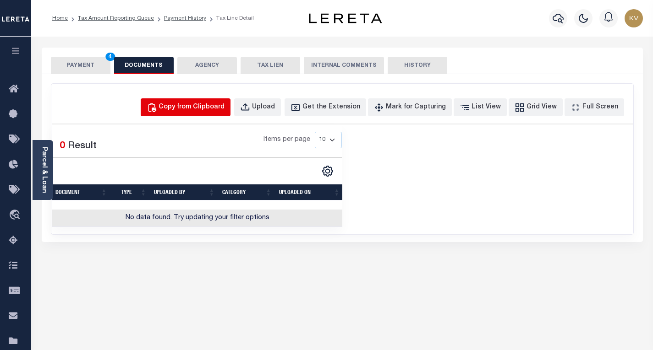
click at [204, 111] on div "Copy from Clipboard" at bounding box center [191, 108] width 66 height 10
select select "POP"
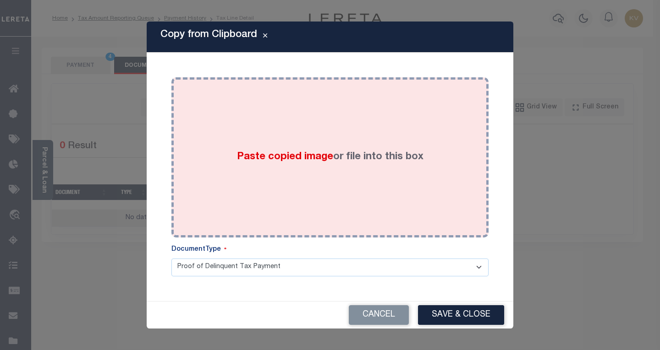
click at [279, 150] on label "Paste copied image or file into this box" at bounding box center [330, 157] width 186 height 15
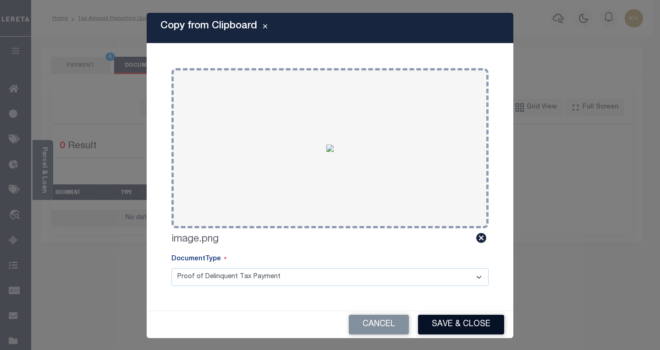
click at [434, 317] on button "Save & Close" at bounding box center [461, 325] width 86 height 20
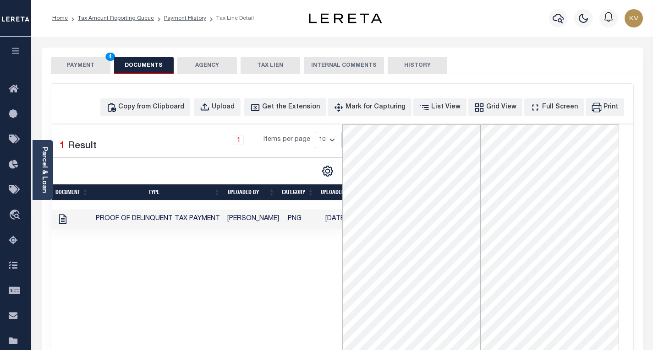
click at [82, 59] on button "PAYMENT 4" at bounding box center [81, 65] width 60 height 17
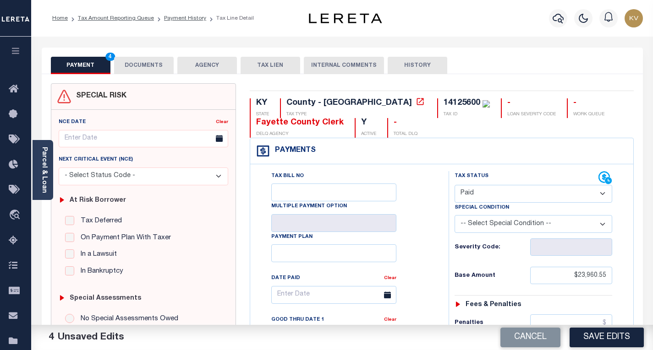
click at [604, 327] on div "Cancel Save Edits" at bounding box center [497, 338] width 311 height 26
click at [604, 333] on button "Save Edits" at bounding box center [606, 338] width 74 height 20
checkbox input "false"
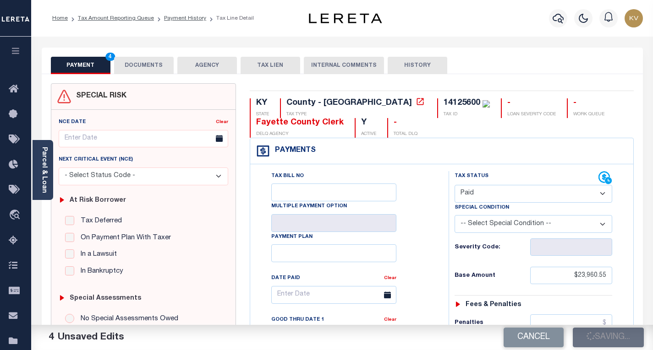
checkbox input "false"
type input "$23,960.55"
type input "$0"
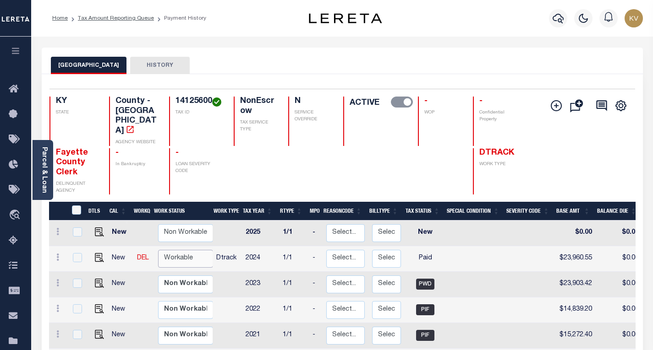
click at [194, 250] on select "Non Workable Workable" at bounding box center [185, 259] width 55 height 18
checkbox input "true"
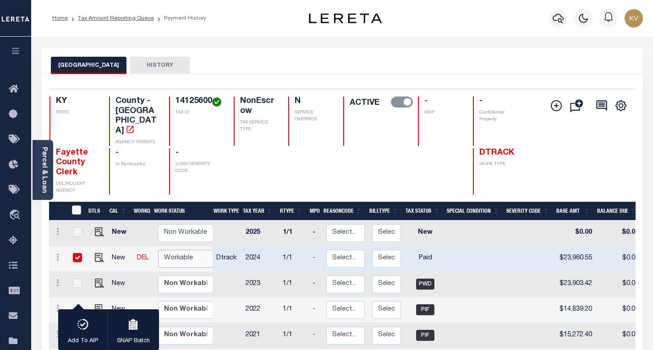
select select "true"
click at [158, 250] on select "Non Workable Workable" at bounding box center [185, 259] width 55 height 18
checkbox input "false"
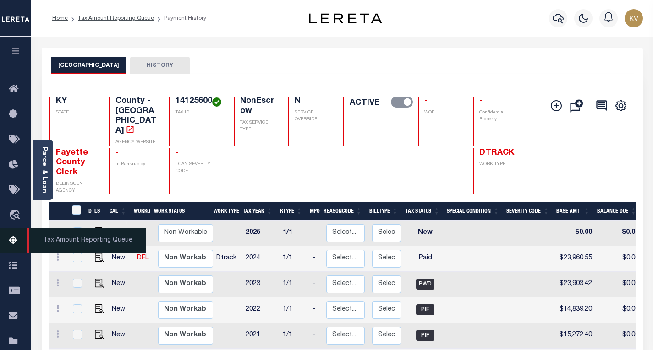
click at [10, 242] on icon at bounding box center [16, 240] width 15 height 11
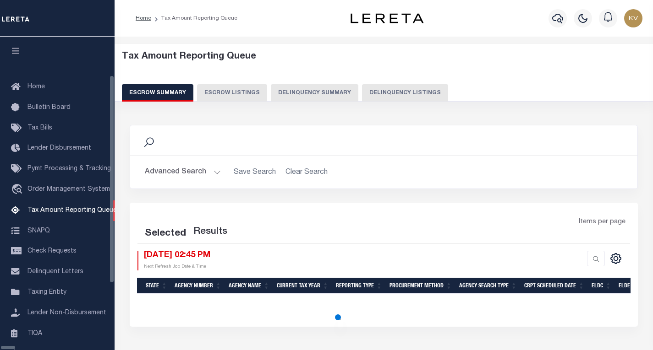
click at [362, 87] on button "Delinquency Listings" at bounding box center [405, 92] width 86 height 17
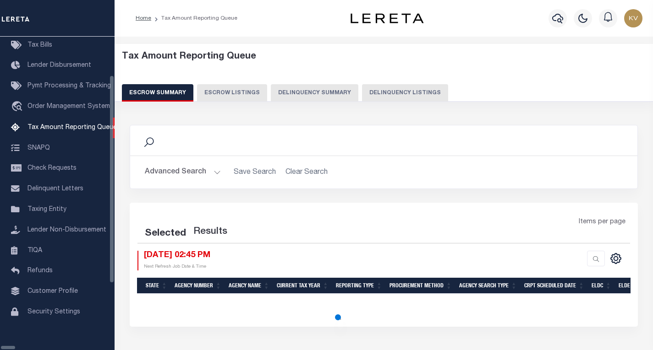
select select "100"
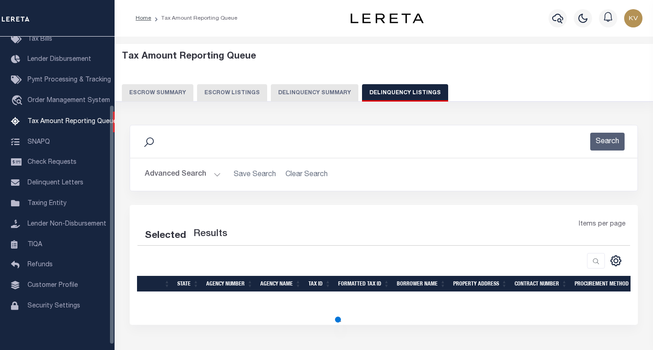
select select "100"
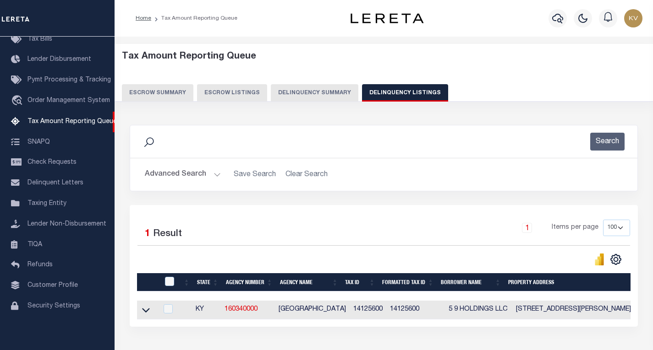
click at [217, 166] on button "Advanced Search" at bounding box center [183, 175] width 76 height 18
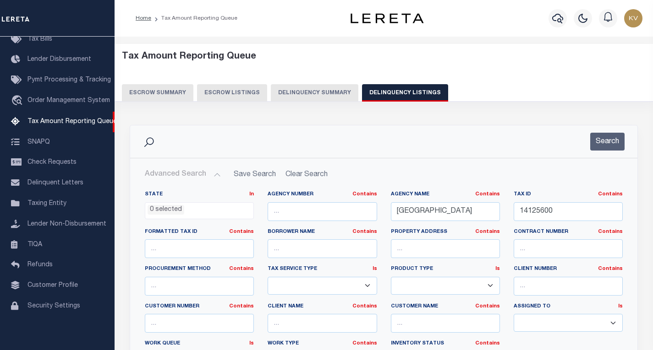
click at [217, 179] on button "Advanced Search" at bounding box center [183, 175] width 76 height 18
click at [559, 216] on input "14125600" at bounding box center [567, 211] width 109 height 19
paste input "5628"
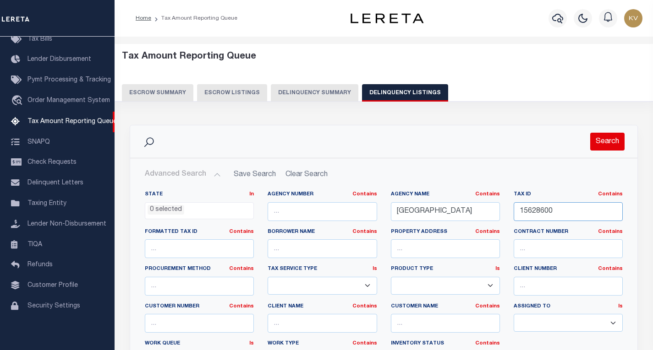
type input "15628600"
click at [611, 145] on button "Search" at bounding box center [607, 142] width 34 height 18
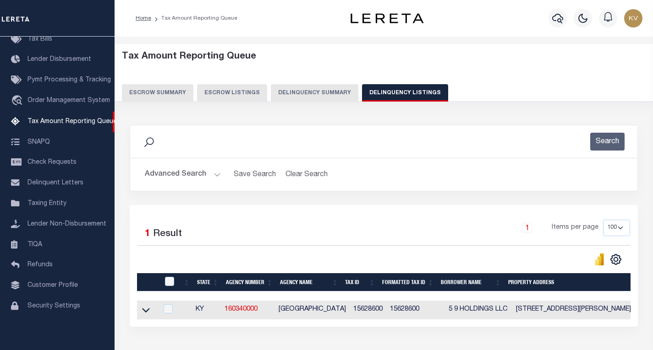
scroll to position [67, 0]
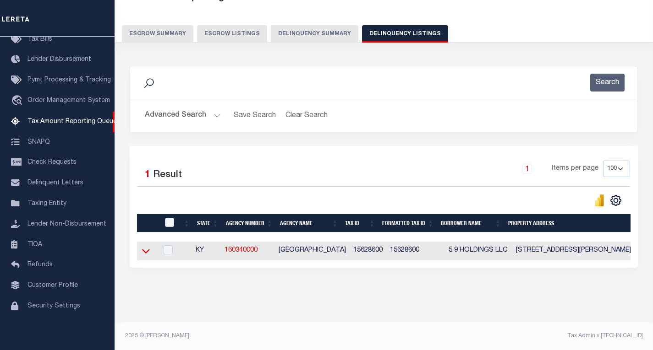
click at [147, 246] on icon at bounding box center [146, 251] width 8 height 10
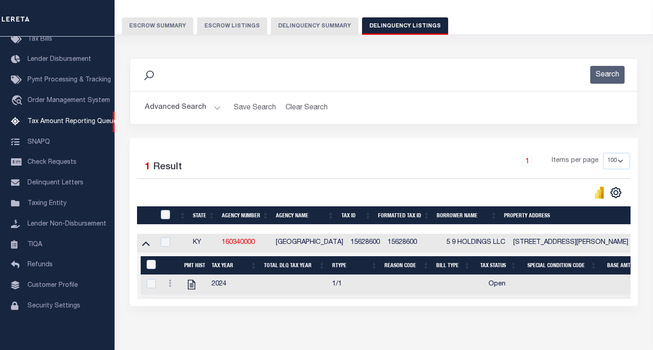
scroll to position [114, 0]
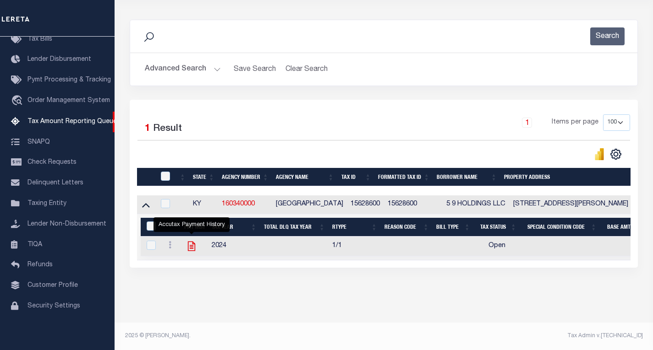
click at [190, 242] on icon "" at bounding box center [192, 246] width 12 height 12
checkbox input "true"
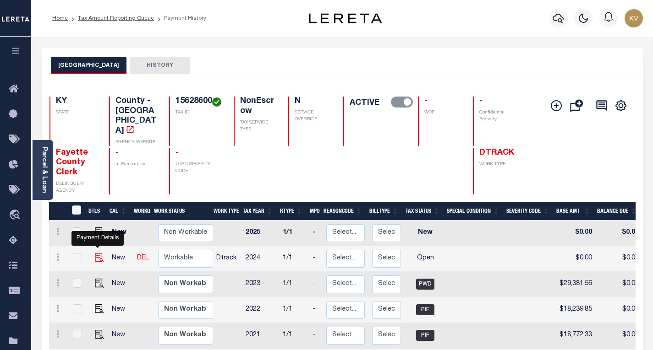
click at [97, 253] on img "" at bounding box center [99, 257] width 9 height 9
checkbox input "true"
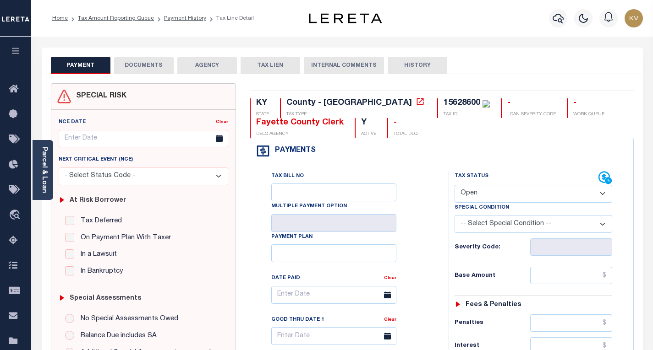
click at [486, 193] on select "- Select Status Code - Open Due/Unpaid Paid Incomplete No Tax Due Internal Refu…" at bounding box center [533, 194] width 158 height 18
select select "PYD"
click at [454, 186] on select "- Select Status Code - Open Due/Unpaid Paid Incomplete No Tax Due Internal Refu…" at bounding box center [533, 194] width 158 height 18
type input "[DATE]"
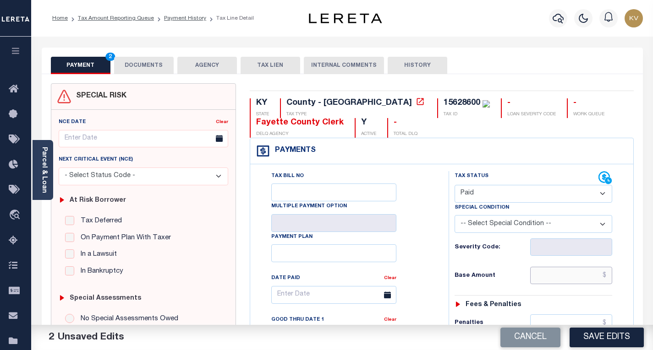
click at [540, 278] on input "text" at bounding box center [571, 275] width 82 height 17
type input "$29,451.77"
click at [502, 276] on h6 "Base Amount" at bounding box center [492, 276] width 76 height 7
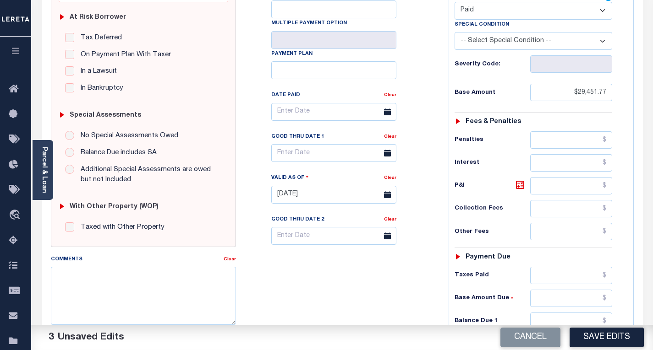
scroll to position [275, 0]
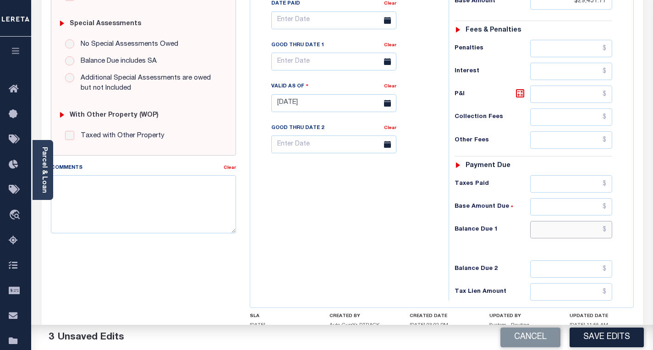
click at [569, 228] on input "text" at bounding box center [571, 229] width 82 height 17
type input "$0.00"
click at [335, 253] on div "Tax Bill No Multiple Payment Option Payment Plan Clear" at bounding box center [346, 98] width 189 height 404
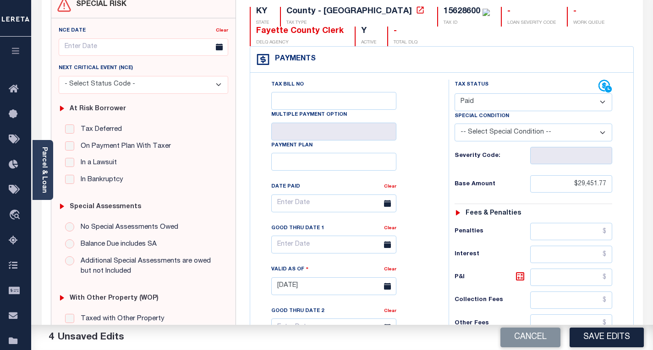
scroll to position [0, 0]
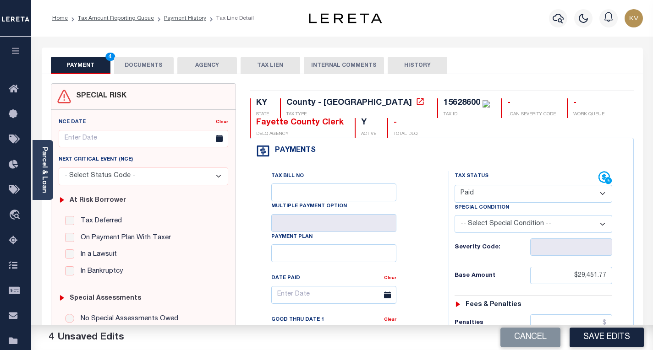
click at [152, 66] on button "DOCUMENTS" at bounding box center [144, 65] width 60 height 17
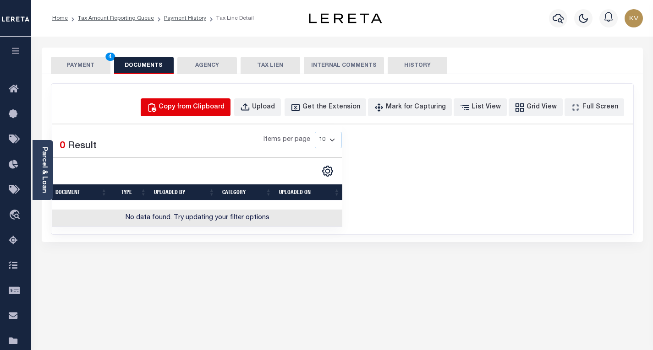
click at [218, 104] on div "Copy from Clipboard" at bounding box center [191, 108] width 66 height 10
select select "POP"
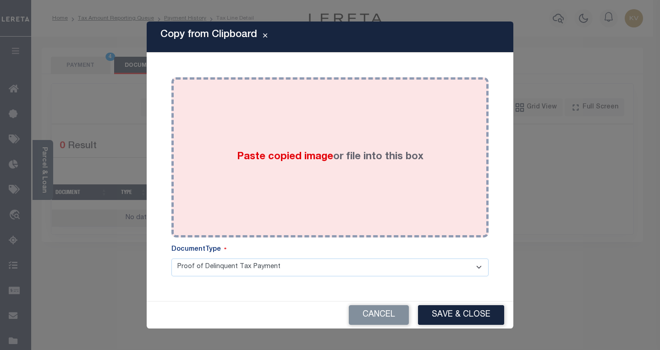
click at [250, 162] on span "Paste copied image" at bounding box center [285, 157] width 96 height 10
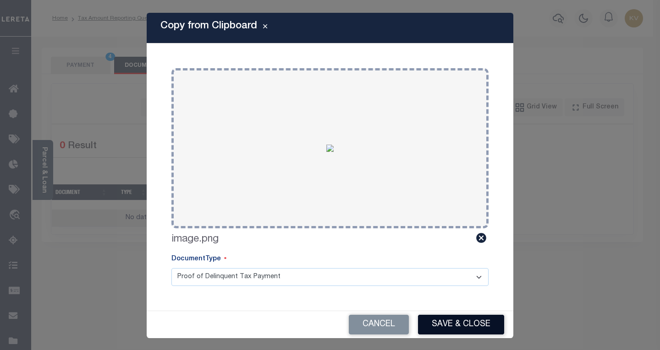
click at [462, 326] on button "Save & Close" at bounding box center [461, 325] width 86 height 20
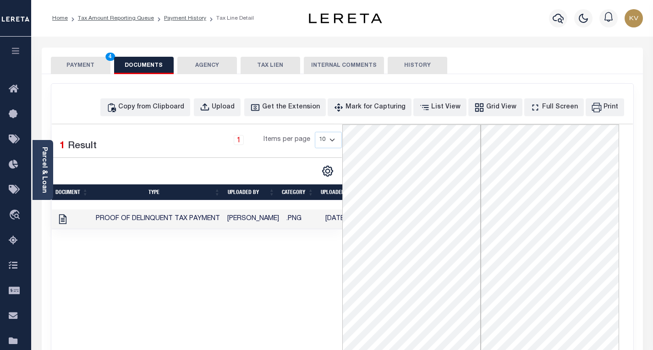
click at [84, 62] on button "PAYMENT 4" at bounding box center [81, 65] width 60 height 17
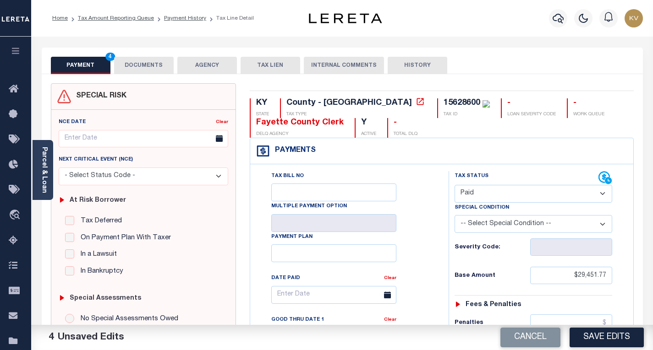
scroll to position [92, 0]
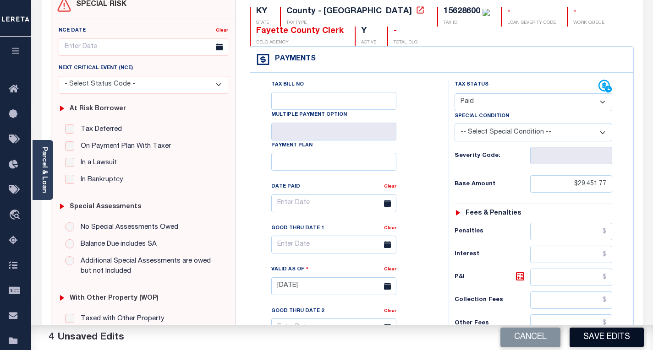
click at [599, 335] on button "Save Edits" at bounding box center [606, 338] width 74 height 20
checkbox input "false"
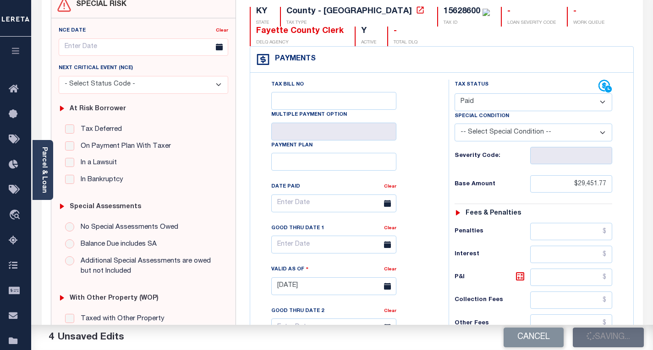
type input "$29,451.77"
type input "$0"
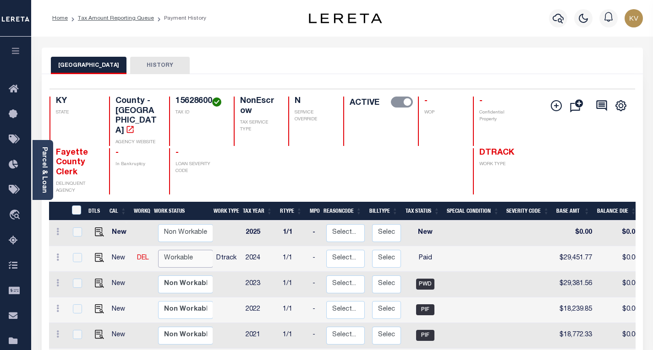
click at [169, 250] on select "Non Workable Workable" at bounding box center [185, 259] width 55 height 18
checkbox input "true"
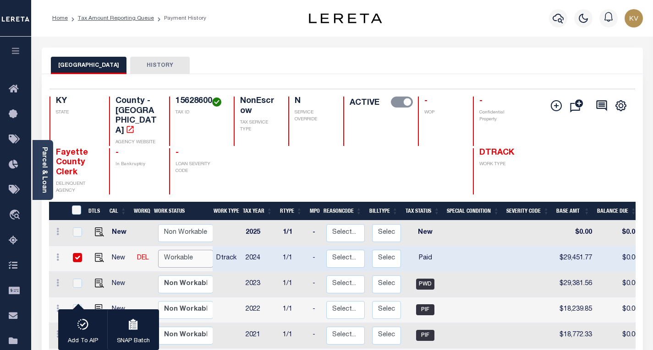
select select "true"
click at [158, 250] on select "Non Workable Workable" at bounding box center [185, 259] width 55 height 18
checkbox input "false"
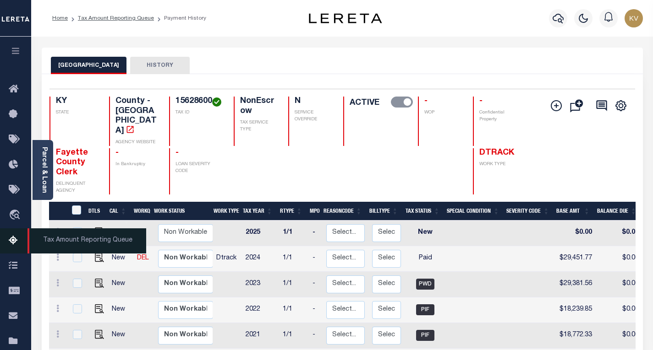
click at [12, 240] on icon at bounding box center [16, 240] width 15 height 11
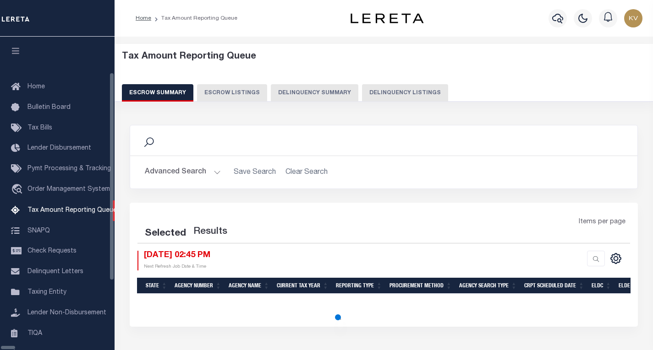
select select "100"
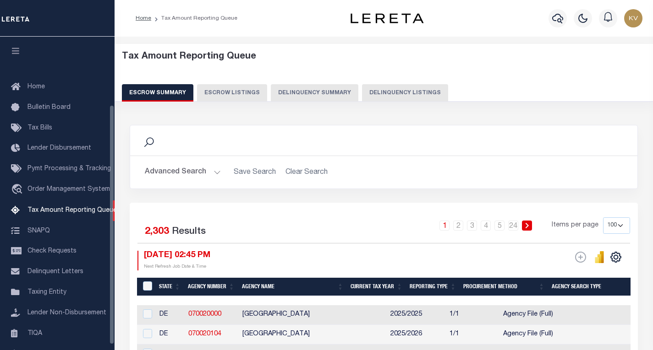
scroll to position [89, 0]
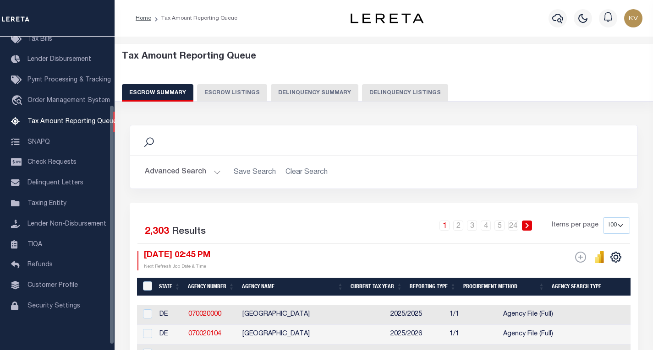
click at [366, 90] on button "Delinquency Listings" at bounding box center [405, 92] width 86 height 17
select select
select select "100"
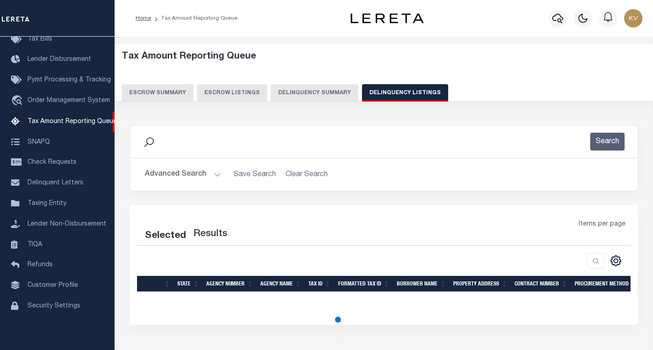
select select "100"
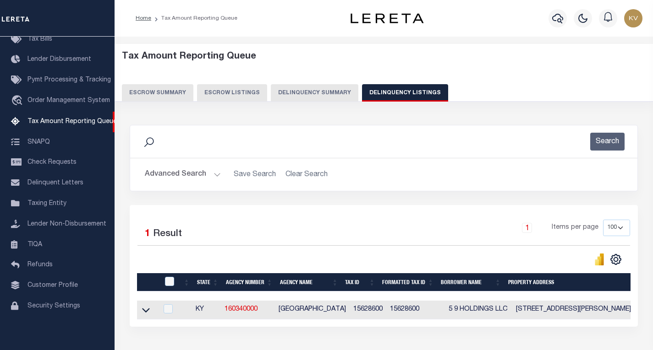
click at [210, 173] on button "Advanced Search" at bounding box center [183, 175] width 76 height 18
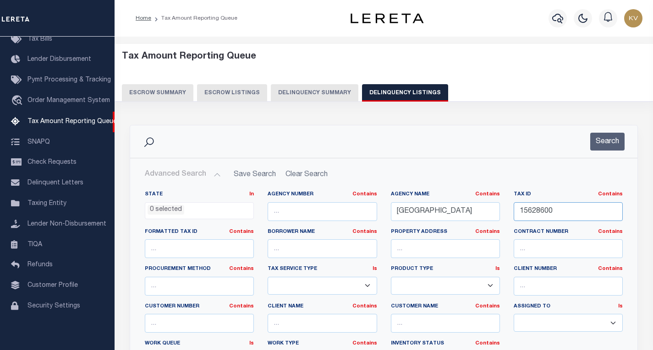
click at [554, 210] on input "15628600" at bounding box center [567, 211] width 109 height 19
paste input "8"
type input "15628800"
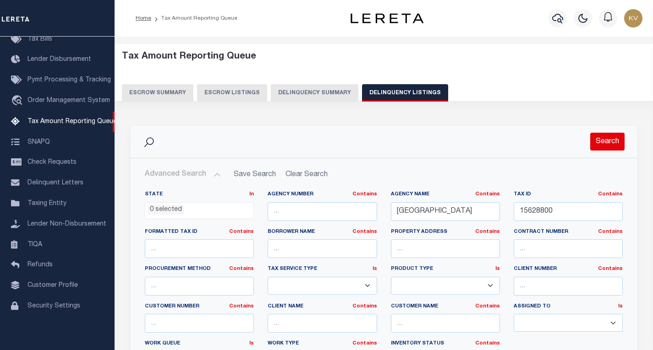
click at [600, 144] on button "Search" at bounding box center [607, 142] width 34 height 18
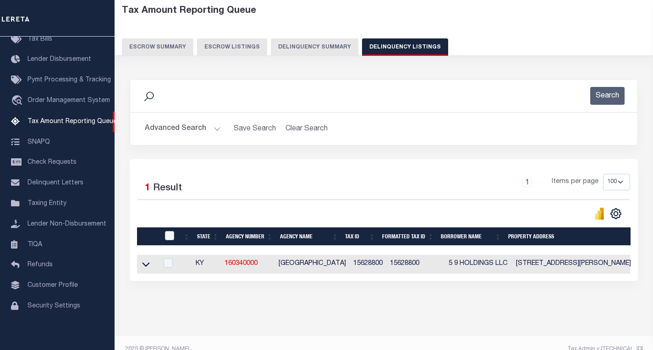
scroll to position [67, 0]
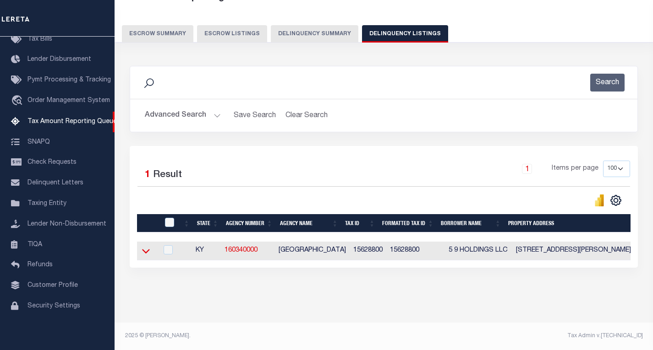
click at [146, 246] on icon at bounding box center [146, 251] width 8 height 10
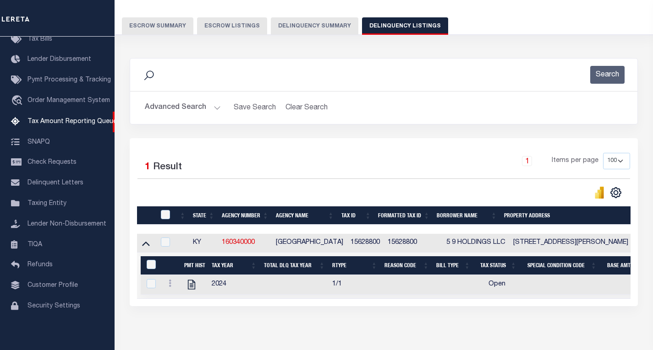
scroll to position [114, 0]
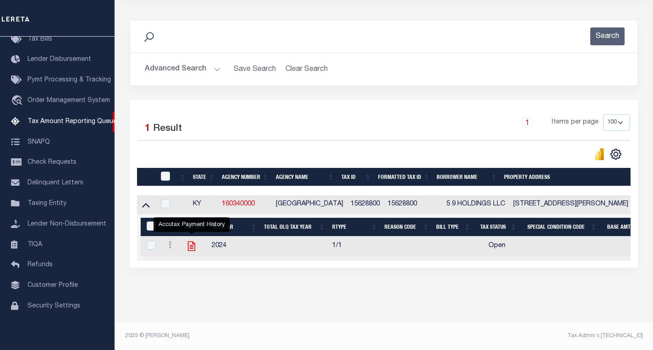
click at [193, 240] on icon "" at bounding box center [192, 246] width 12 height 12
checkbox input "true"
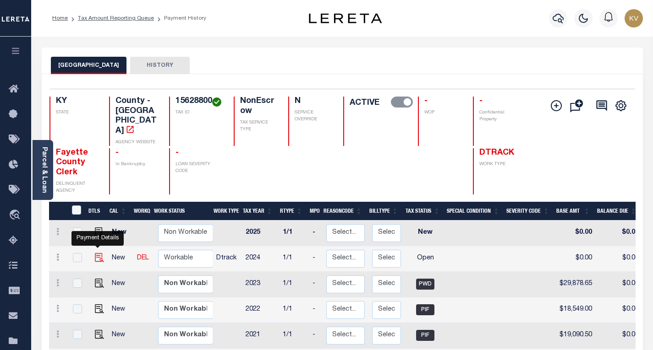
click at [98, 253] on img "" at bounding box center [99, 257] width 9 height 9
checkbox input "true"
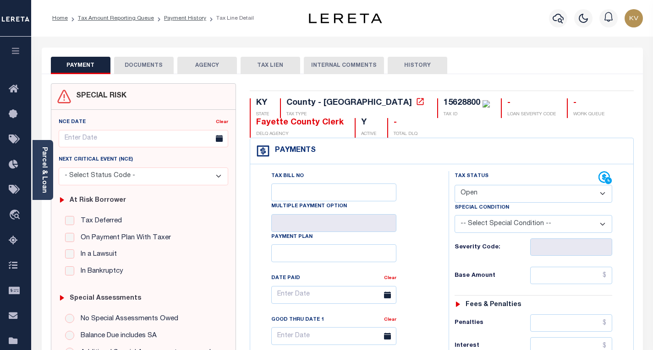
click at [490, 194] on select "- Select Status Code - Open Due/Unpaid Paid Incomplete No Tax Due Internal Refu…" at bounding box center [533, 194] width 158 height 18
select select "PYD"
click at [454, 186] on select "- Select Status Code - Open Due/Unpaid Paid Incomplete No Tax Due Internal Refu…" at bounding box center [533, 194] width 158 height 18
type input "[DATE]"
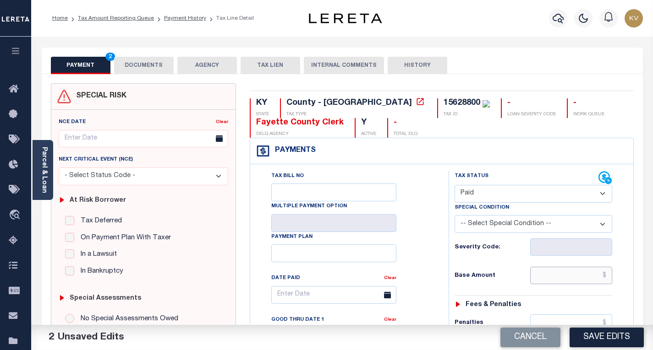
click at [568, 279] on input "text" at bounding box center [571, 275] width 82 height 17
type input "$29,950.06"
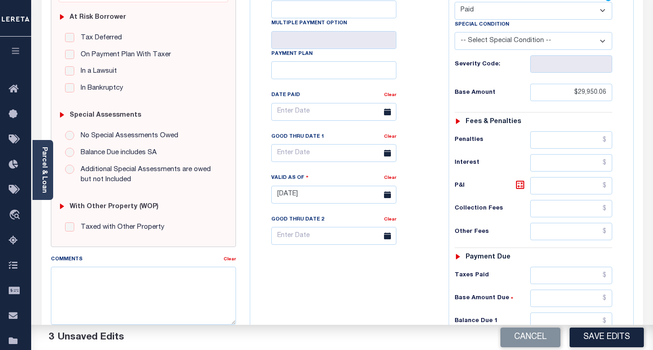
scroll to position [275, 0]
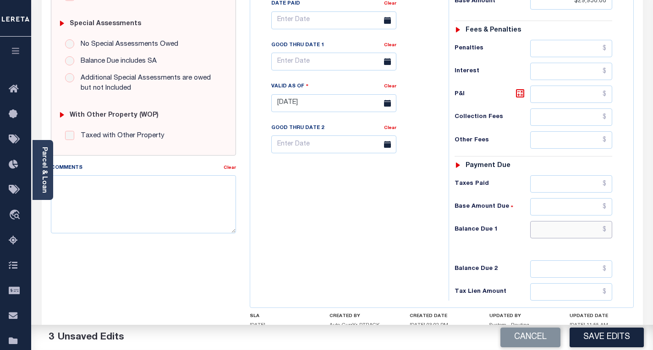
click at [560, 239] on input "text" at bounding box center [571, 229] width 82 height 17
type input "$0.00"
click at [424, 234] on div "Tax Bill No Multiple Payment Option Payment Plan Clear" at bounding box center [346, 98] width 189 height 404
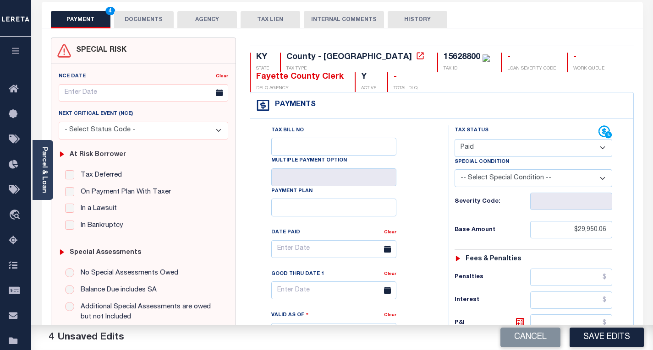
scroll to position [0, 0]
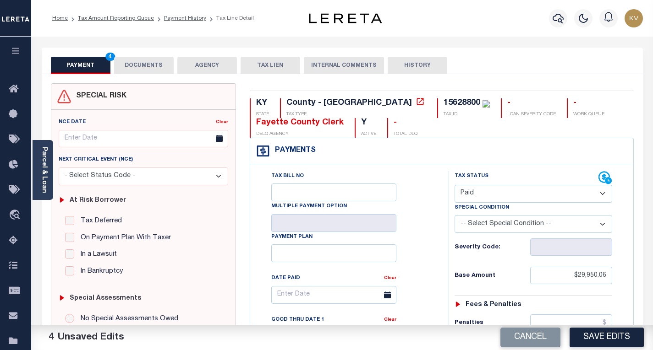
click at [138, 59] on button "DOCUMENTS" at bounding box center [144, 65] width 60 height 17
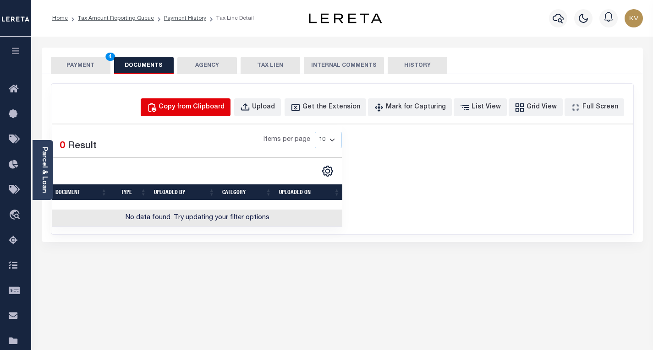
click at [219, 109] on div "Copy from Clipboard" at bounding box center [191, 108] width 66 height 10
select select "POP"
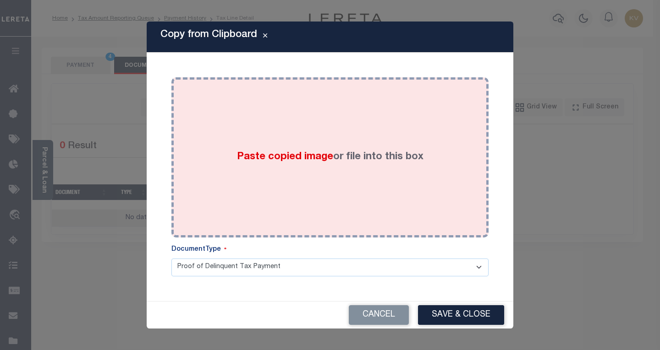
click at [252, 156] on span "Paste copied image" at bounding box center [285, 157] width 96 height 10
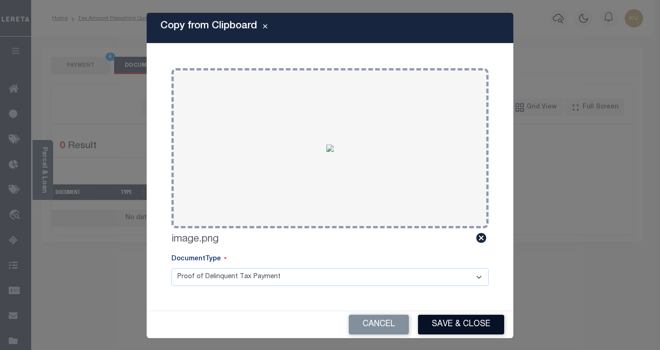
click at [444, 328] on button "Save & Close" at bounding box center [461, 325] width 86 height 20
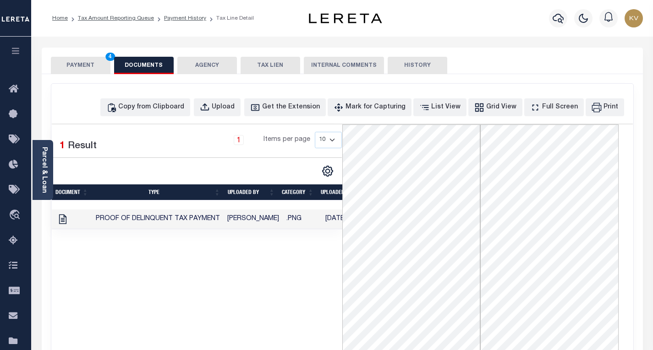
click at [87, 67] on button "PAYMENT 4" at bounding box center [81, 65] width 60 height 17
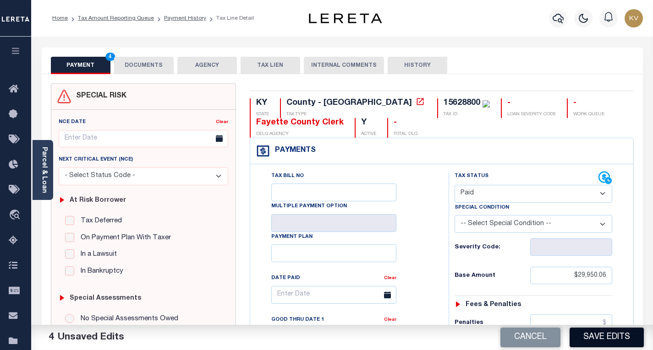
click at [605, 336] on button "Save Edits" at bounding box center [606, 338] width 74 height 20
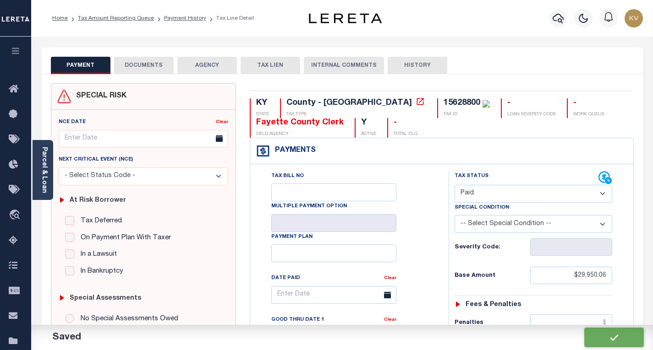
checkbox input "false"
type input "$29,950.06"
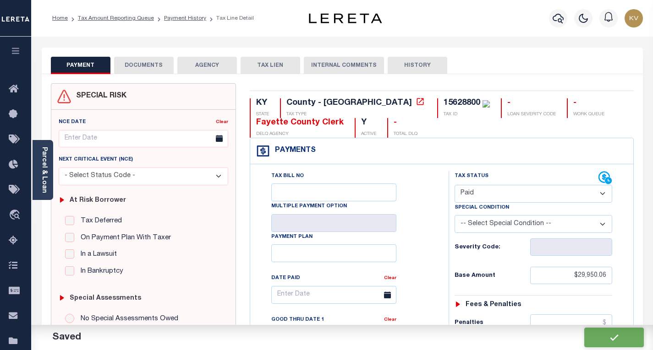
type input "$0"
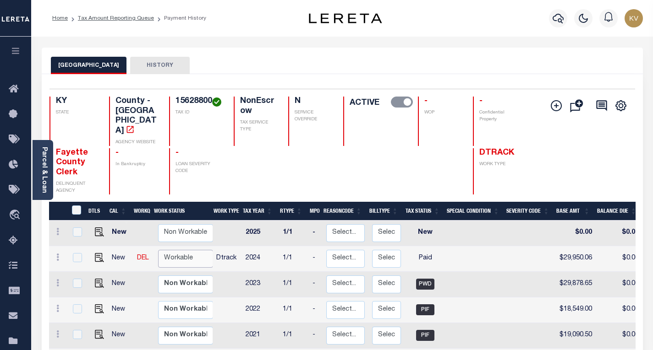
click at [189, 250] on select "Non Workable Workable" at bounding box center [185, 259] width 55 height 18
checkbox input "true"
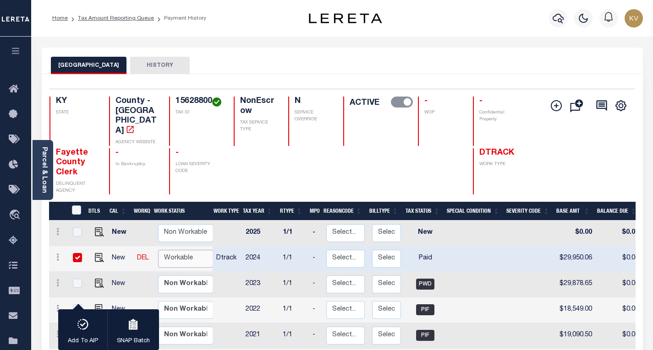
select select "true"
click at [158, 250] on select "Non Workable Workable" at bounding box center [185, 259] width 55 height 18
checkbox input "false"
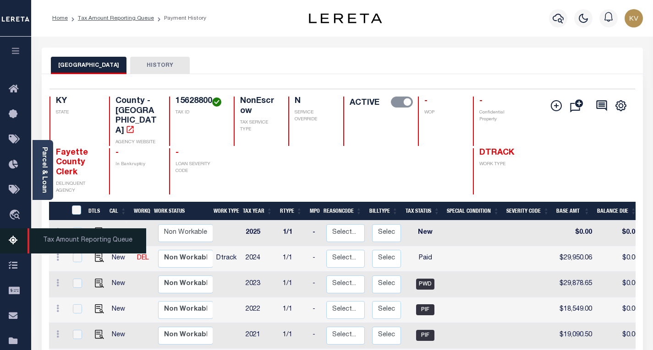
click at [11, 244] on icon at bounding box center [16, 240] width 15 height 11
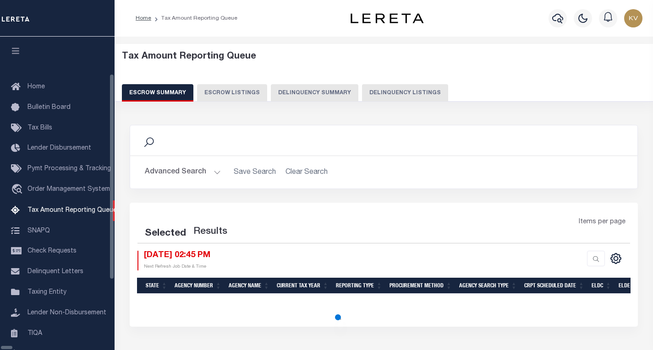
click at [325, 101] on button "Delinquency Summary" at bounding box center [314, 92] width 87 height 17
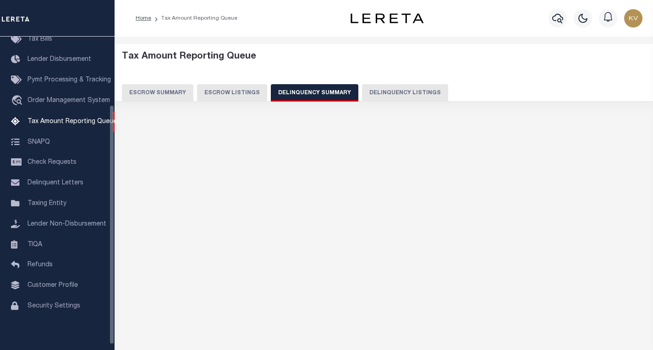
click at [325, 93] on button "Delinquency Summary" at bounding box center [314, 92] width 87 height 17
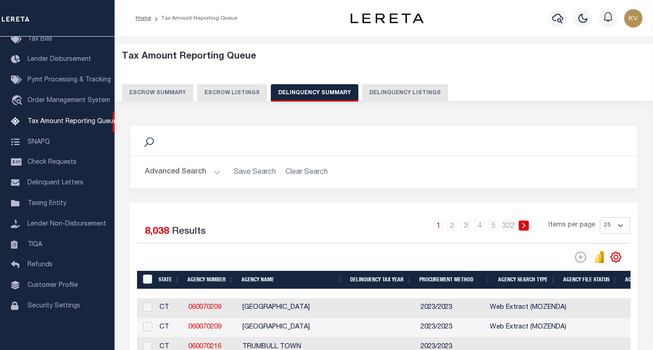
click at [199, 172] on button "Advanced Search" at bounding box center [183, 173] width 76 height 18
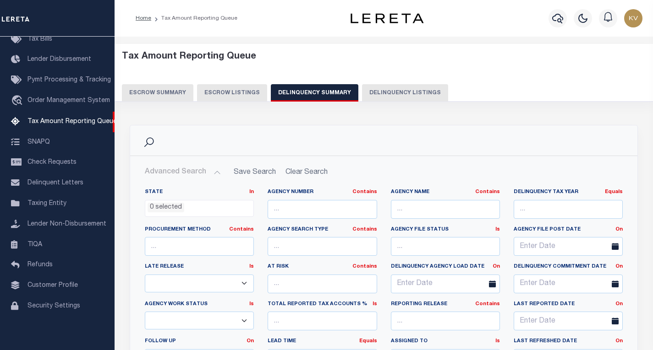
click at [369, 93] on button "Delinquency Listings" at bounding box center [405, 92] width 86 height 17
select select "100"
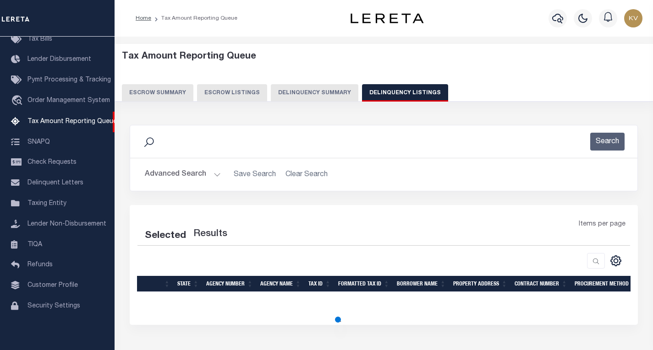
select select "100"
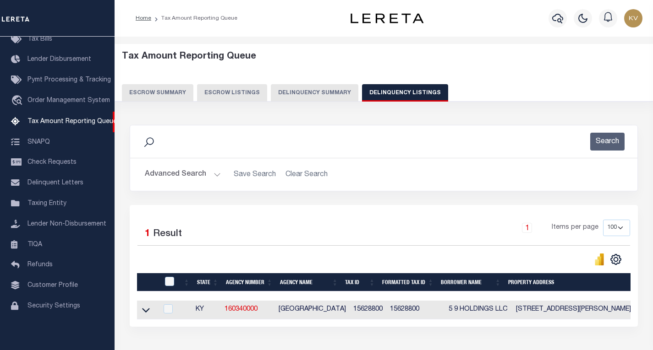
click at [191, 173] on button "Advanced Search" at bounding box center [183, 175] width 76 height 18
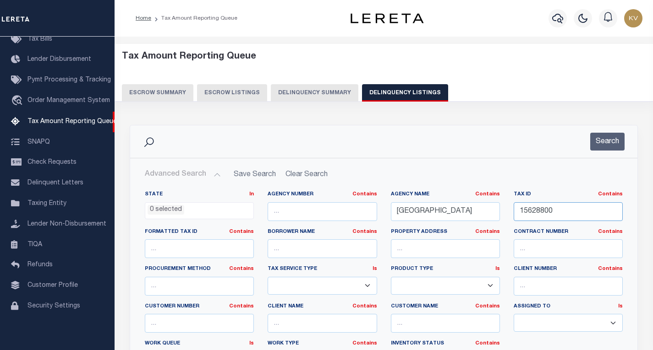
click at [546, 208] on input "15628800" at bounding box center [567, 211] width 109 height 19
paste input "62935"
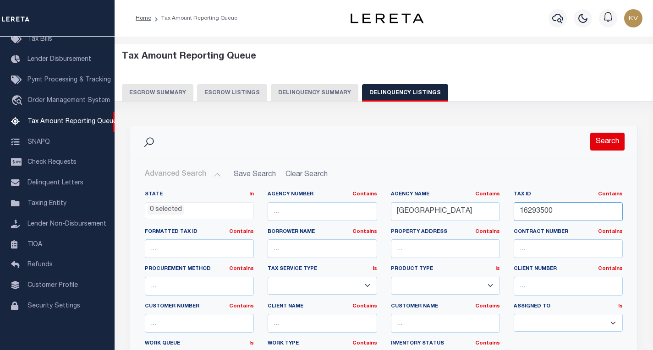
type input "16293500"
click at [602, 138] on button "Search" at bounding box center [607, 142] width 34 height 18
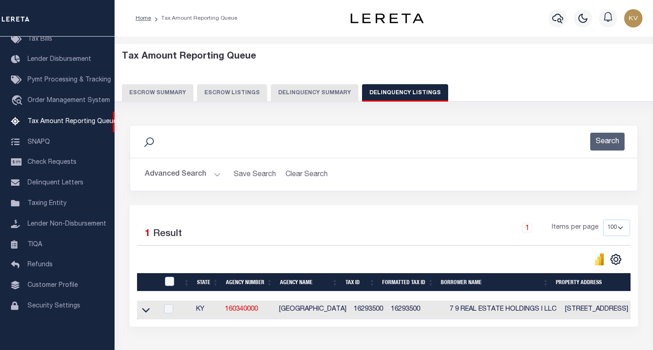
scroll to position [67, 0]
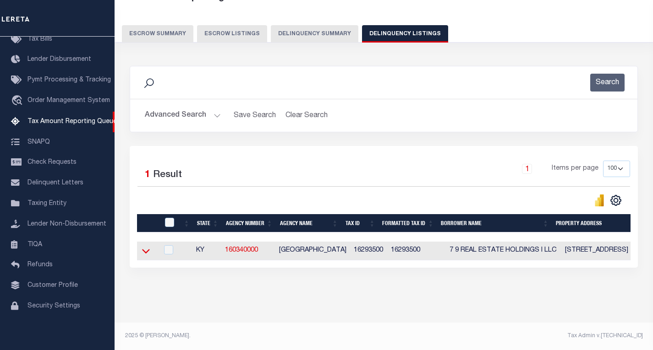
click at [149, 246] on icon at bounding box center [146, 251] width 8 height 10
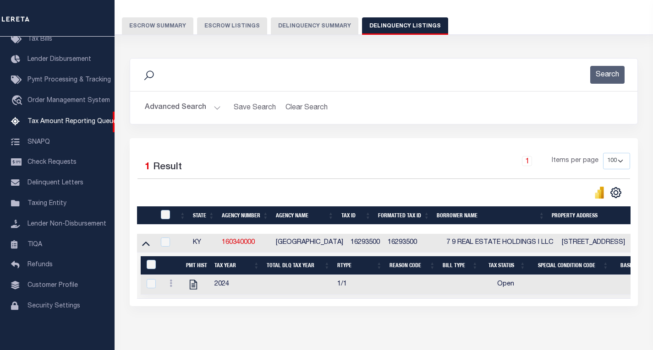
scroll to position [113, 0]
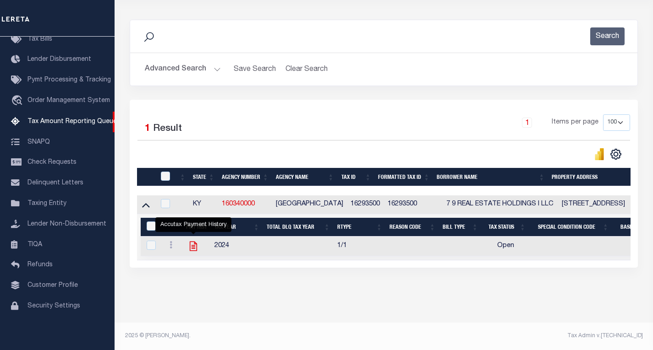
click at [191, 240] on icon "" at bounding box center [193, 246] width 12 height 12
checkbox input "true"
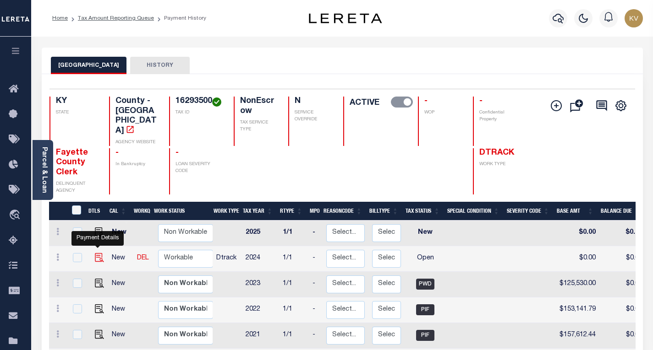
click at [95, 253] on img "" at bounding box center [99, 257] width 9 height 9
checkbox input "true"
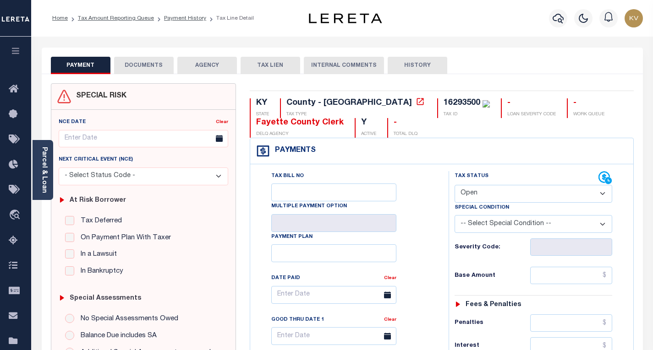
click at [473, 195] on select "- Select Status Code - Open Due/Unpaid Paid Incomplete No Tax Due Internal Refu…" at bounding box center [533, 194] width 158 height 18
select select "PYD"
click at [454, 186] on select "- Select Status Code - Open Due/Unpaid Paid Incomplete No Tax Due Internal Refu…" at bounding box center [533, 194] width 158 height 18
type input "[DATE]"
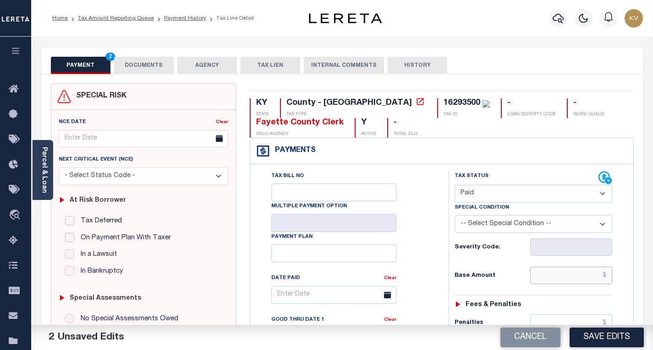
drag, startPoint x: 548, startPoint y: 268, endPoint x: 548, endPoint y: 277, distance: 8.3
click at [548, 268] on input "text" at bounding box center [571, 275] width 82 height 17
type input "$125,830.00"
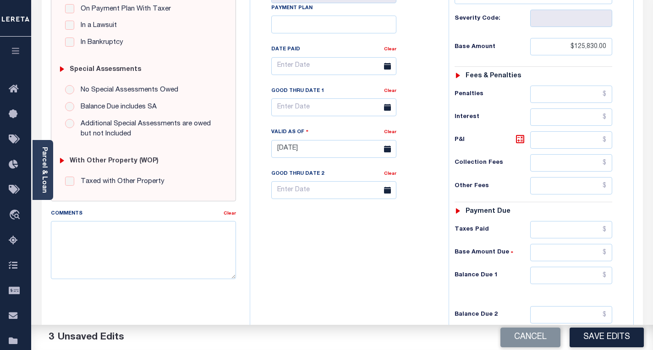
scroll to position [275, 0]
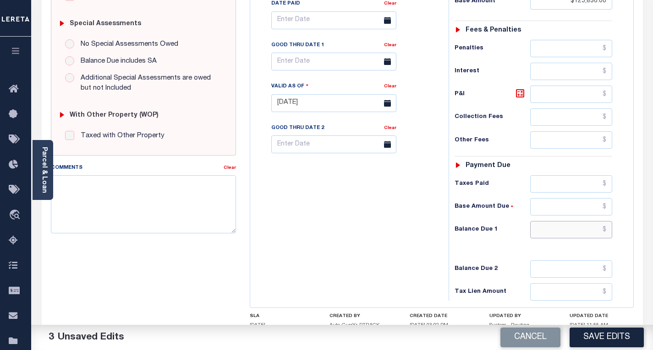
click at [558, 232] on input "text" at bounding box center [571, 229] width 82 height 17
type input "$0.00"
click at [377, 243] on div "Tax Bill No Multiple Payment Option Payment Plan Clear" at bounding box center [346, 98] width 189 height 404
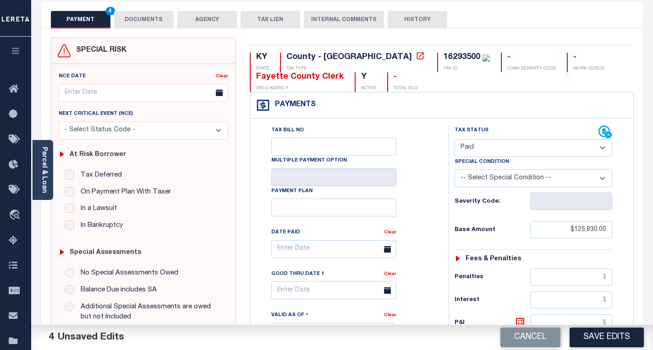
scroll to position [0, 0]
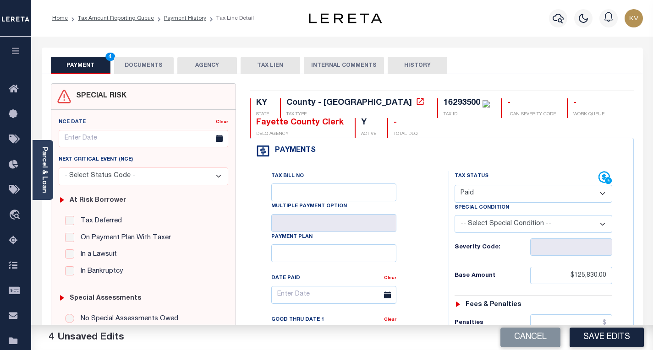
click at [150, 58] on button "DOCUMENTS" at bounding box center [144, 65] width 60 height 17
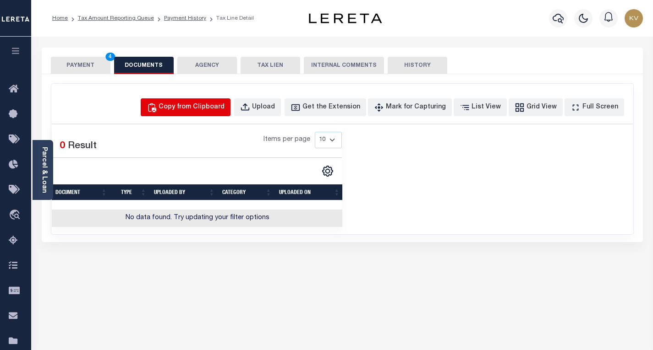
click at [202, 105] on div "Copy from Clipboard" at bounding box center [191, 108] width 66 height 10
select select "POP"
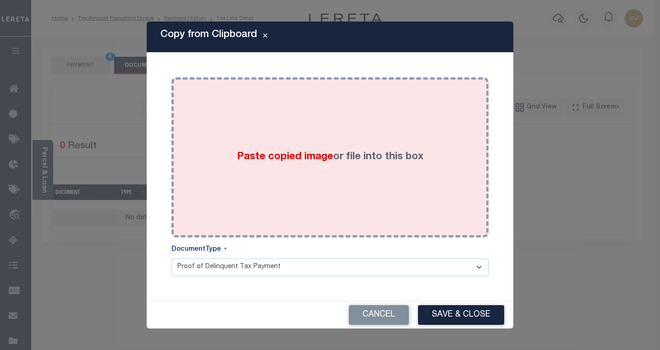
click at [269, 162] on span "Paste copied image" at bounding box center [285, 157] width 96 height 10
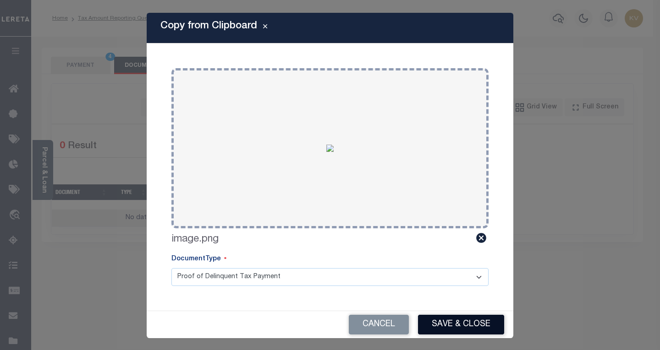
click at [455, 315] on button "Save & Close" at bounding box center [461, 325] width 86 height 20
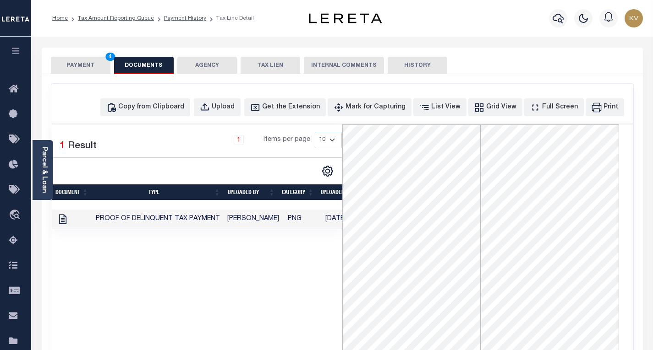
click at [73, 55] on div "PAYMENT 4 DOCUMENTS AGENCY DELINQUENT PAYEE TAX LIEN" at bounding box center [342, 61] width 601 height 27
click at [82, 59] on button "PAYMENT 4" at bounding box center [81, 65] width 60 height 17
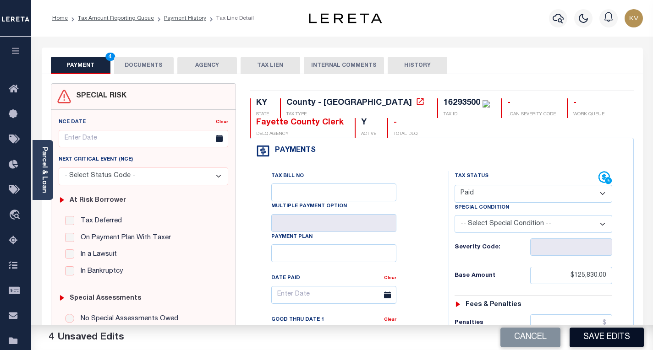
click at [601, 336] on button "Save Edits" at bounding box center [606, 338] width 74 height 20
checkbox input "false"
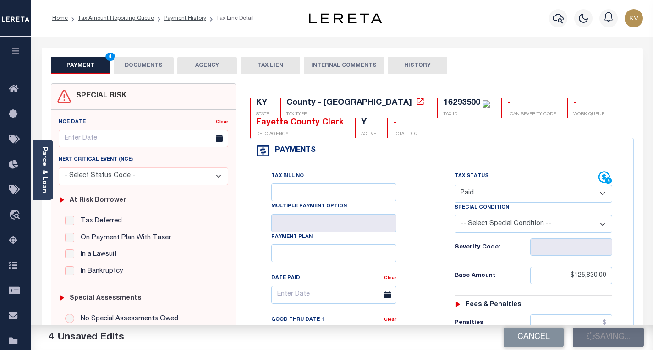
type input "$125,830"
type input "$0"
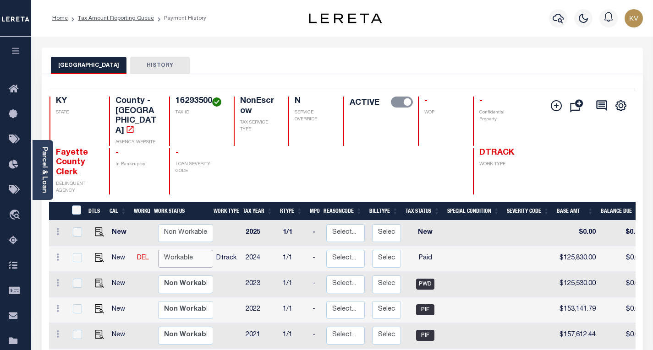
click at [189, 250] on select "Non Workable Workable" at bounding box center [185, 259] width 55 height 18
checkbox input "true"
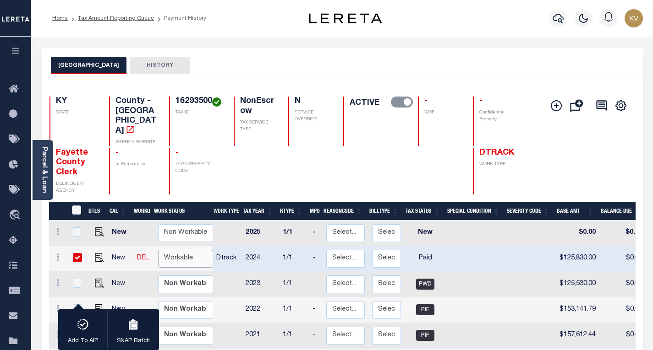
select select "true"
click at [158, 250] on select "Non Workable Workable" at bounding box center [185, 259] width 55 height 18
checkbox input "false"
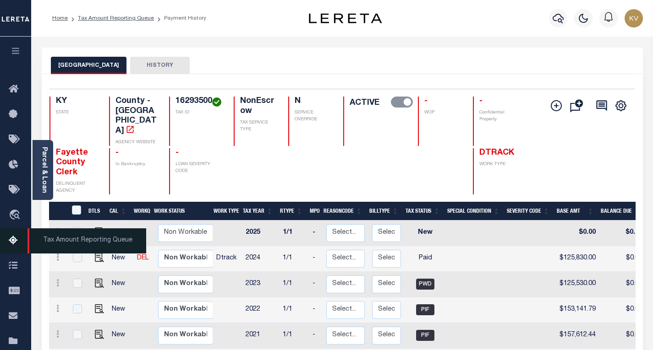
click at [18, 242] on icon at bounding box center [16, 240] width 15 height 11
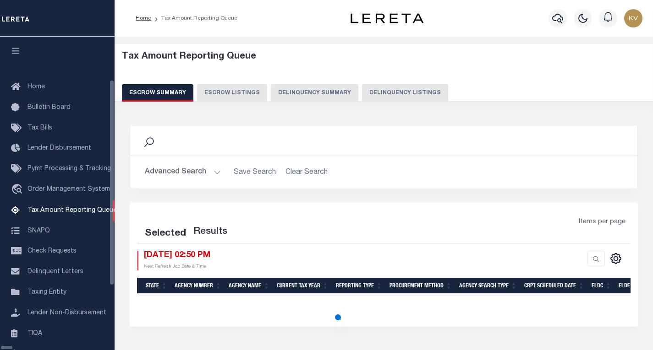
select select "100"
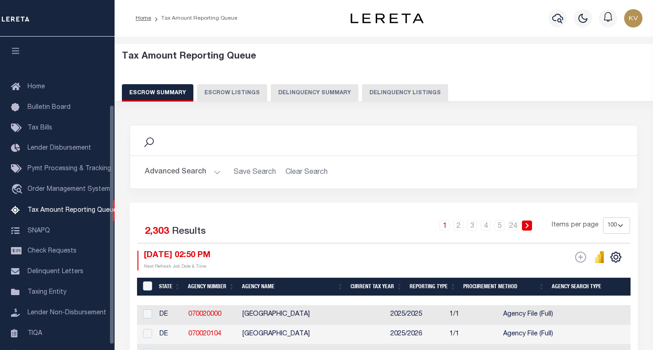
scroll to position [89, 0]
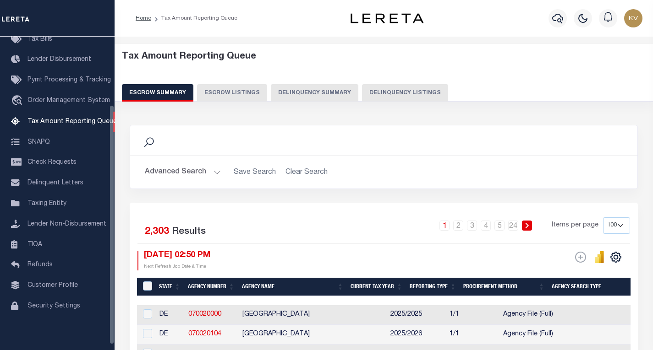
click at [362, 96] on button "Delinquency Listings" at bounding box center [405, 92] width 86 height 17
select select "100"
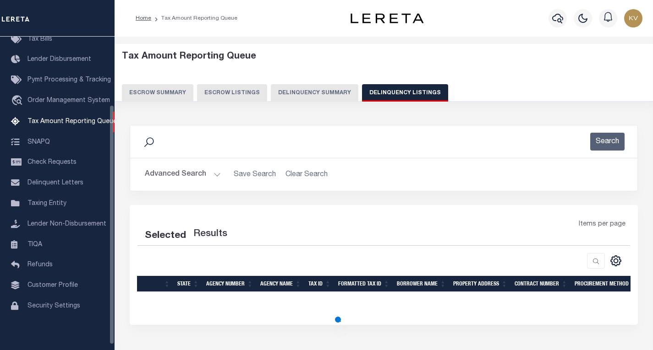
select select "100"
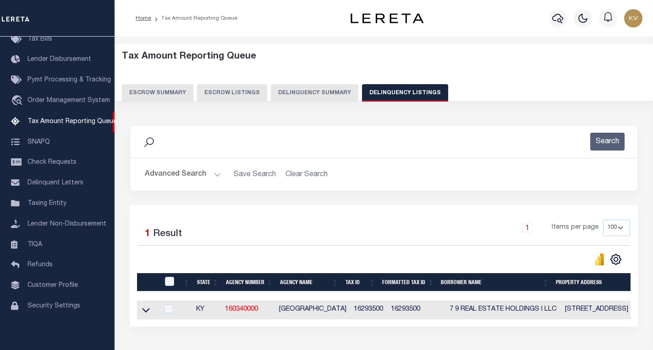
scroll to position [46, 0]
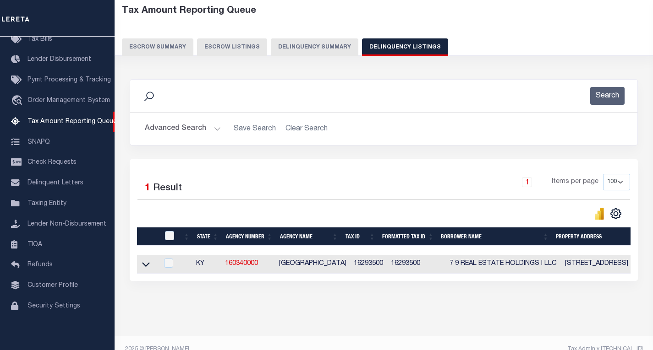
click at [208, 129] on button "Advanced Search" at bounding box center [183, 129] width 76 height 18
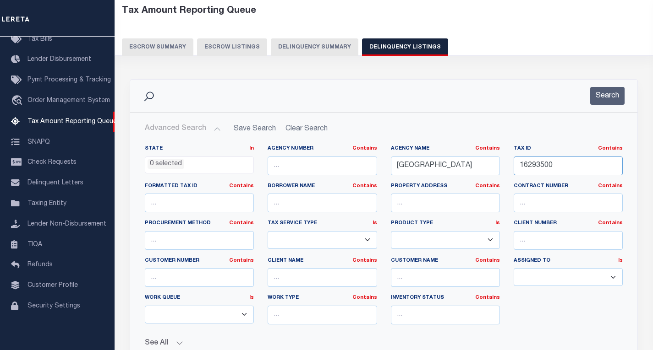
click at [560, 165] on input "16293500" at bounding box center [567, 166] width 109 height 19
paste input "2003025"
type input "20030250"
click at [610, 98] on button "Search" at bounding box center [607, 96] width 34 height 18
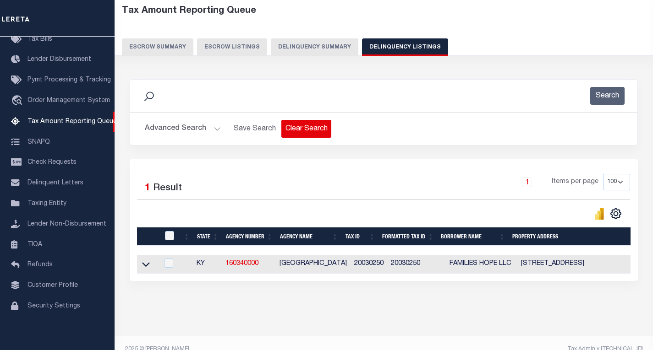
scroll to position [67, 0]
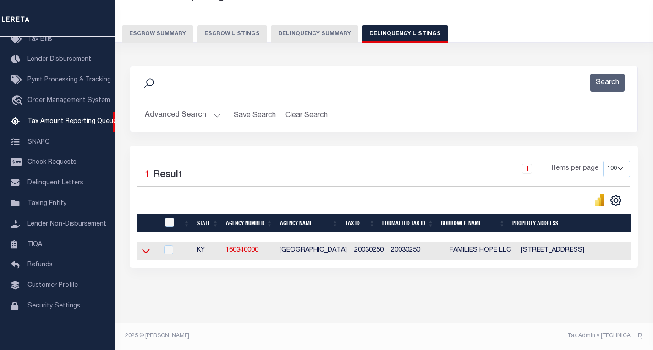
click at [147, 246] on icon at bounding box center [146, 251] width 8 height 10
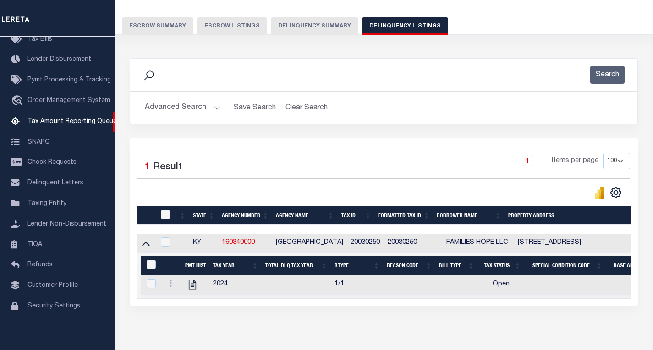
scroll to position [114, 0]
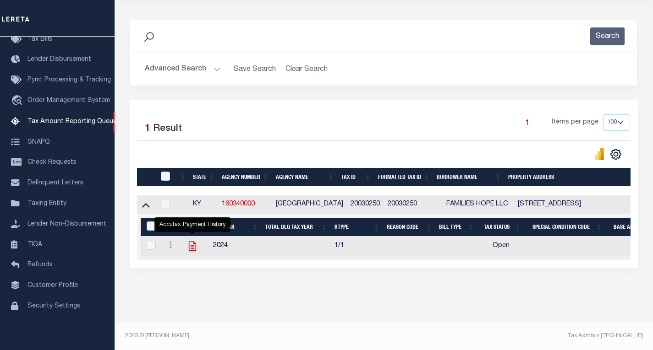
click at [193, 244] on icon "" at bounding box center [192, 246] width 12 height 12
checkbox input "true"
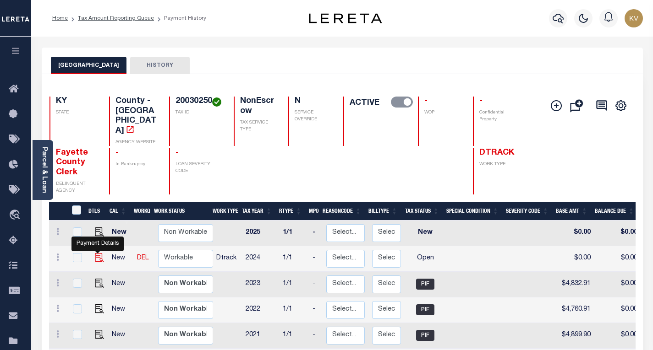
click at [96, 253] on img "" at bounding box center [99, 257] width 9 height 9
checkbox input "true"
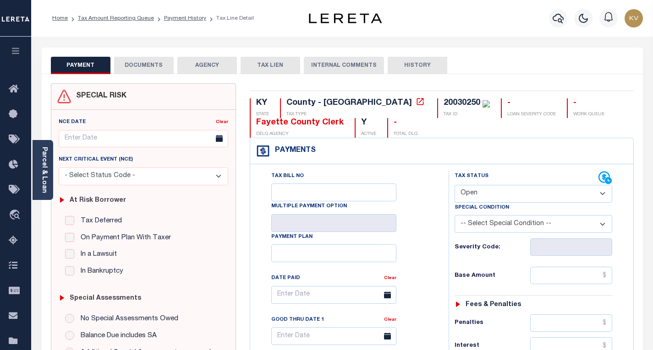
click at [505, 197] on select "- Select Status Code - Open Due/Unpaid Paid Incomplete No Tax Due Internal Refu…" at bounding box center [533, 194] width 158 height 18
select select "PYD"
click at [454, 186] on select "- Select Status Code - Open Due/Unpaid Paid Incomplete No Tax Due Internal Refu…" at bounding box center [533, 194] width 158 height 18
type input "[DATE]"
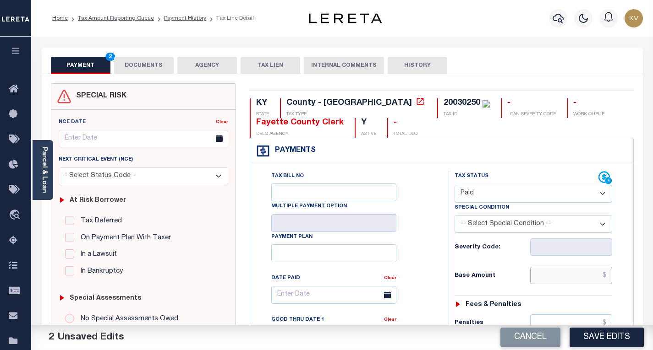
click at [552, 275] on input "text" at bounding box center [571, 275] width 82 height 17
type input "$4,844.46"
click at [524, 271] on div "Base Amount $4,844.46" at bounding box center [533, 275] width 158 height 17
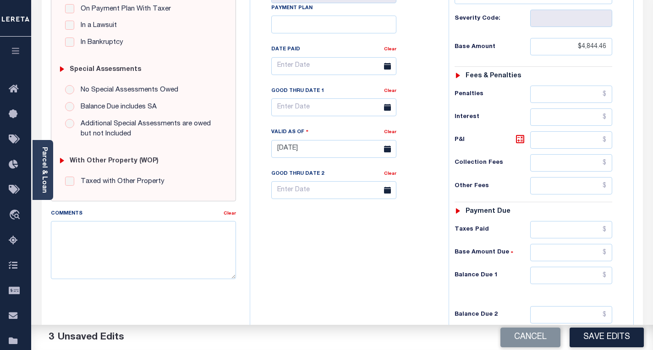
scroll to position [275, 0]
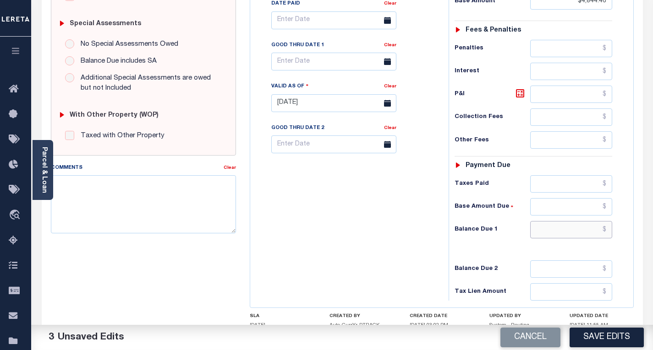
click at [548, 234] on input "text" at bounding box center [571, 229] width 82 height 17
type input "$0.00"
click at [363, 257] on div "Tax Bill No Multiple Payment Option Payment Plan Clear" at bounding box center [346, 98] width 189 height 404
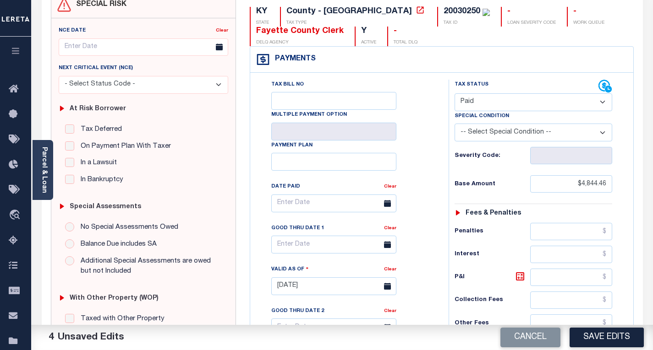
scroll to position [0, 0]
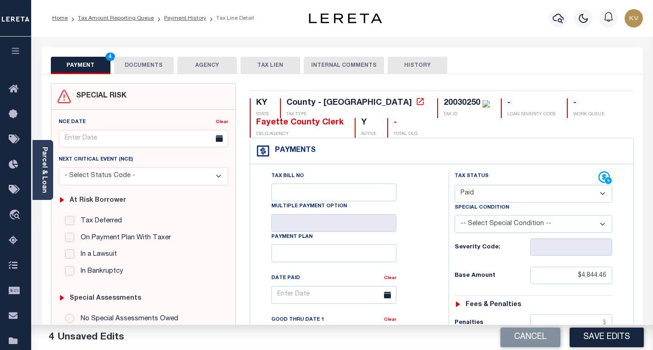
click at [142, 61] on button "DOCUMENTS" at bounding box center [144, 65] width 60 height 17
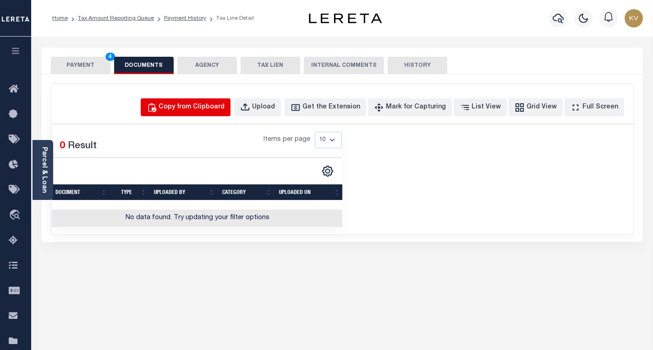
click at [199, 103] on div "Copy from Clipboard" at bounding box center [191, 108] width 66 height 10
select select "POP"
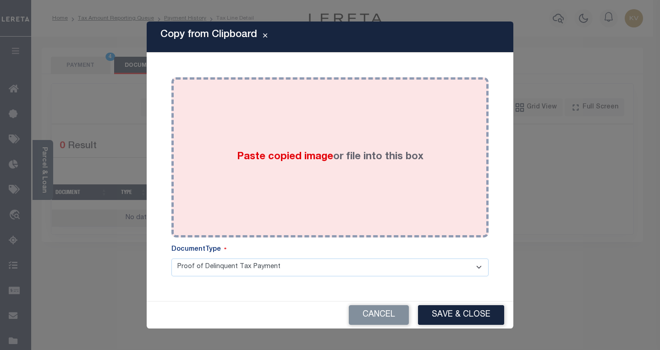
click at [247, 156] on span "Paste copied image" at bounding box center [285, 157] width 96 height 10
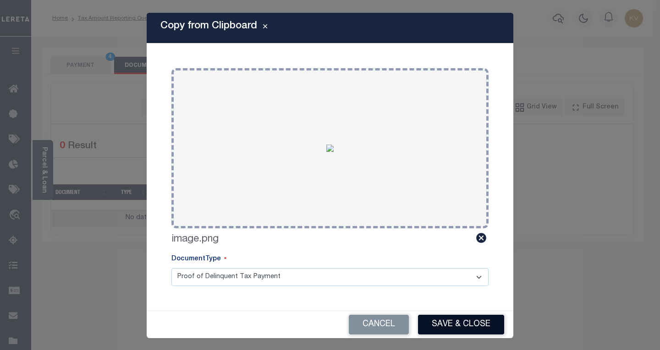
click at [464, 320] on button "Save & Close" at bounding box center [461, 325] width 86 height 20
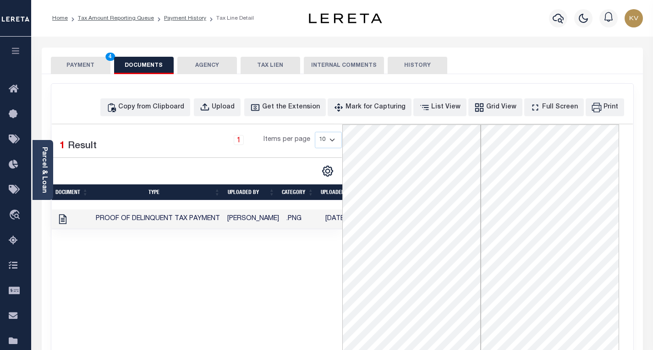
click at [76, 60] on button "PAYMENT 4" at bounding box center [81, 65] width 60 height 17
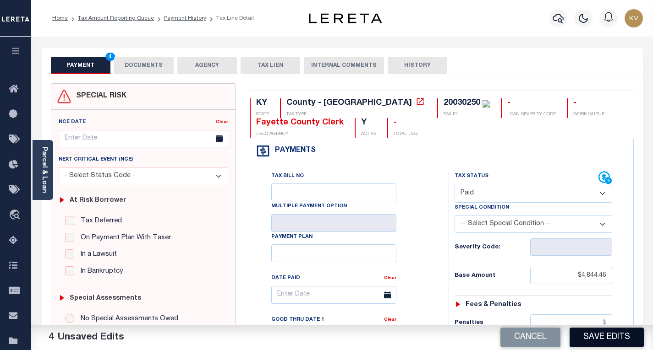
click at [607, 337] on button "Save Edits" at bounding box center [606, 338] width 74 height 20
checkbox input "false"
type input "$4,844.46"
type input "$0"
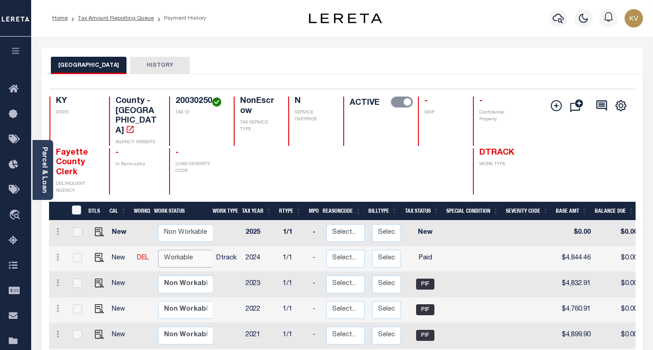
click at [193, 252] on select "Non Workable Workable" at bounding box center [185, 259] width 55 height 18
checkbox input "true"
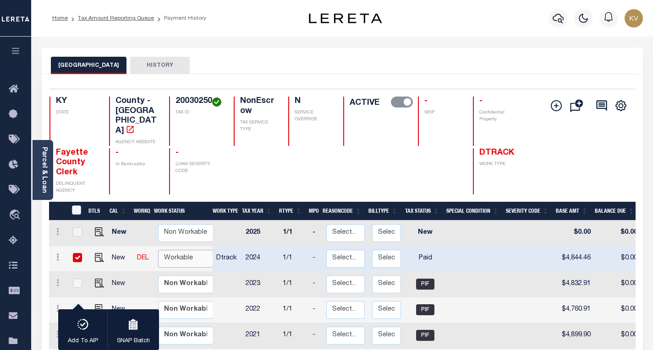
select select "true"
click at [158, 250] on select "Non Workable Workable" at bounding box center [185, 259] width 55 height 18
checkbox input "false"
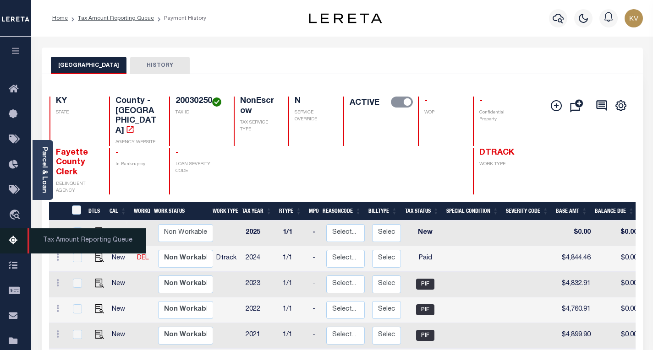
click at [7, 236] on link "Tax Amount Reporting Queue" at bounding box center [15, 241] width 31 height 25
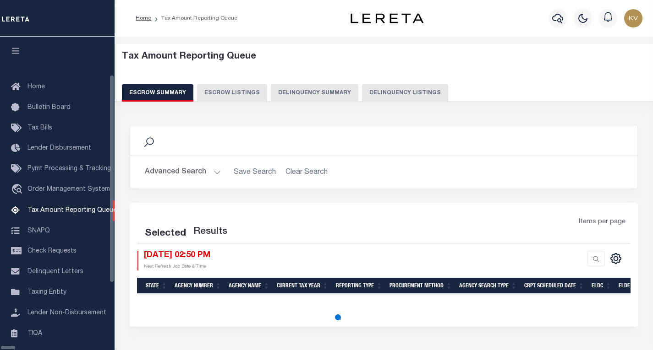
click at [362, 93] on button "Delinquency Listings" at bounding box center [405, 92] width 86 height 17
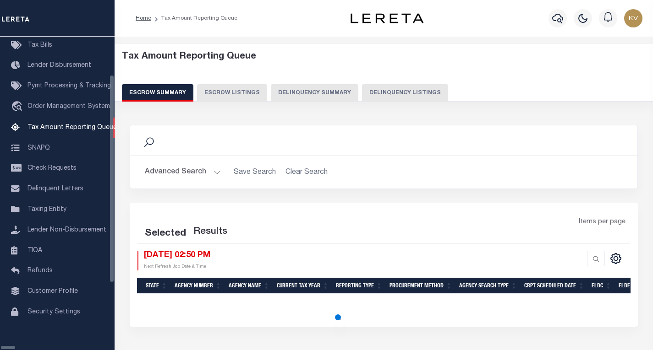
select select "100"
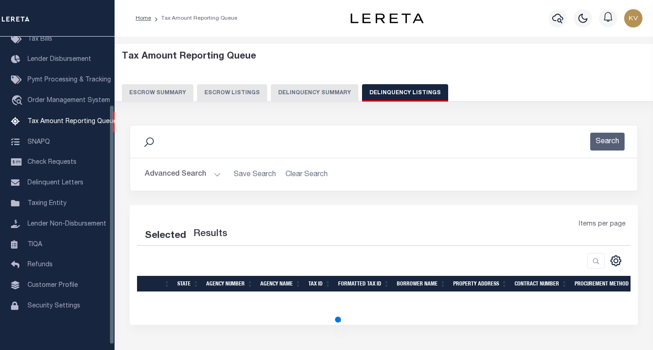
select select "100"
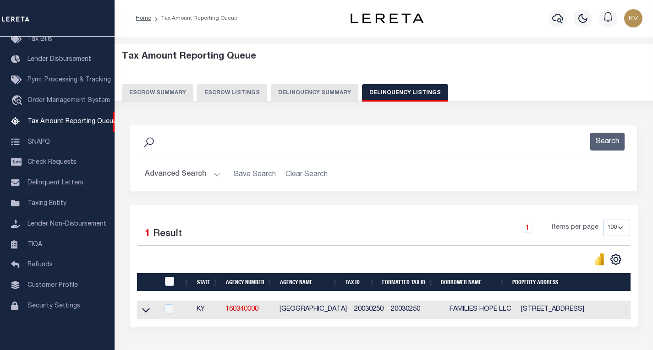
click at [212, 179] on button "Advanced Search" at bounding box center [183, 175] width 76 height 18
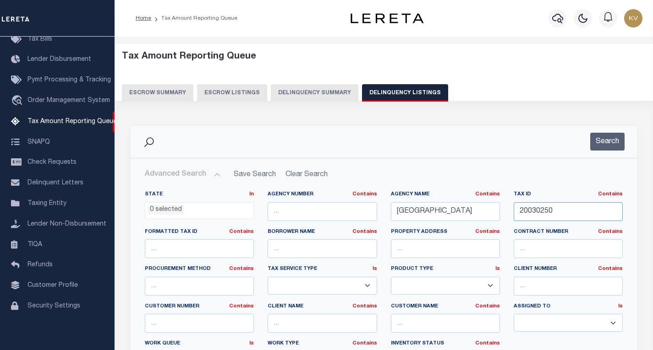
click at [526, 210] on input "20030250" at bounding box center [567, 211] width 109 height 19
paste input "3808638"
type input "38086380"
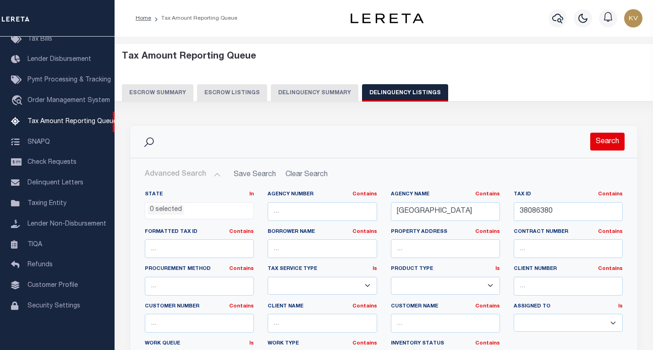
click at [614, 142] on button "Search" at bounding box center [607, 142] width 34 height 18
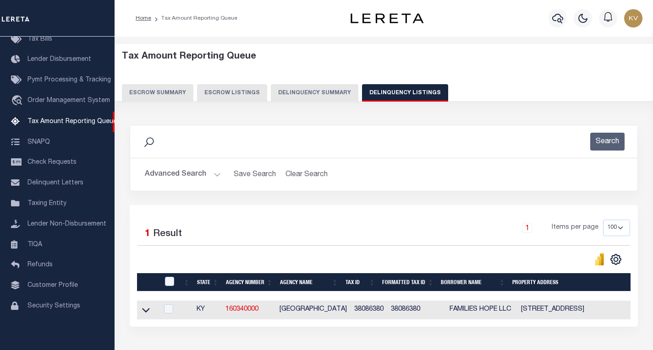
scroll to position [46, 0]
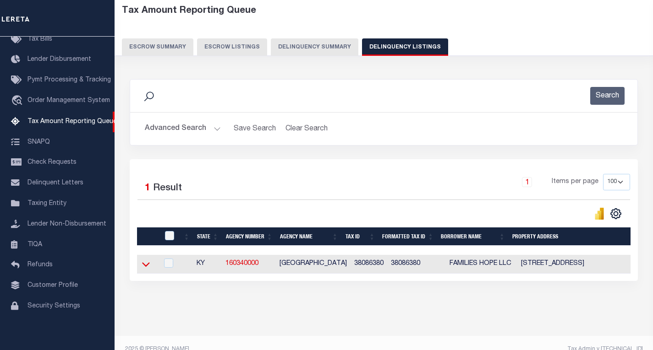
click at [146, 269] on icon at bounding box center [146, 265] width 8 height 10
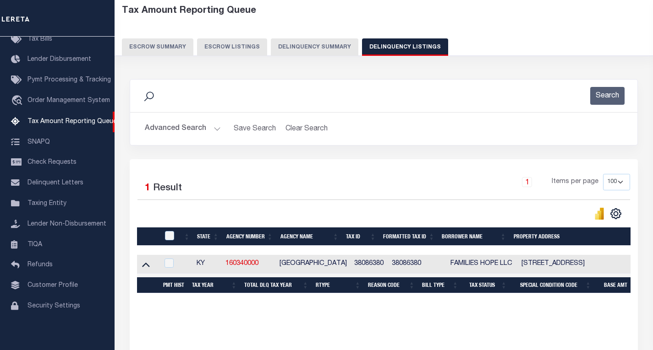
scroll to position [113, 0]
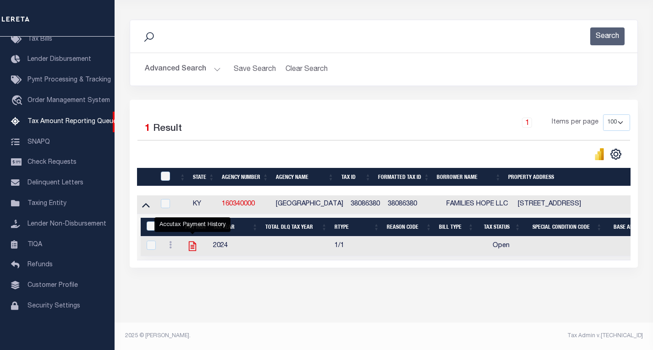
click at [192, 240] on icon "" at bounding box center [192, 246] width 12 height 12
checkbox input "true"
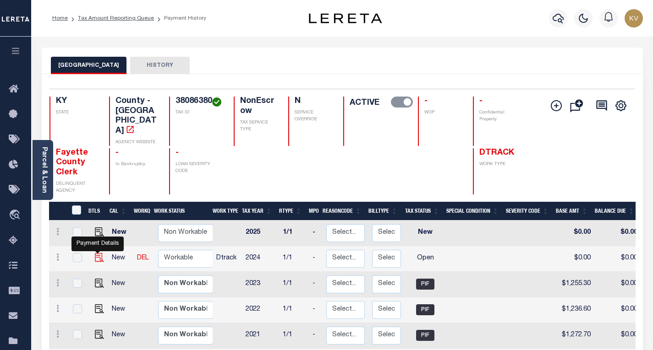
click at [96, 253] on img "" at bounding box center [99, 257] width 9 height 9
checkbox input "true"
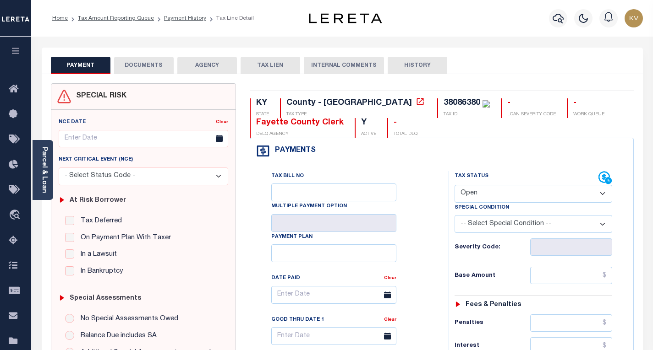
click at [494, 192] on select "- Select Status Code - Open Due/Unpaid Paid Incomplete No Tax Due Internal Refu…" at bounding box center [533, 194] width 158 height 18
select select "PYD"
click at [454, 186] on select "- Select Status Code - Open Due/Unpaid Paid Incomplete No Tax Due Internal Refu…" at bounding box center [533, 194] width 158 height 18
type input "[DATE]"
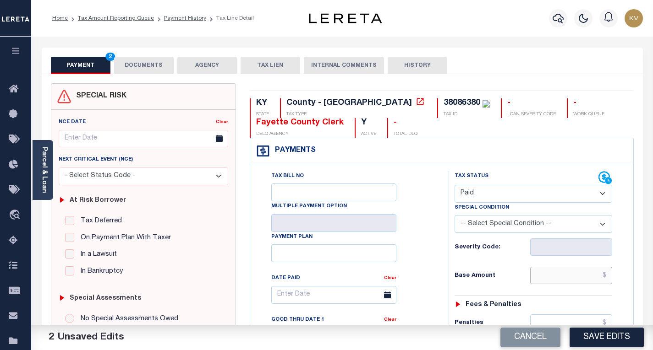
click at [542, 276] on input "text" at bounding box center [571, 275] width 82 height 17
type input "$1,258.30"
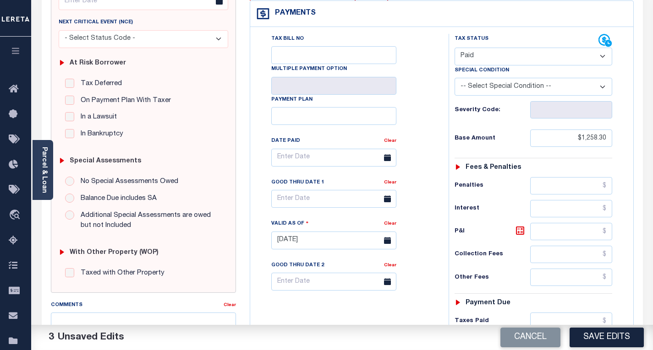
scroll to position [275, 0]
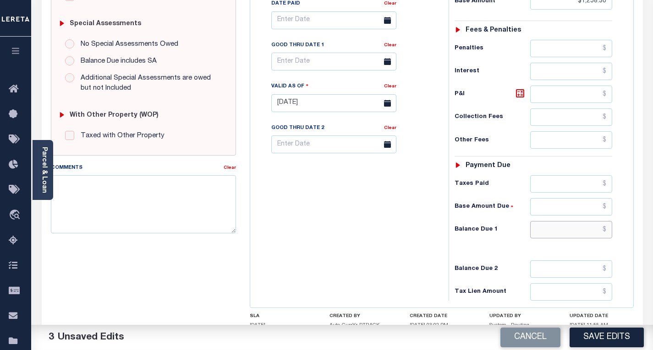
click at [546, 227] on input "text" at bounding box center [571, 229] width 82 height 17
type input "$0.00"
click at [358, 235] on div "Tax Bill No Multiple Payment Option Payment Plan Clear" at bounding box center [346, 98] width 189 height 404
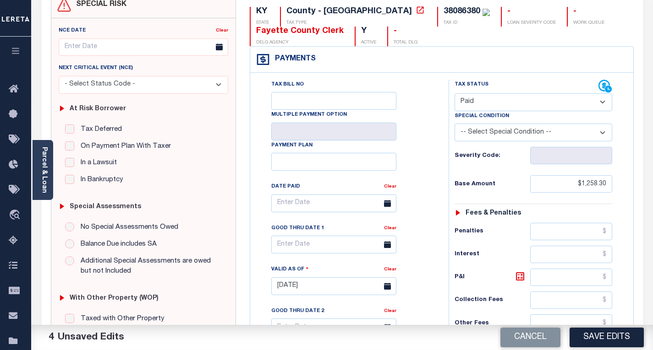
scroll to position [0, 0]
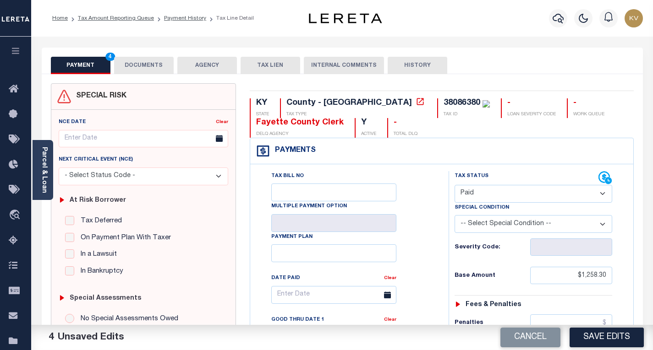
click at [158, 65] on button "DOCUMENTS" at bounding box center [144, 65] width 60 height 17
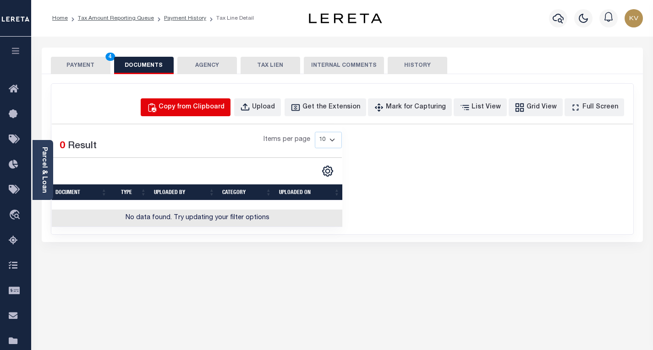
click at [204, 108] on div "Copy from Clipboard" at bounding box center [191, 108] width 66 height 10
select select "POP"
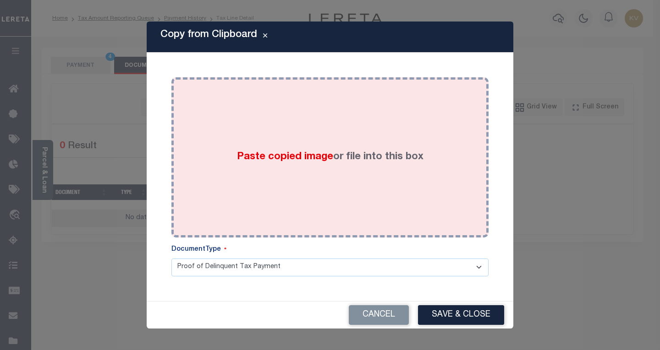
click at [274, 161] on span "Paste copied image" at bounding box center [285, 157] width 96 height 10
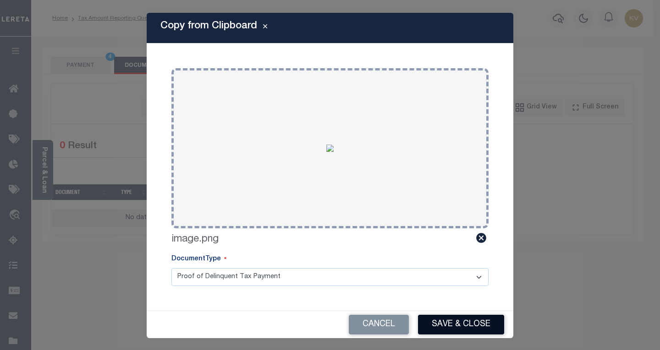
click at [470, 323] on button "Save & Close" at bounding box center [461, 325] width 86 height 20
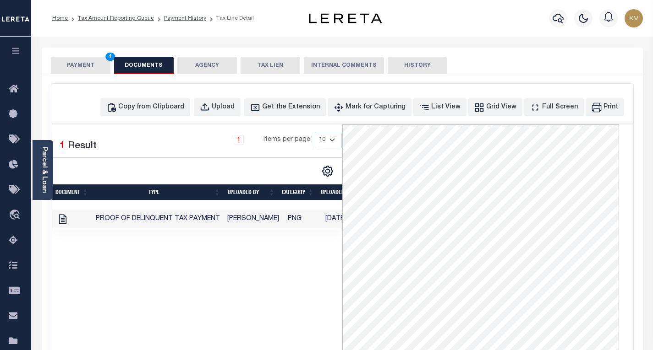
click at [93, 67] on button "PAYMENT 4" at bounding box center [81, 65] width 60 height 17
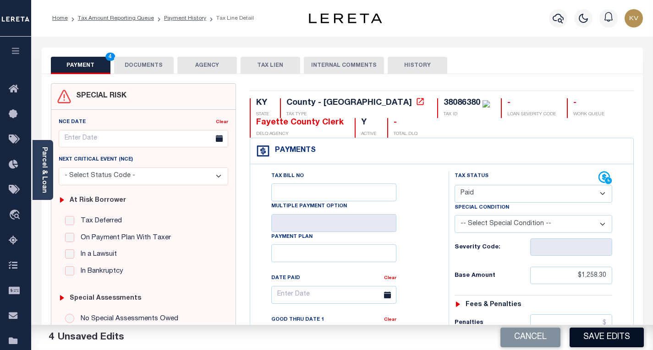
click at [586, 334] on button "Save Edits" at bounding box center [606, 338] width 74 height 20
checkbox input "false"
type input "$1,258.3"
type input "$0"
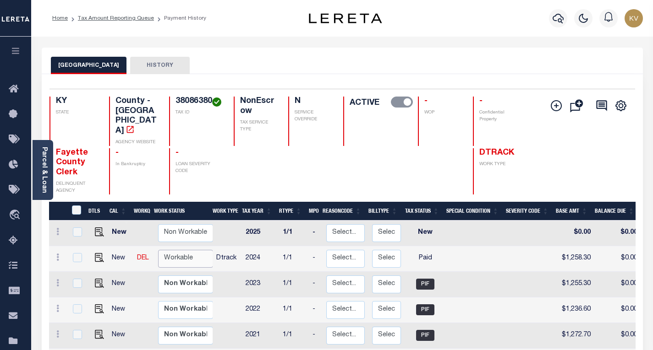
click at [200, 250] on select "Non Workable Workable" at bounding box center [185, 259] width 55 height 18
checkbox input "true"
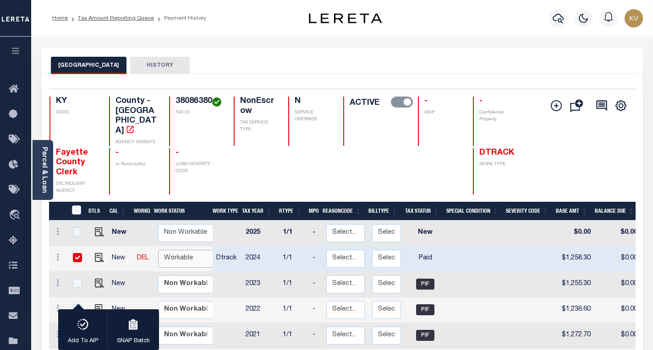
select select "true"
click at [158, 250] on select "Non Workable Workable" at bounding box center [185, 259] width 55 height 18
checkbox input "false"
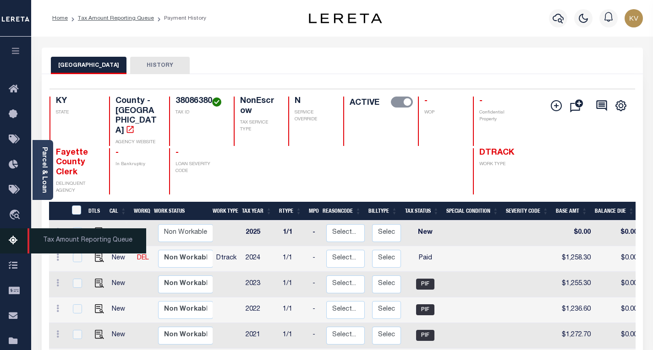
click at [15, 246] on icon at bounding box center [16, 240] width 15 height 11
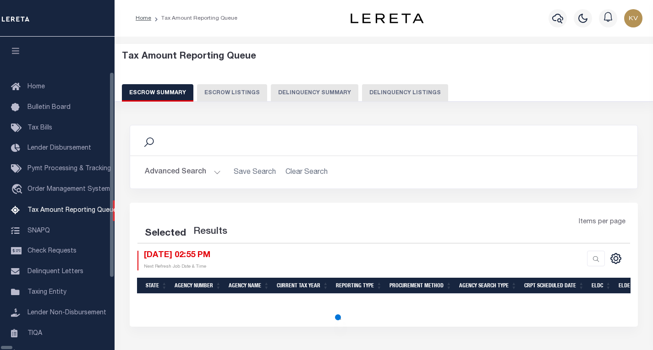
select select "100"
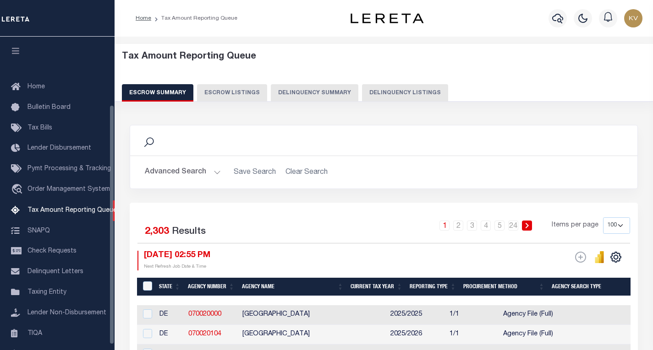
scroll to position [89, 0]
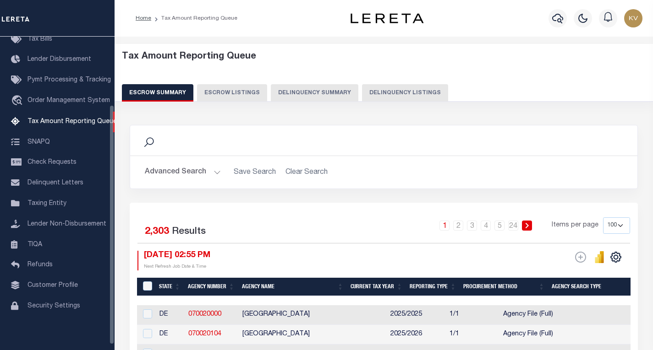
click at [329, 91] on button "Delinquency Summary" at bounding box center [314, 92] width 87 height 17
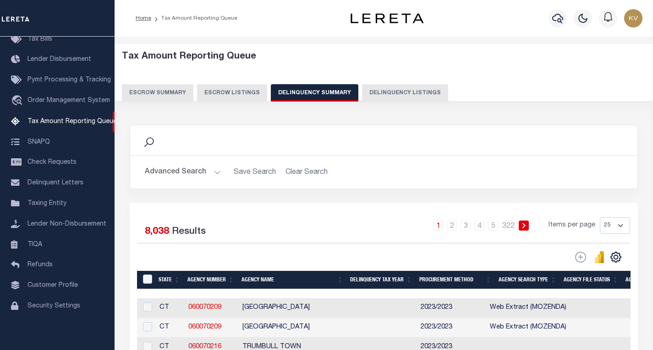
click at [379, 93] on button "Delinquency Listings" at bounding box center [405, 92] width 86 height 17
select select "100"
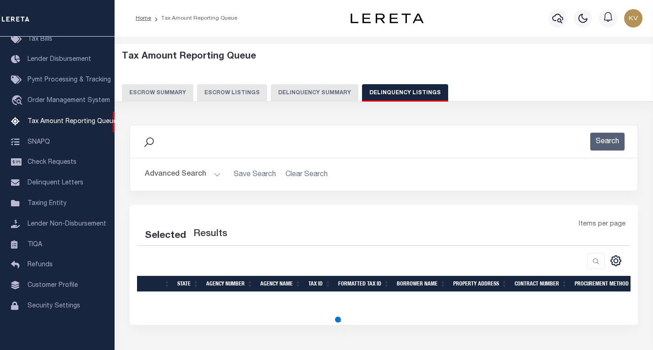
select select "100"
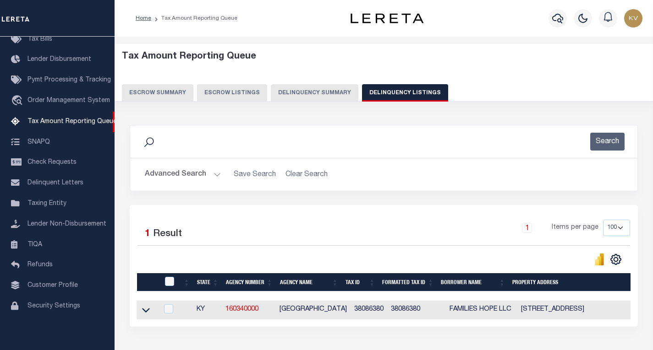
click at [180, 172] on button "Advanced Search" at bounding box center [183, 175] width 76 height 18
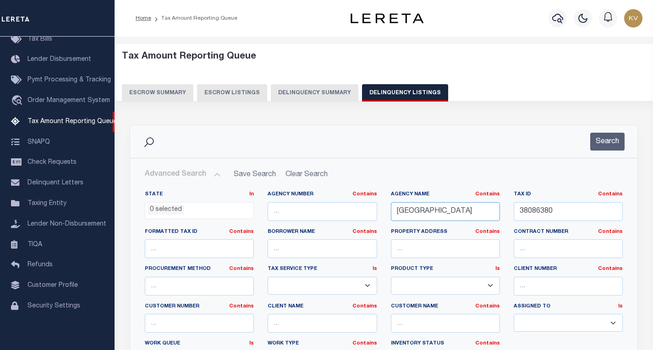
click at [397, 208] on input "[GEOGRAPHIC_DATA]" at bounding box center [445, 211] width 109 height 19
click at [397, 208] on input "FAYETTE COUNTY" at bounding box center [445, 211] width 109 height 19
paste input "DAVIESS"
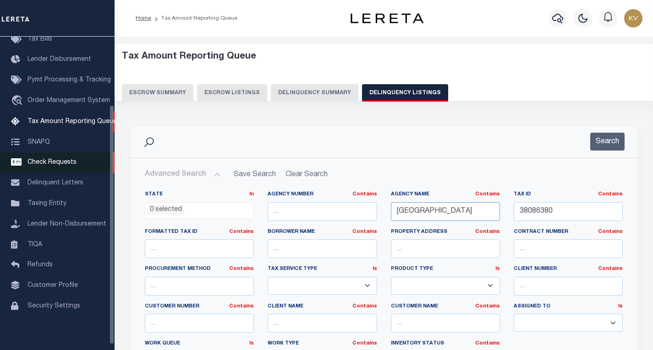
type input "[GEOGRAPHIC_DATA]"
click at [552, 216] on input "38086380" at bounding box center [567, 211] width 109 height 19
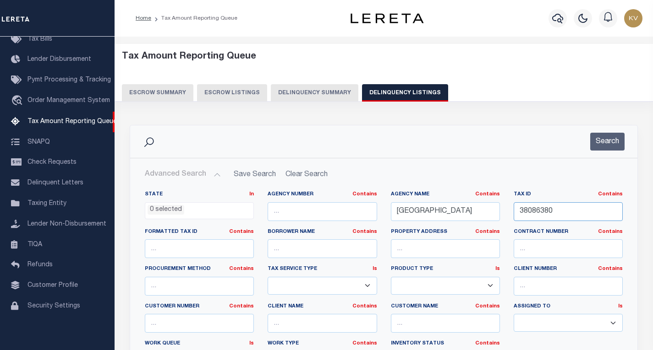
paste input "004-30-03-001-00-00"
type input "004-30-03-001-00-000"
click at [606, 144] on button "Search" at bounding box center [607, 142] width 34 height 18
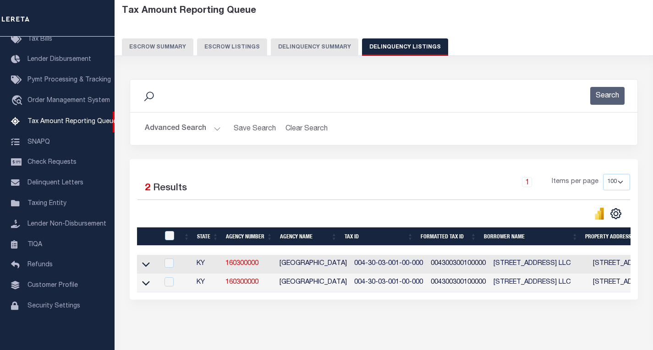
scroll to position [86, 0]
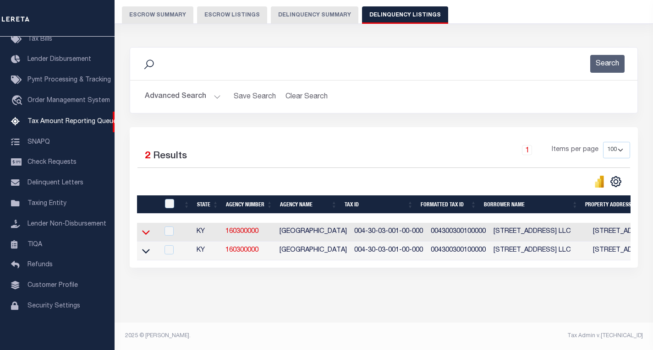
click at [145, 231] on icon at bounding box center [146, 233] width 8 height 5
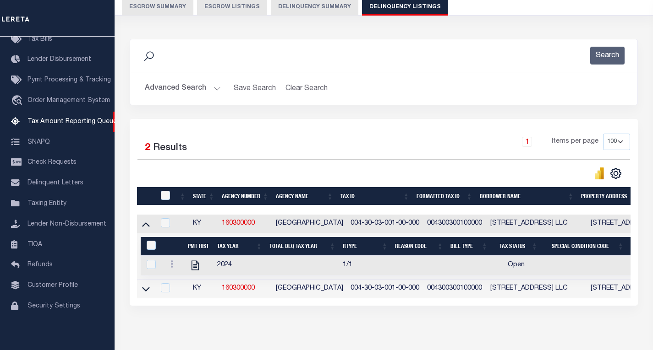
scroll to position [132, 0]
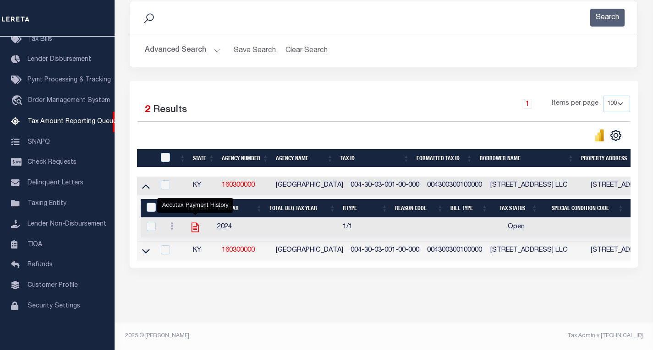
click at [194, 224] on icon "" at bounding box center [194, 228] width 7 height 10
checkbox input "true"
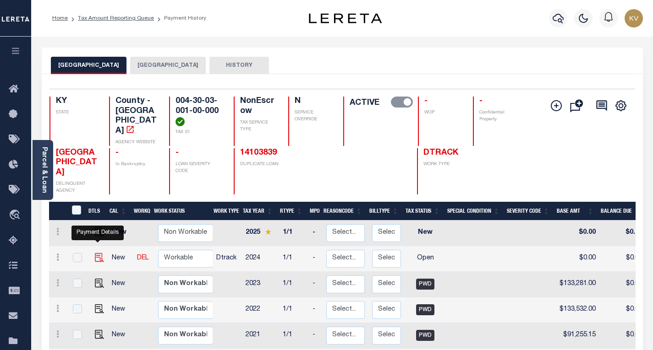
click at [95, 253] on img "" at bounding box center [99, 257] width 9 height 9
checkbox input "true"
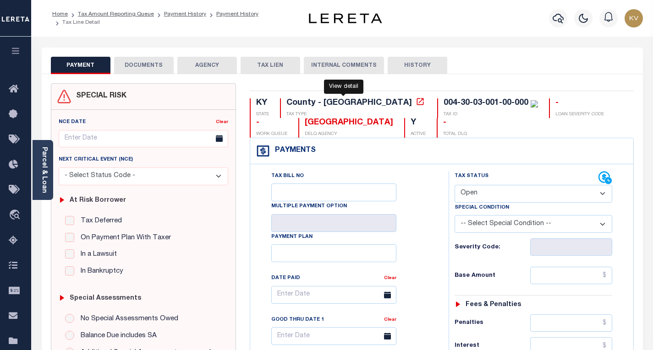
click at [415, 105] on icon at bounding box center [419, 101] width 9 height 9
click at [492, 191] on select "- Select Status Code - Open Due/Unpaid Paid Incomplete No Tax Due Internal Refu…" at bounding box center [533, 194] width 158 height 18
select select "PYD"
click at [454, 186] on select "- Select Status Code - Open Due/Unpaid Paid Incomplete No Tax Due Internal Refu…" at bounding box center [533, 194] width 158 height 18
type input "[DATE]"
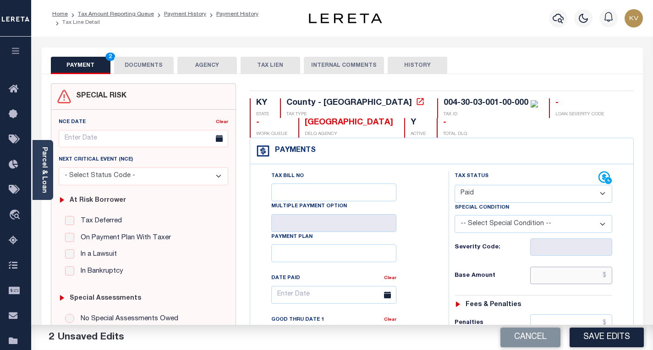
click at [555, 282] on input "text" at bounding box center [571, 275] width 82 height 17
type input "$0.00"
click at [515, 253] on div "Severity Code:" at bounding box center [533, 247] width 158 height 17
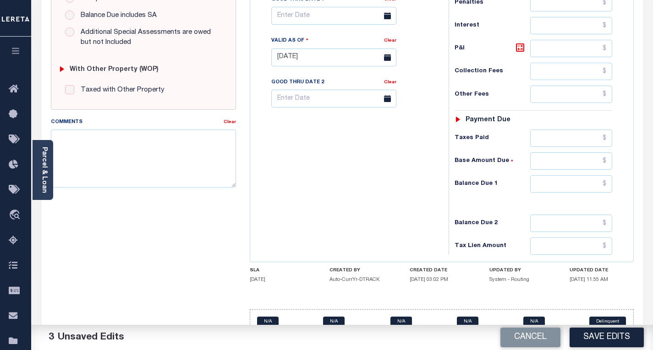
scroll to position [344, 0]
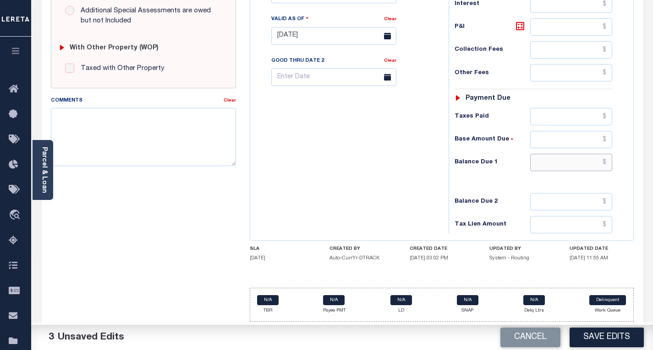
click at [557, 162] on input "text" at bounding box center [571, 162] width 82 height 17
type input "$0.00"
click at [381, 166] on div "Tax Bill No Multiple Payment Option Payment Plan Clear" at bounding box center [346, 31] width 189 height 404
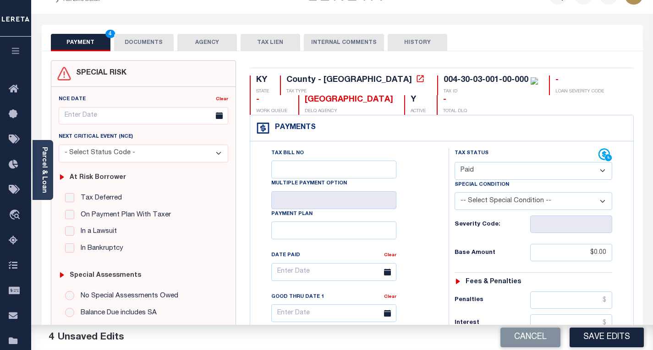
scroll to position [0, 0]
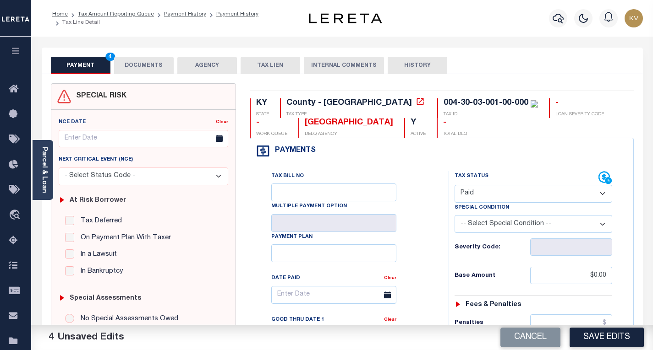
click at [150, 63] on button "DOCUMENTS" at bounding box center [144, 65] width 60 height 17
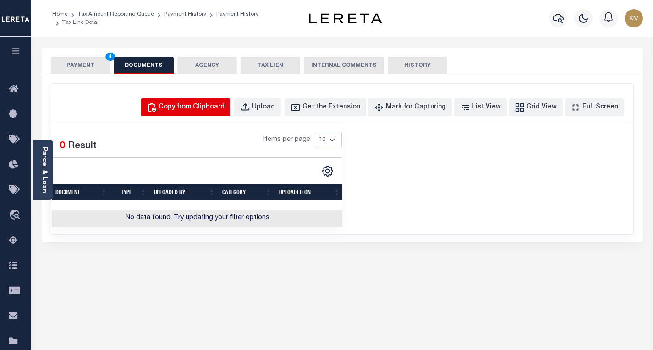
click at [221, 103] on div "Copy from Clipboard" at bounding box center [191, 108] width 66 height 10
select select "POP"
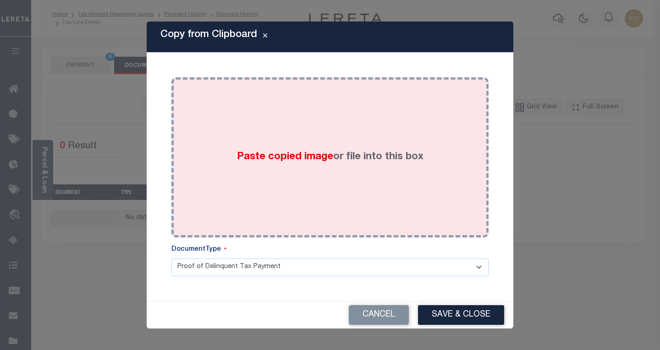
click at [228, 150] on div "Paste copied image or file into this box" at bounding box center [329, 157] width 303 height 147
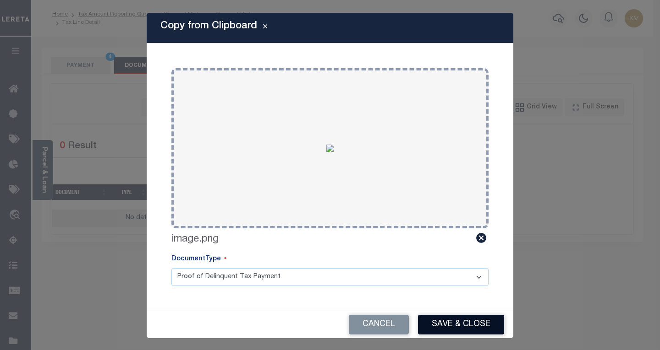
click at [464, 317] on button "Save & Close" at bounding box center [461, 325] width 86 height 20
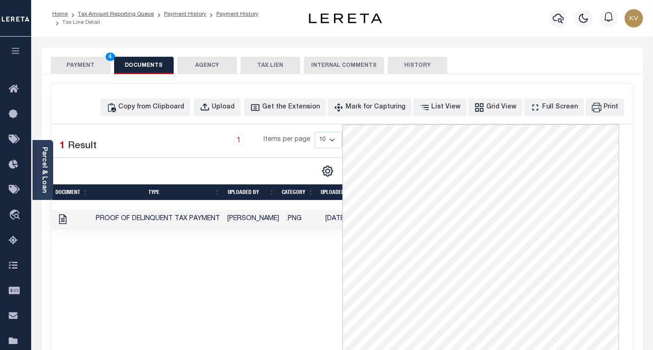
click at [73, 71] on button "PAYMENT 4" at bounding box center [81, 65] width 60 height 17
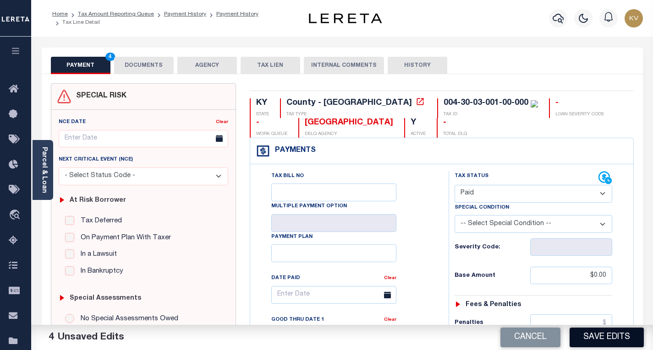
click at [608, 341] on button "Save Edits" at bounding box center [606, 338] width 74 height 20
checkbox input "false"
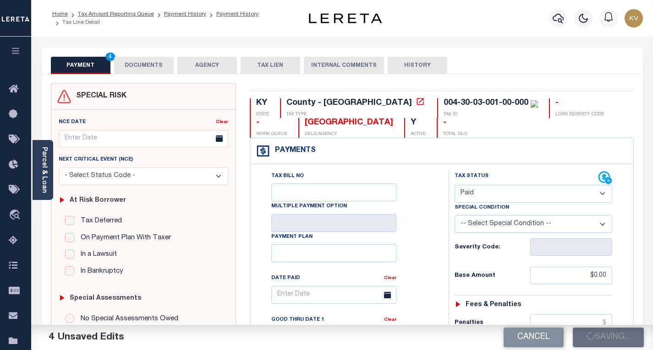
type input "$0"
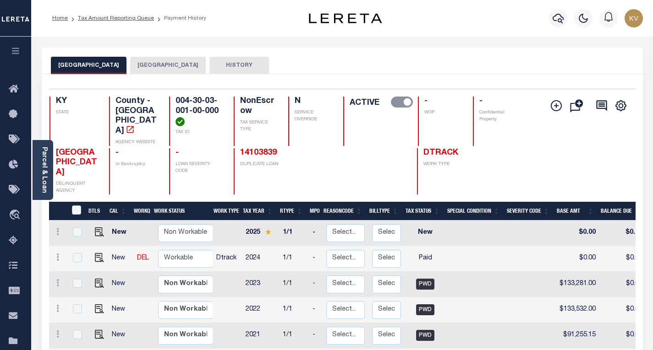
scroll to position [92, 0]
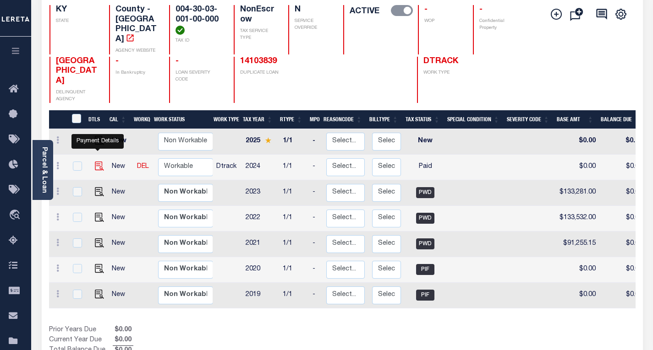
click at [95, 162] on img "" at bounding box center [99, 166] width 9 height 9
checkbox input "true"
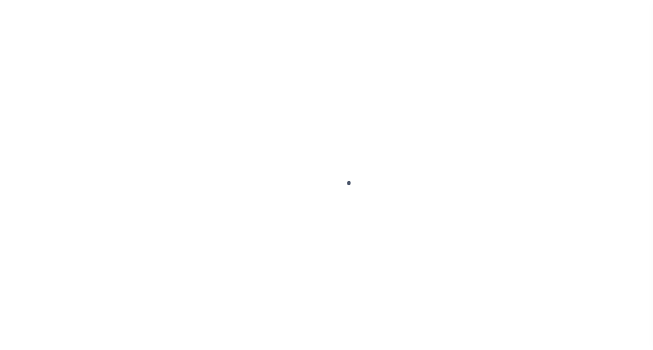
select select "PYD"
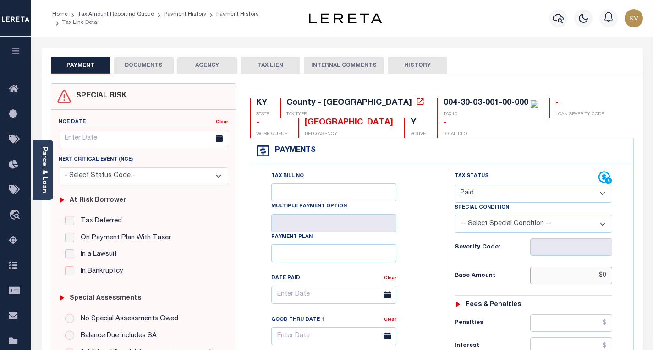
click at [612, 277] on input "$0" at bounding box center [571, 275] width 82 height 17
paste input "129,631.46"
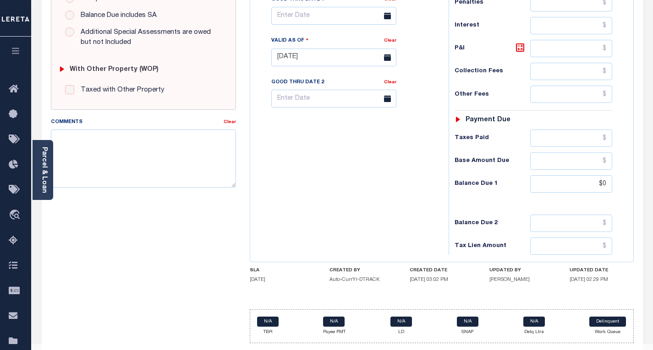
scroll to position [344, 0]
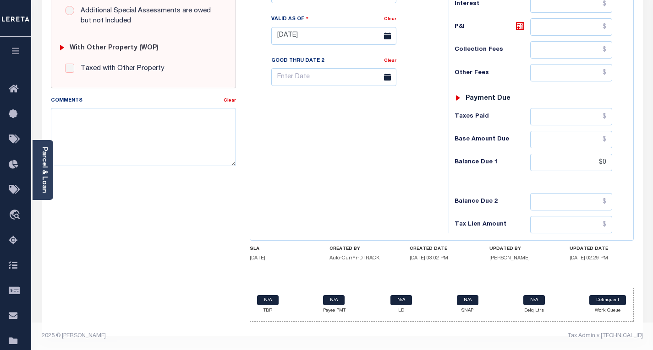
type input "$129,631.46"
click at [387, 163] on div "Tax Bill No Multiple Payment Option Payment Plan Clear" at bounding box center [346, 31] width 189 height 404
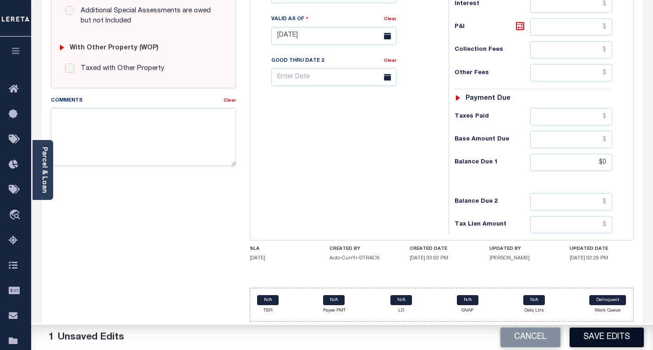
click at [608, 337] on button "Save Edits" at bounding box center [606, 338] width 74 height 20
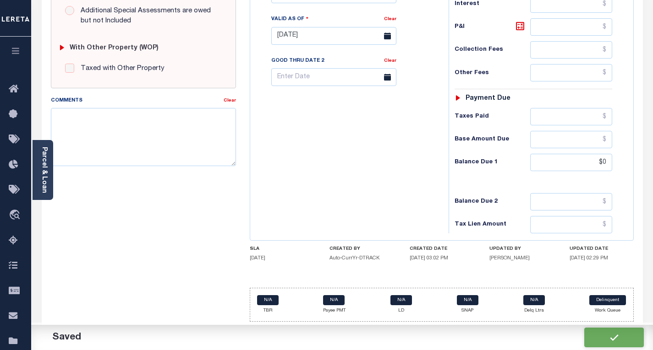
checkbox input "false"
type input "$129,631.46"
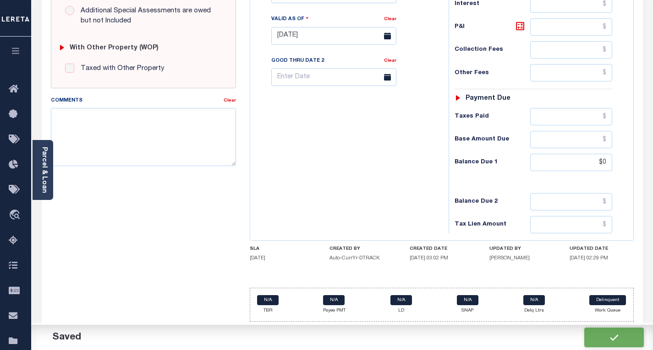
type input "$0"
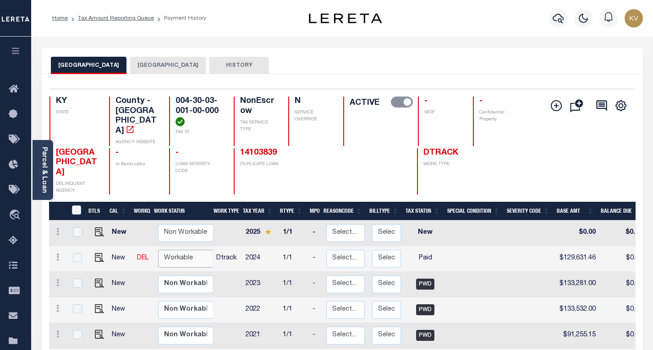
click at [186, 250] on select "Non Workable Workable" at bounding box center [185, 259] width 55 height 18
checkbox input "true"
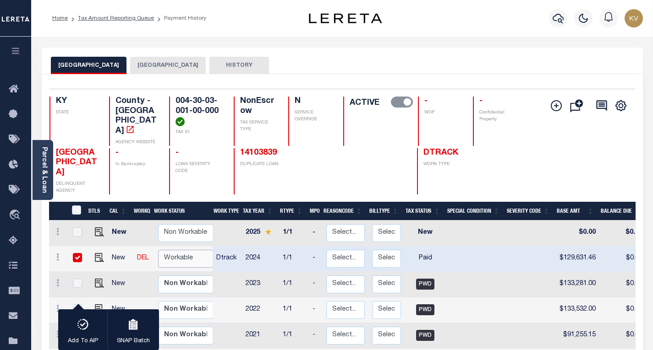
select select "true"
click at [158, 250] on select "Non Workable Workable" at bounding box center [185, 259] width 55 height 18
checkbox input "false"
